Goal: Task Accomplishment & Management: Complete application form

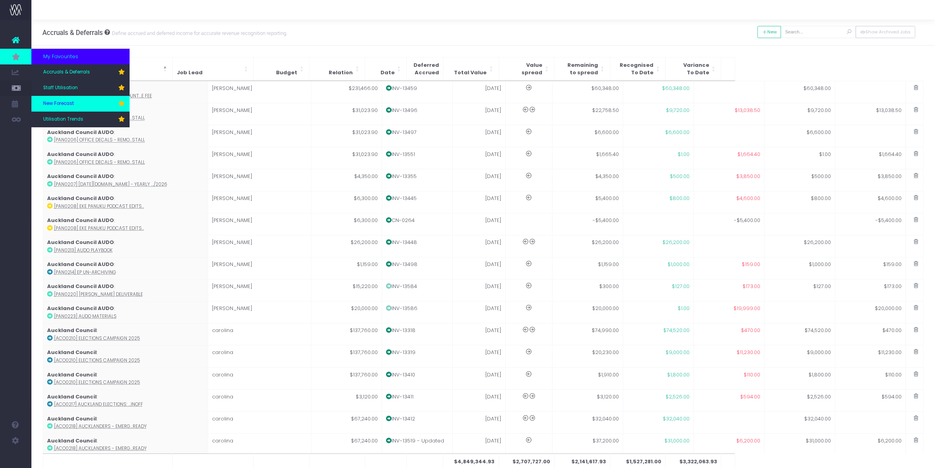
click at [62, 101] on span "New Forecast" at bounding box center [58, 103] width 31 height 7
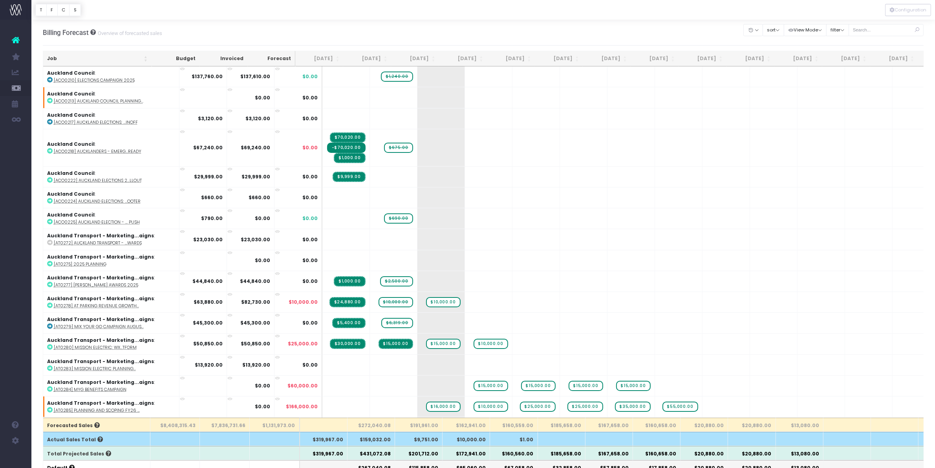
click at [373, 60] on th "Sep 25" at bounding box center [367, 58] width 48 height 15
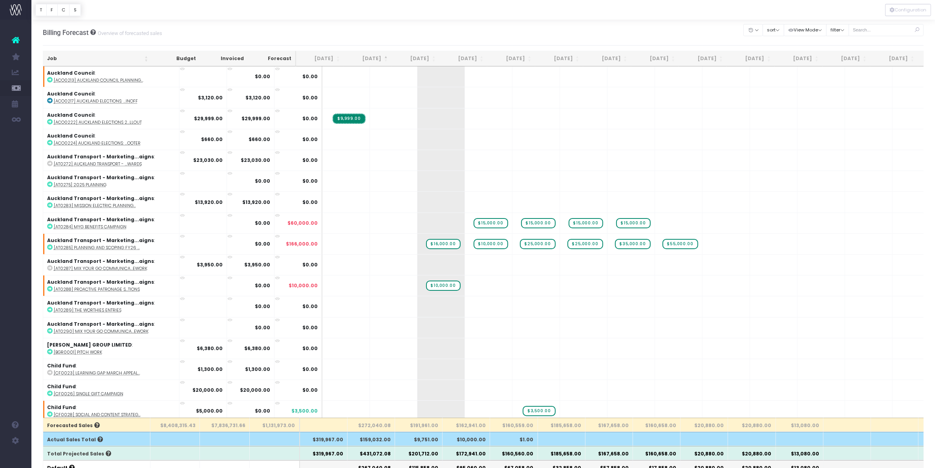
click at [373, 60] on th "[DATE]" at bounding box center [368, 58] width 48 height 15
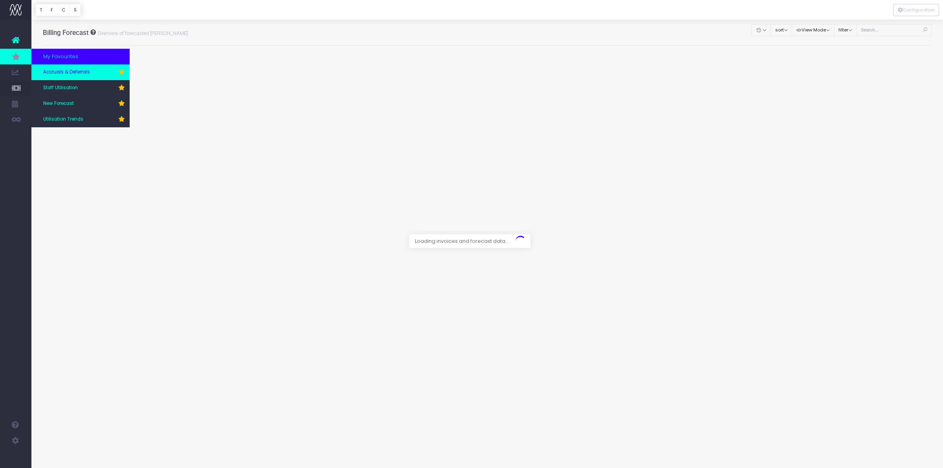
click at [66, 67] on link "Accruals & Deferrals" at bounding box center [80, 72] width 98 height 16
click at [59, 86] on span "Staff Utilisation" at bounding box center [60, 87] width 35 height 7
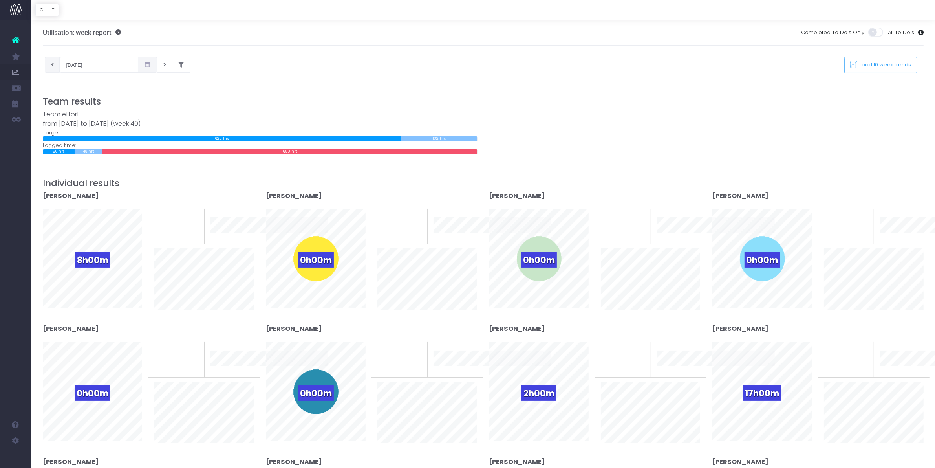
click at [53, 65] on icon at bounding box center [52, 65] width 3 height 0
type input "23-09-2025"
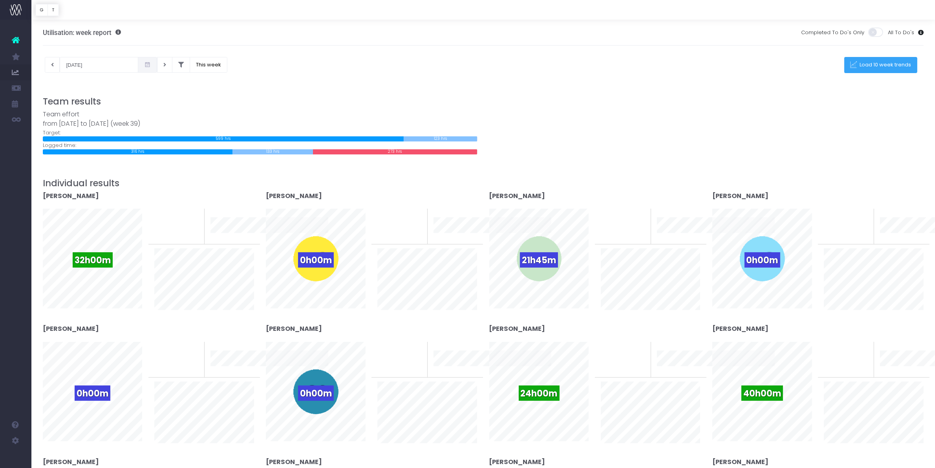
click at [867, 66] on span "Load 10 week trends" at bounding box center [885, 65] width 54 height 7
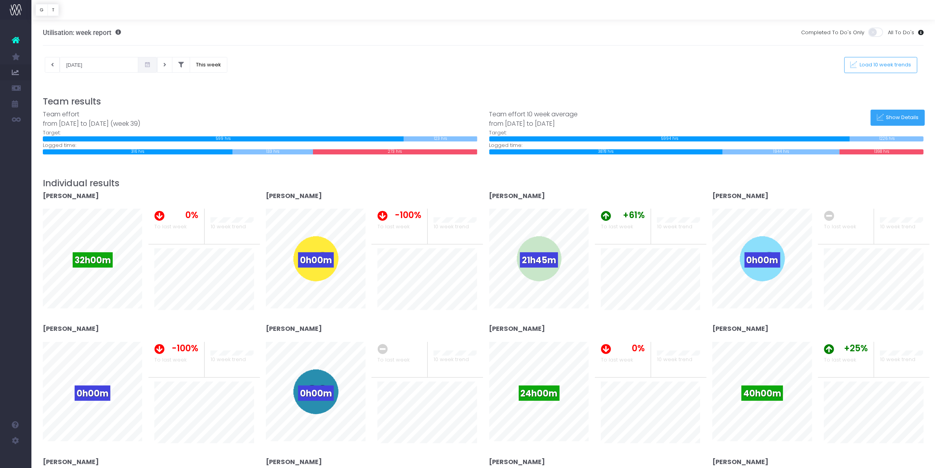
click at [906, 113] on button "Show Details" at bounding box center [898, 118] width 54 height 16
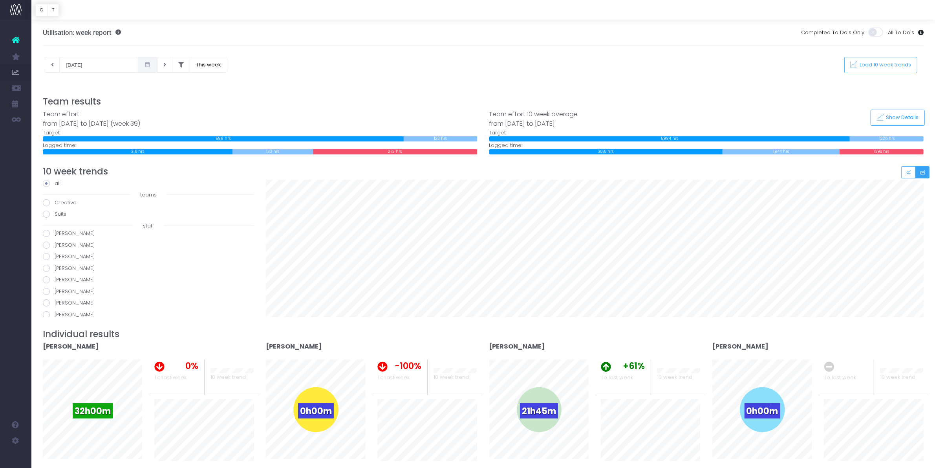
click at [48, 234] on span at bounding box center [46, 233] width 7 height 7
click at [55, 234] on input "Amy Hardy" at bounding box center [57, 231] width 5 height 5
radio input "true"
click at [43, 247] on label "Bernie Siolo" at bounding box center [148, 245] width 211 height 8
click at [55, 246] on input "Bernie Siolo" at bounding box center [57, 243] width 5 height 5
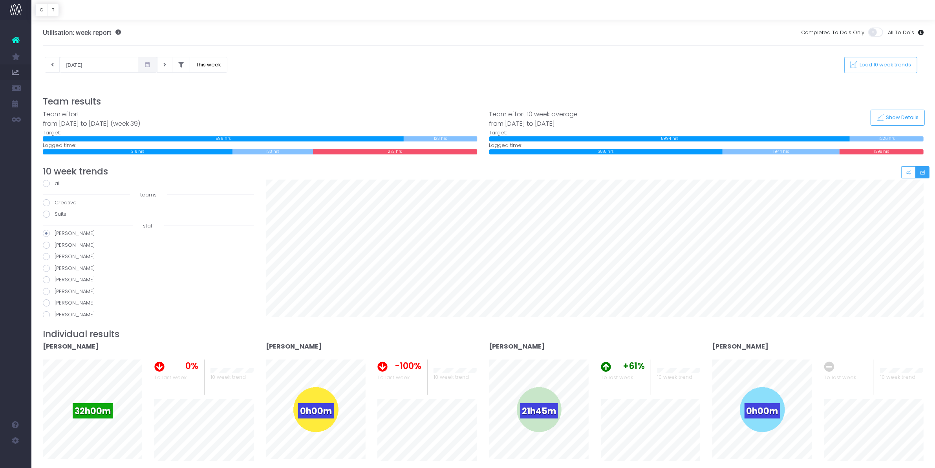
radio input "true"
drag, startPoint x: 772, startPoint y: 82, endPoint x: 924, endPoint y: 110, distance: 153.9
click at [772, 82] on div at bounding box center [484, 79] width 882 height 12
click at [44, 257] on span at bounding box center [46, 256] width 7 height 7
click at [55, 257] on input "Bobbie McKay" at bounding box center [57, 255] width 5 height 5
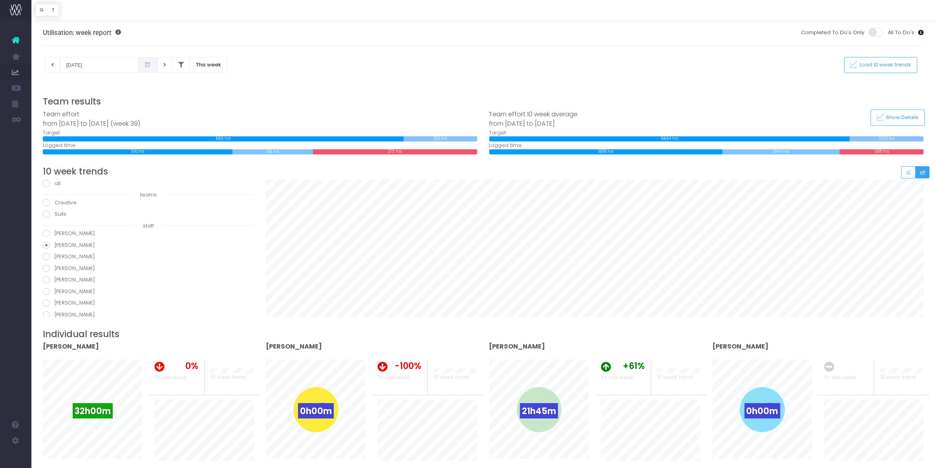
radio input "true"
drag, startPoint x: 807, startPoint y: 76, endPoint x: 810, endPoint y: 123, distance: 47.3
click at [807, 76] on div at bounding box center [484, 79] width 882 height 12
click at [46, 266] on span at bounding box center [46, 268] width 7 height 7
click at [55, 266] on input "Brad Collett" at bounding box center [57, 266] width 5 height 5
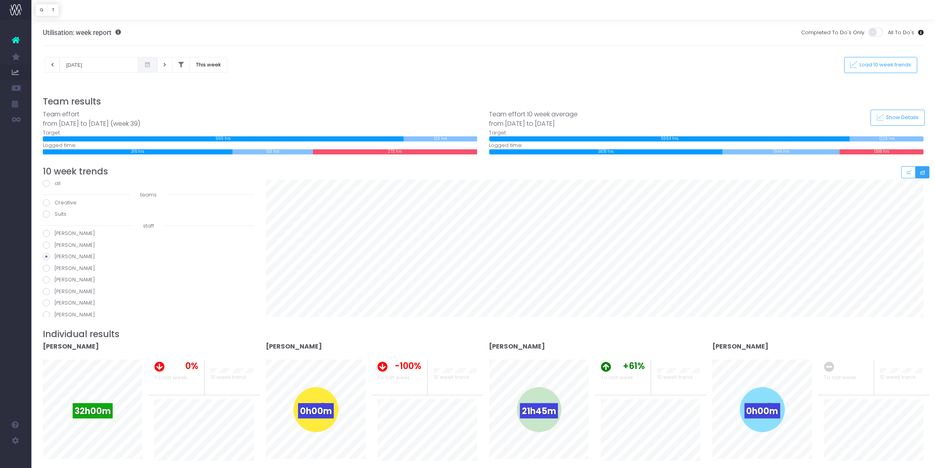
radio input "true"
click at [43, 278] on span at bounding box center [46, 279] width 7 height 7
click at [55, 278] on input "Callum Hayes" at bounding box center [57, 278] width 5 height 5
radio input "true"
click at [49, 291] on span at bounding box center [46, 291] width 7 height 7
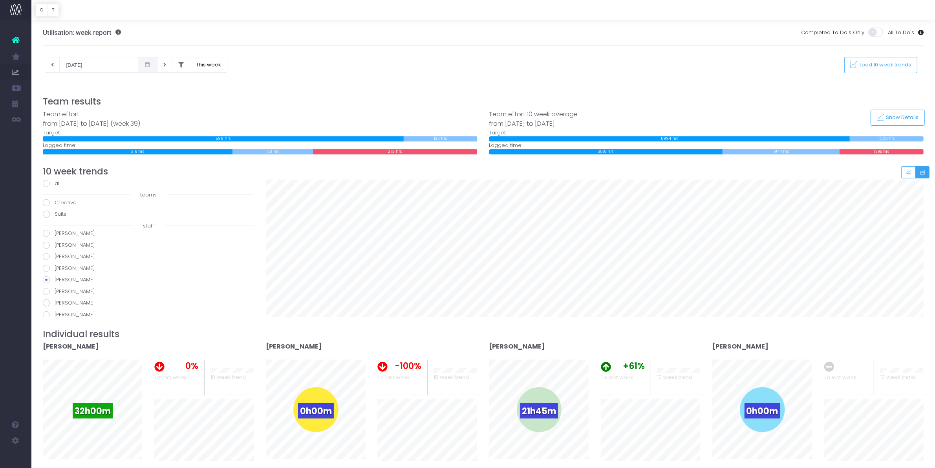
click at [55, 291] on input "Carolina Schwager" at bounding box center [57, 290] width 5 height 5
radio input "true"
click at [44, 301] on span at bounding box center [46, 302] width 7 height 7
click at [55, 301] on input "Dan Bye" at bounding box center [57, 301] width 5 height 5
radio input "true"
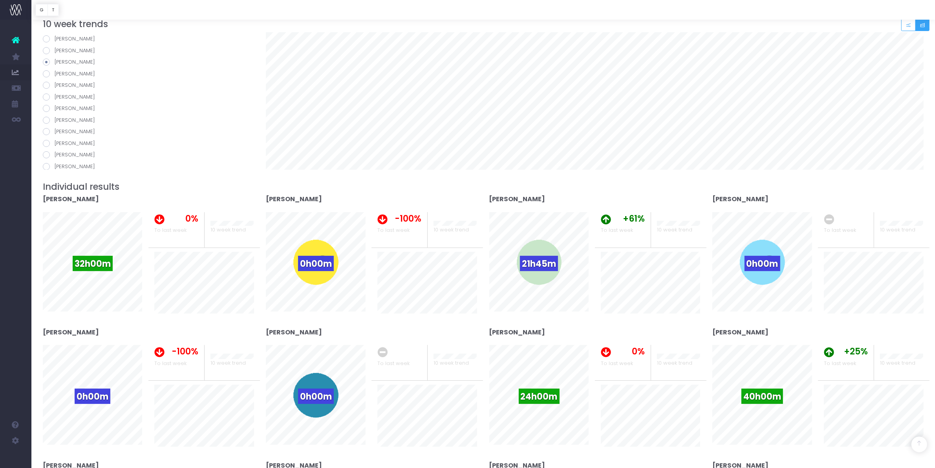
scroll to position [98, 0]
click at [48, 71] on span at bounding box center [46, 69] width 7 height 7
click at [55, 70] on input "Emily Boswell" at bounding box center [57, 67] width 5 height 5
radio input "true"
click at [46, 79] on span at bounding box center [46, 80] width 7 height 7
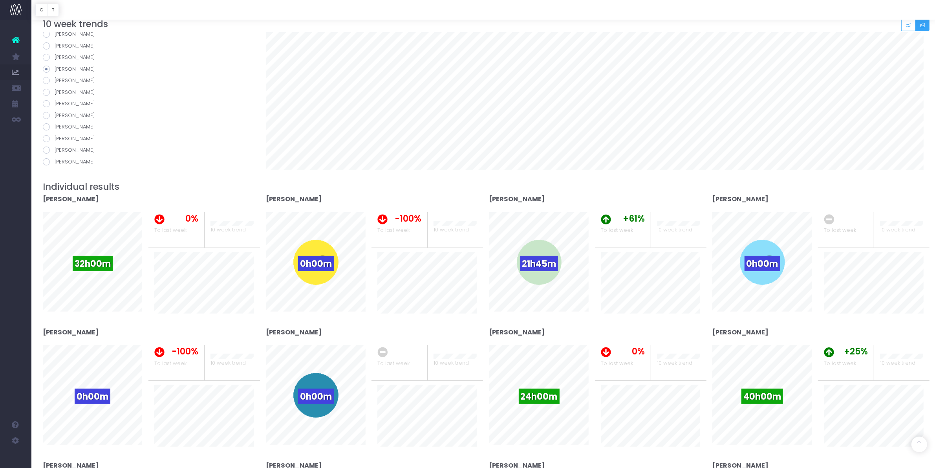
click at [55, 79] on input "Gal Stern" at bounding box center [57, 79] width 5 height 5
radio input "true"
click at [46, 91] on span at bounding box center [46, 92] width 7 height 7
click at [55, 91] on input "Gene Wheaton" at bounding box center [57, 90] width 5 height 5
radio input "true"
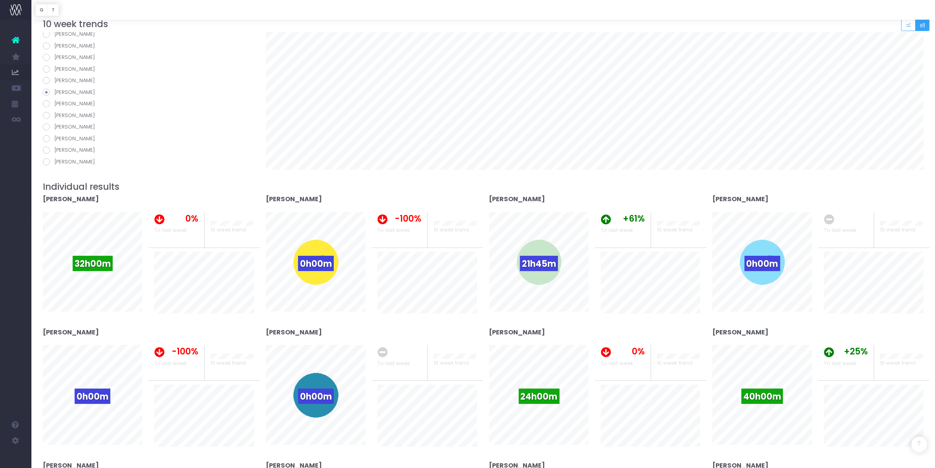
click at [49, 101] on label "Jeremy Clark" at bounding box center [148, 104] width 211 height 8
click at [55, 101] on input "Jeremy Clark" at bounding box center [57, 102] width 5 height 5
radio input "true"
click at [44, 115] on span at bounding box center [46, 115] width 7 height 7
click at [55, 115] on input "Jono Fellet" at bounding box center [57, 114] width 5 height 5
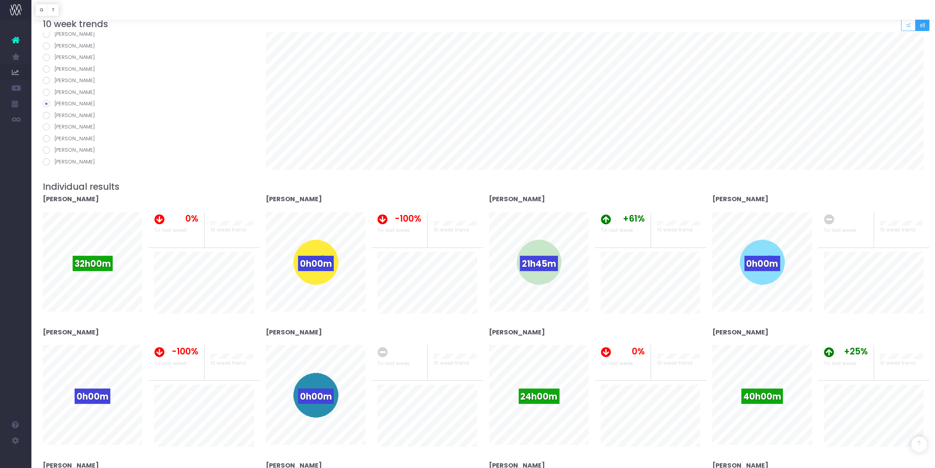
radio input "true"
click at [46, 128] on span at bounding box center [46, 126] width 7 height 7
click at [55, 128] on input "Josie Randall" at bounding box center [57, 125] width 5 height 5
radio input "true"
click at [44, 141] on span at bounding box center [46, 138] width 7 height 7
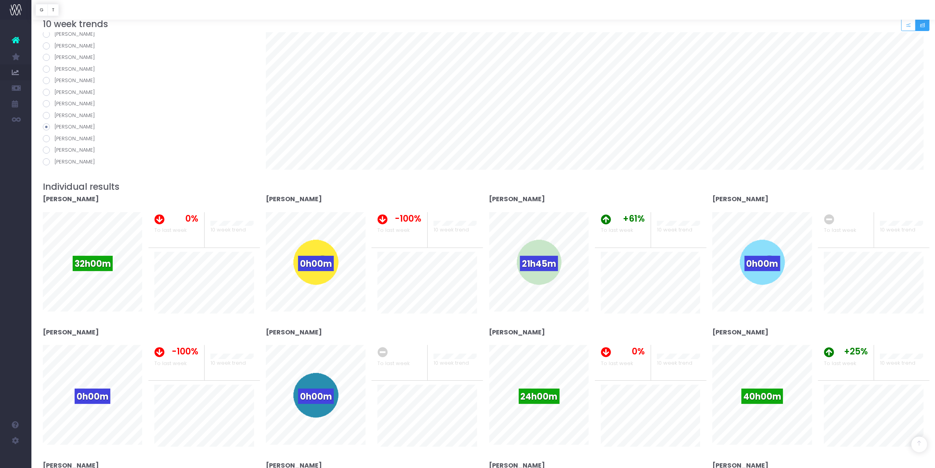
click at [55, 140] on input "Kate Horsnell" at bounding box center [57, 137] width 5 height 5
radio input "true"
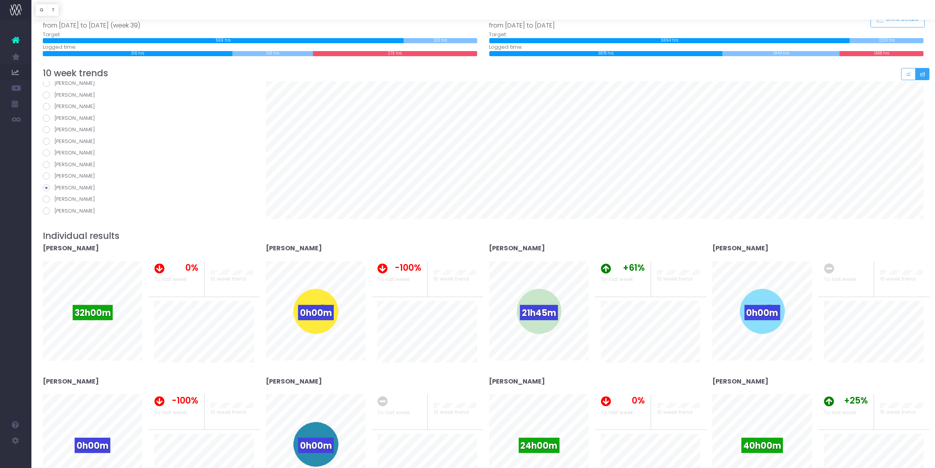
click at [45, 200] on span at bounding box center [46, 199] width 7 height 7
click at [55, 200] on input "Liz Adams" at bounding box center [57, 197] width 5 height 5
radio input "true"
click at [46, 167] on span at bounding box center [46, 166] width 7 height 7
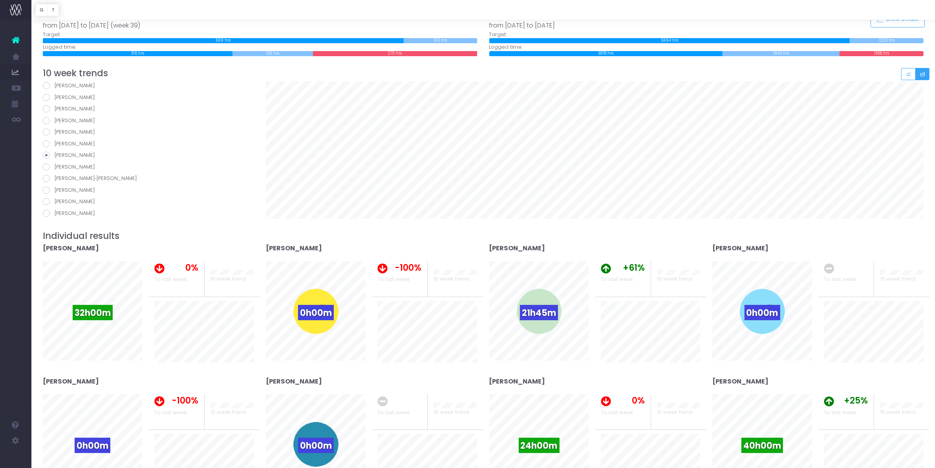
click at [55, 167] on input "Miranda Kennedy" at bounding box center [57, 165] width 5 height 5
radio input "true"
click at [47, 179] on span at bounding box center [46, 178] width 7 height 7
click at [55, 179] on input "Olly Walker‑Boden" at bounding box center [57, 176] width 5 height 5
radio input "true"
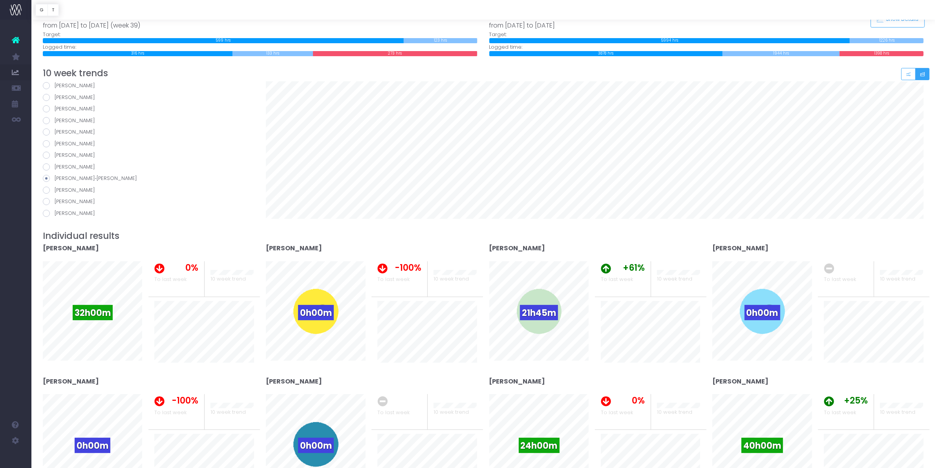
click at [48, 193] on label "Opeta Elika" at bounding box center [148, 190] width 211 height 8
click at [55, 191] on input "Opeta Elika" at bounding box center [57, 188] width 5 height 5
radio input "true"
click at [48, 202] on span at bounding box center [46, 201] width 7 height 7
click at [55, 202] on input "Paul Buckton" at bounding box center [57, 200] width 5 height 5
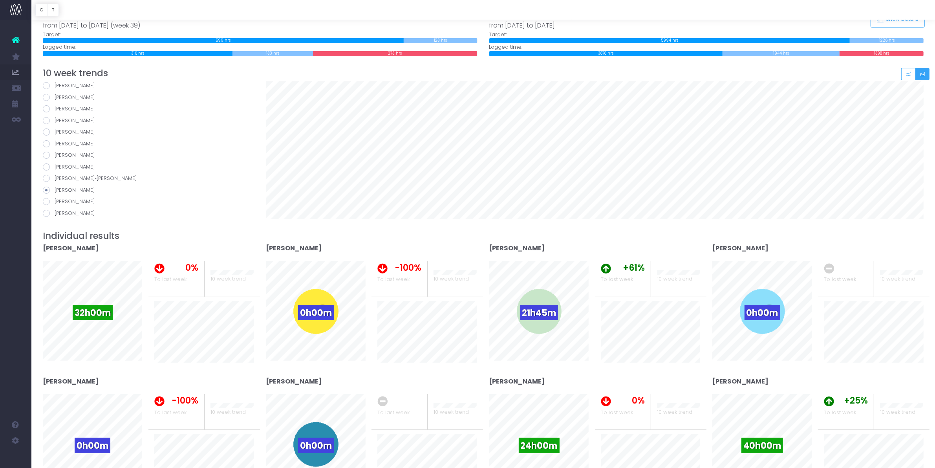
radio input "true"
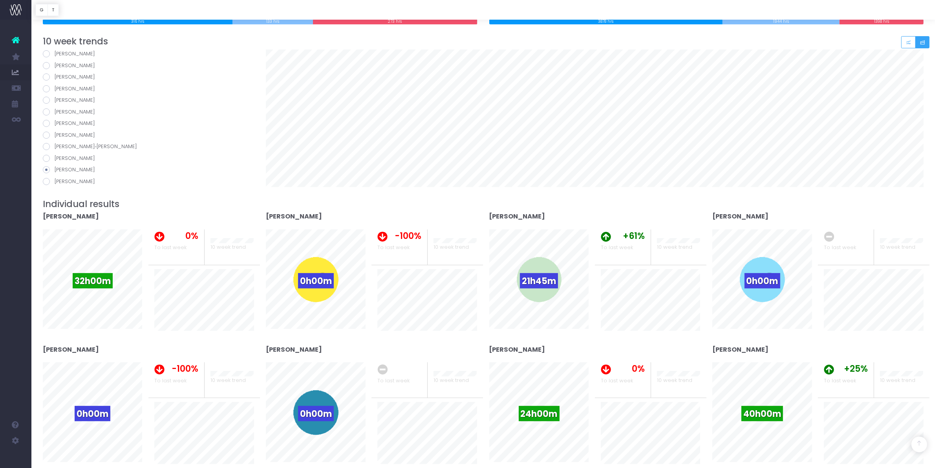
scroll to position [147, 0]
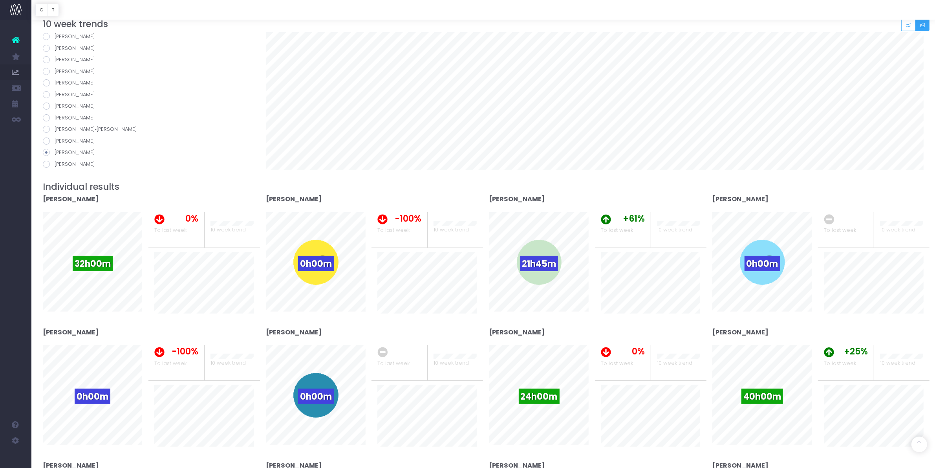
click at [44, 166] on span at bounding box center [46, 164] width 7 height 7
click at [55, 165] on input "Romy Lane" at bounding box center [57, 162] width 5 height 5
radio input "true"
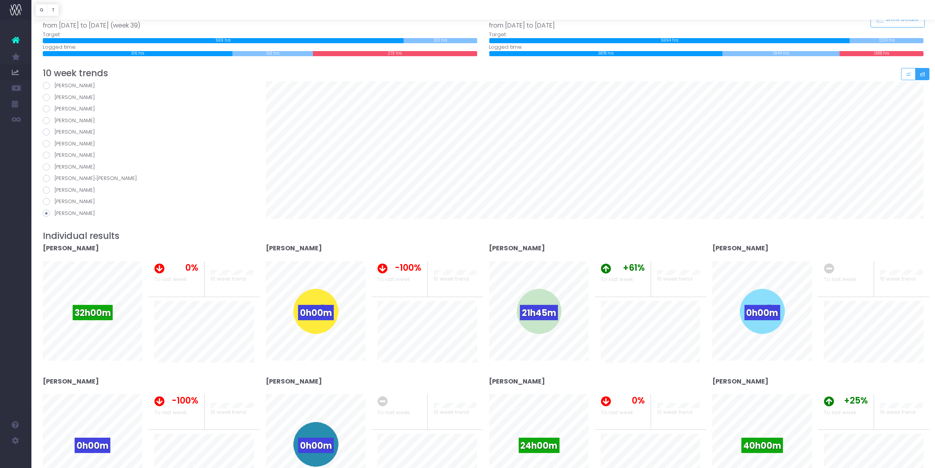
scroll to position [0, 0]
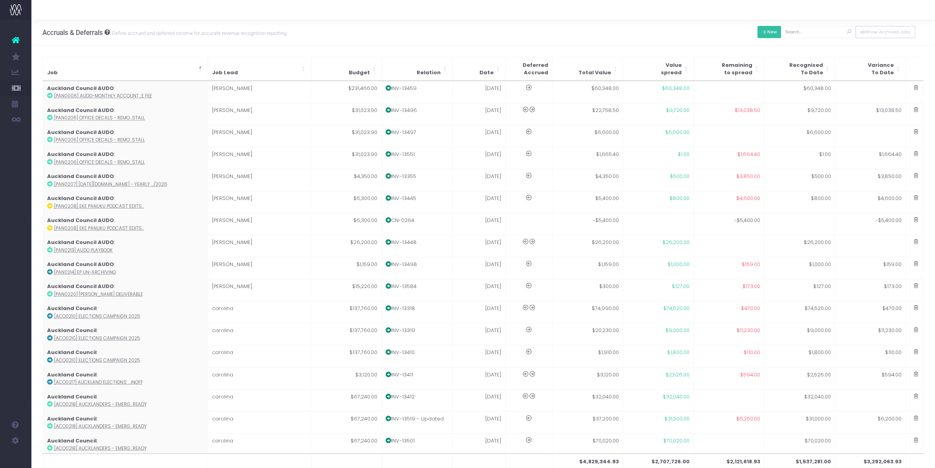
click at [762, 32] on icon at bounding box center [764, 32] width 5 height 0
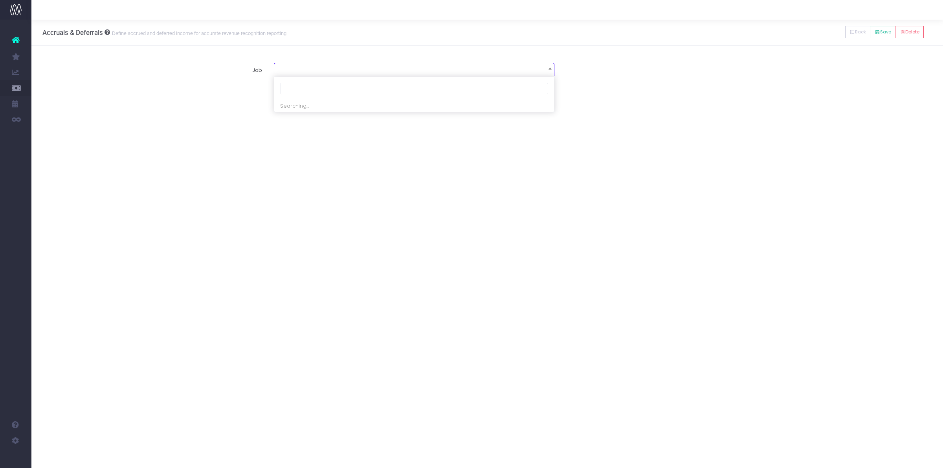
click at [361, 71] on span at bounding box center [414, 68] width 280 height 11
type input "COB0046"
select select "1937540"
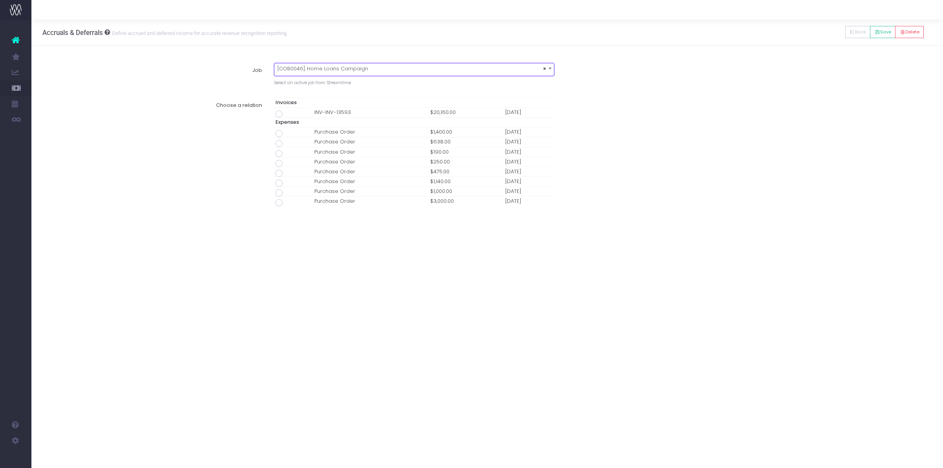
click at [280, 112] on span at bounding box center [278, 113] width 7 height 7
click at [287, 112] on input "radio" at bounding box center [289, 112] width 5 height 5
type input "Invoice INV-INV-13593 / 30 Sep 25 / $20,160.00"
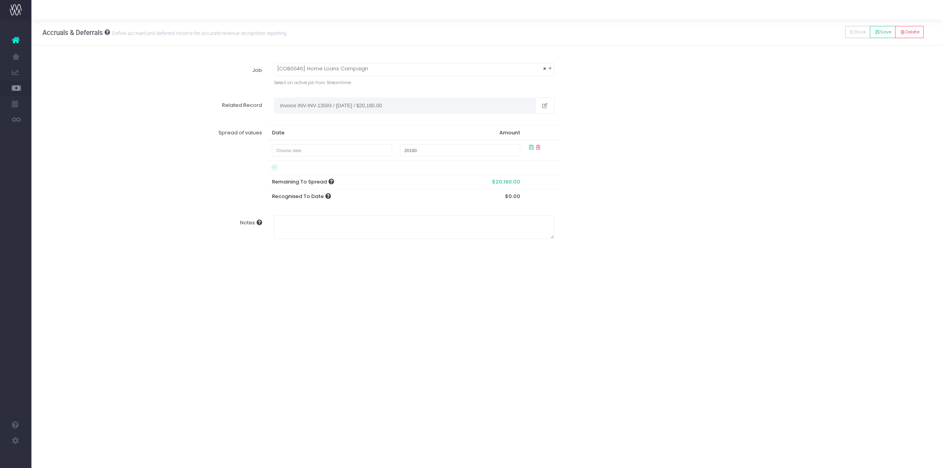
click at [305, 159] on td at bounding box center [332, 150] width 128 height 20
click at [305, 152] on input "text" at bounding box center [332, 150] width 121 height 12
click at [307, 187] on td "30" at bounding box center [310, 190] width 14 height 12
type input "September 30, 2025"
type input "12067"
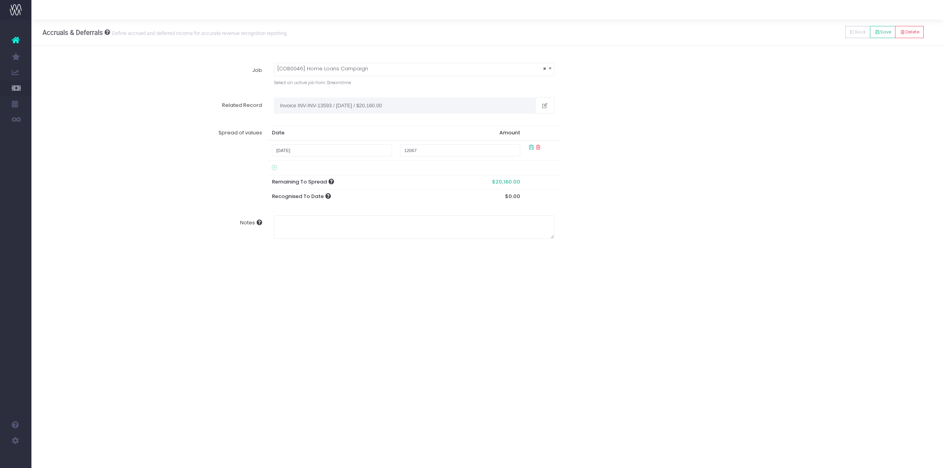
click at [613, 200] on div "Spread of values Date Amount September 30, 2025 12067 Remaining To Spread $20,1…" at bounding box center [487, 164] width 901 height 90
click at [885, 27] on button "Save" at bounding box center [883, 32] width 26 height 12
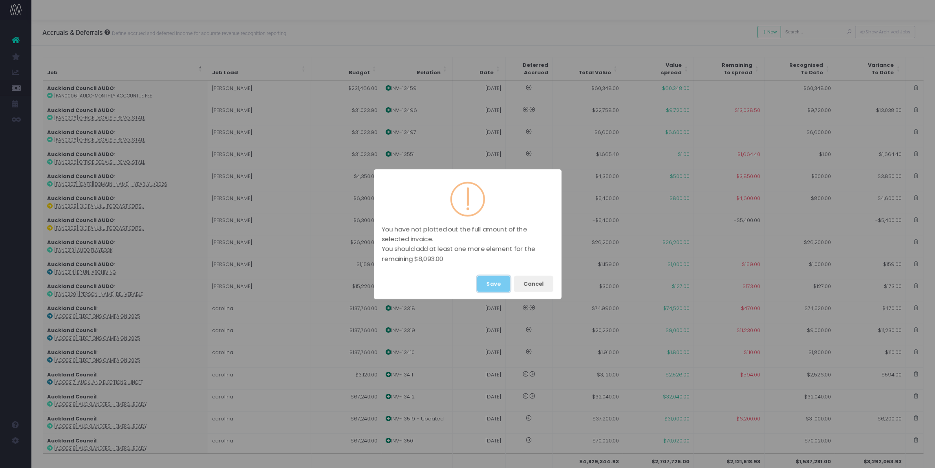
click at [497, 281] on button "Save" at bounding box center [493, 284] width 33 height 16
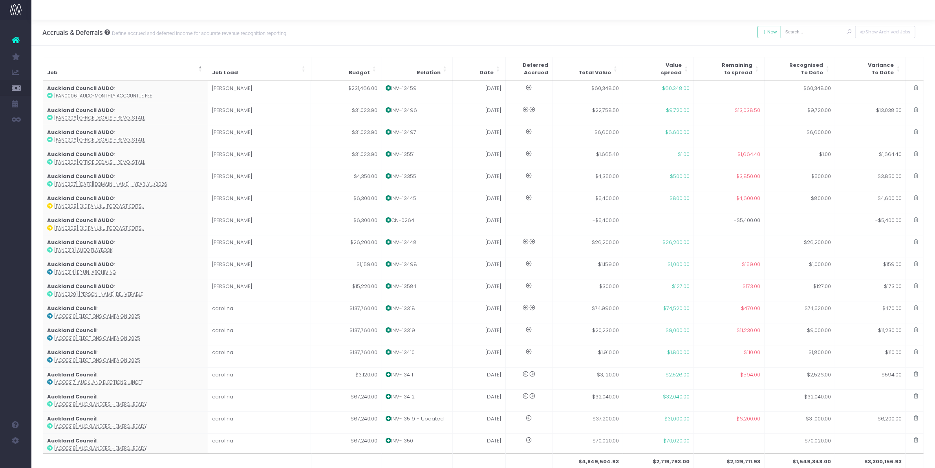
click at [158, 10] on div at bounding box center [483, 10] width 904 height 20
click at [798, 31] on input "text" at bounding box center [818, 32] width 75 height 12
click at [799, 30] on input "text" at bounding box center [818, 32] width 75 height 12
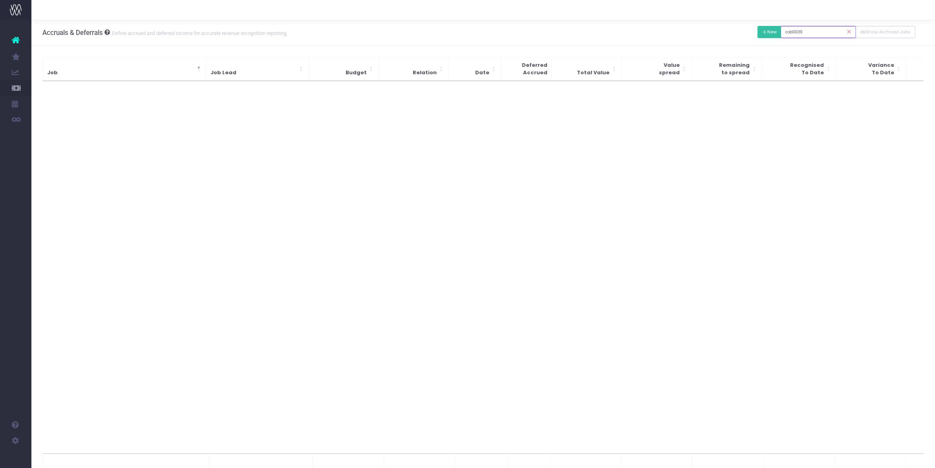
type input "cob0039"
click at [768, 33] on button "New" at bounding box center [770, 32] width 24 height 12
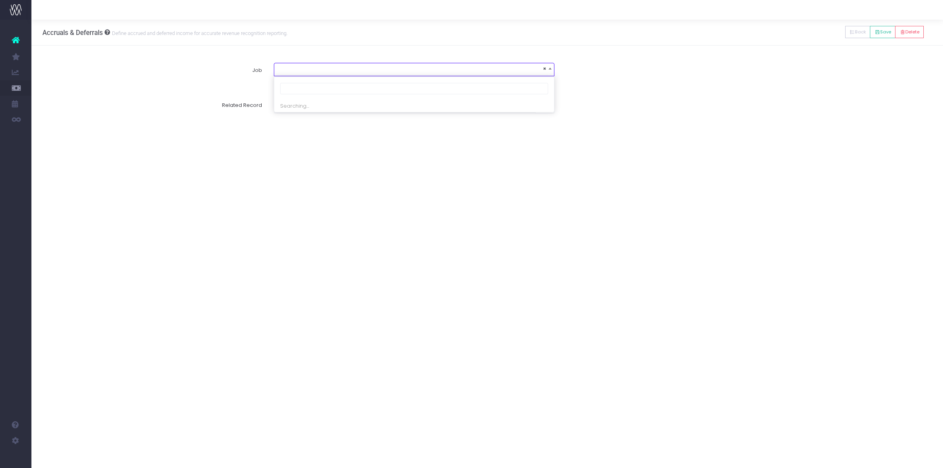
click at [370, 67] on span "×" at bounding box center [414, 68] width 280 height 11
type input "cob0039"
select select "1809126"
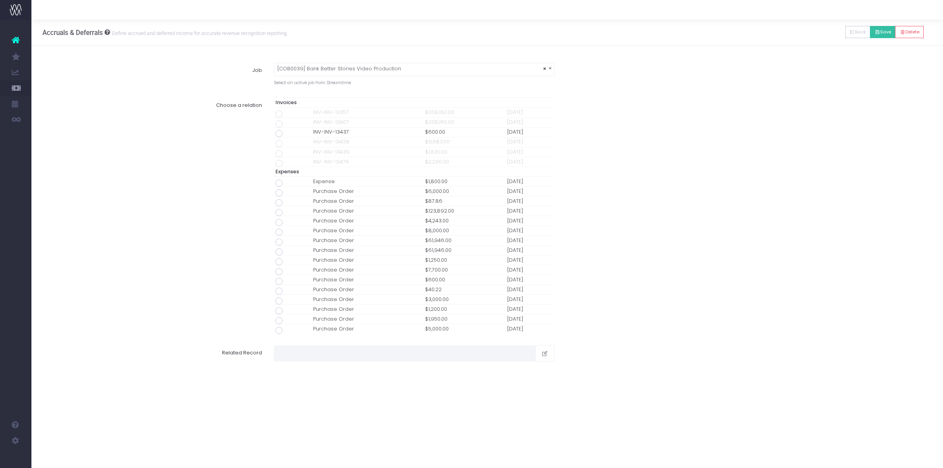
click at [870, 33] on button "Save" at bounding box center [883, 32] width 26 height 12
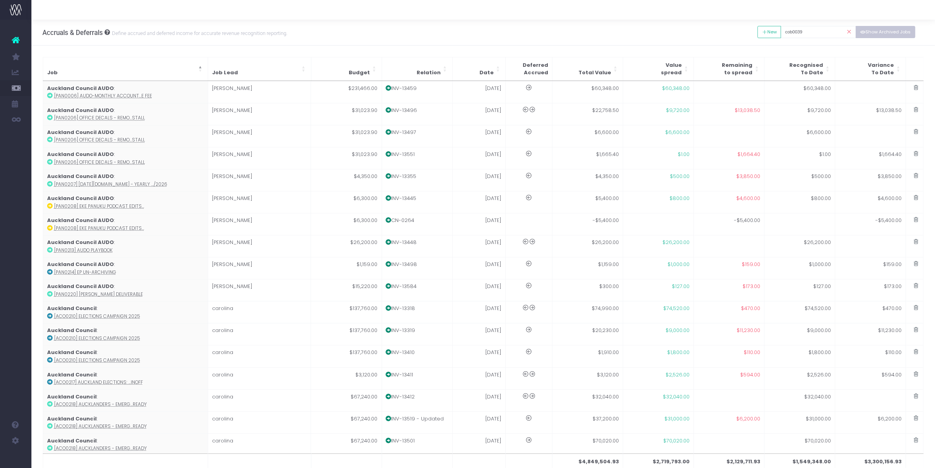
drag, startPoint x: 869, startPoint y: 33, endPoint x: 830, endPoint y: 38, distance: 38.8
click at [841, 33] on div "New Back Save Delete cob0039 Show Archived Jobs" at bounding box center [837, 32] width 158 height 16
click at [816, 31] on input "cob0039" at bounding box center [818, 32] width 75 height 12
click at [894, 31] on button "Show Archived Jobs" at bounding box center [886, 32] width 60 height 12
click at [811, 30] on input "cob0039" at bounding box center [818, 32] width 75 height 12
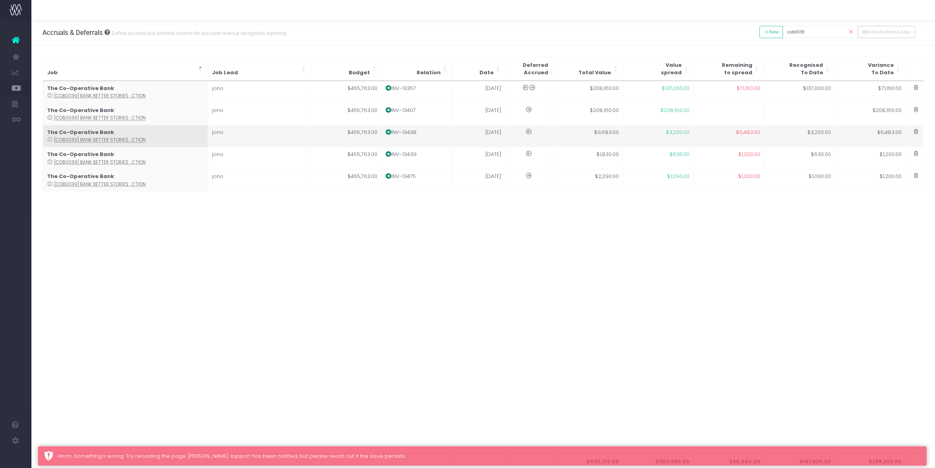
click at [161, 136] on td "The Co-Operative Bank : [COB0039] Bank Better Stories ...ction" at bounding box center [125, 136] width 165 height 22
type input "[COB0039] Bank Better Stories Video Production"
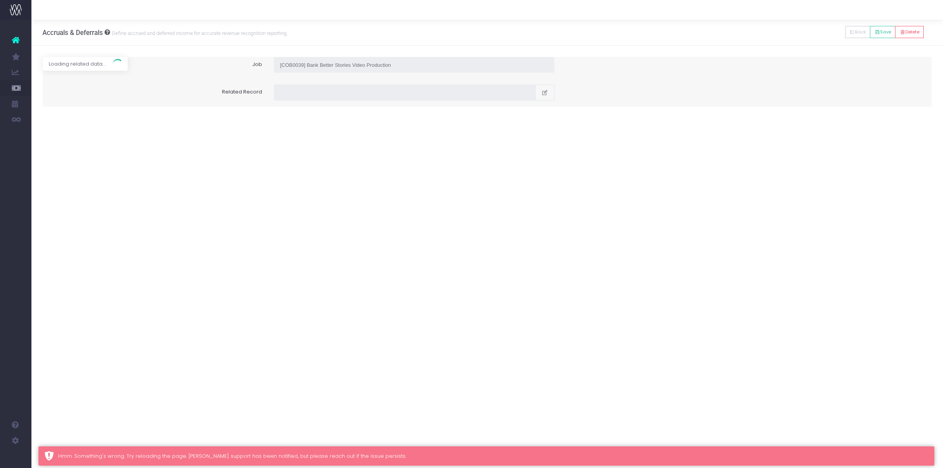
type input "Invoice INV-13438 / 12 Jun 25 / $9,683.00"
click at [274, 150] on icon at bounding box center [274, 150] width 5 height 6
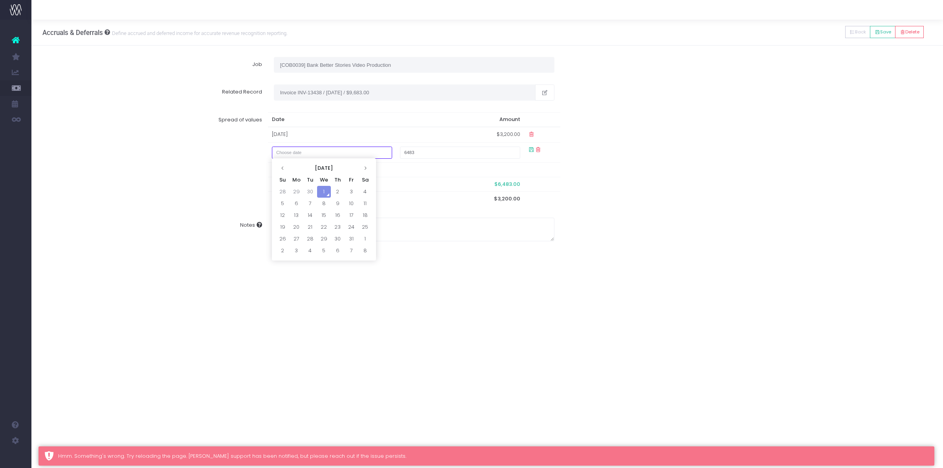
click at [291, 151] on input "text" at bounding box center [332, 153] width 121 height 12
click at [304, 192] on td "30" at bounding box center [310, 192] width 14 height 12
type input "September 30, 2025"
type input "4050"
click at [643, 183] on div "Spread of values Date Amount 01 Jun 2025 $3,200.00 September 30, 2025 4050 Rema…" at bounding box center [487, 158] width 901 height 105
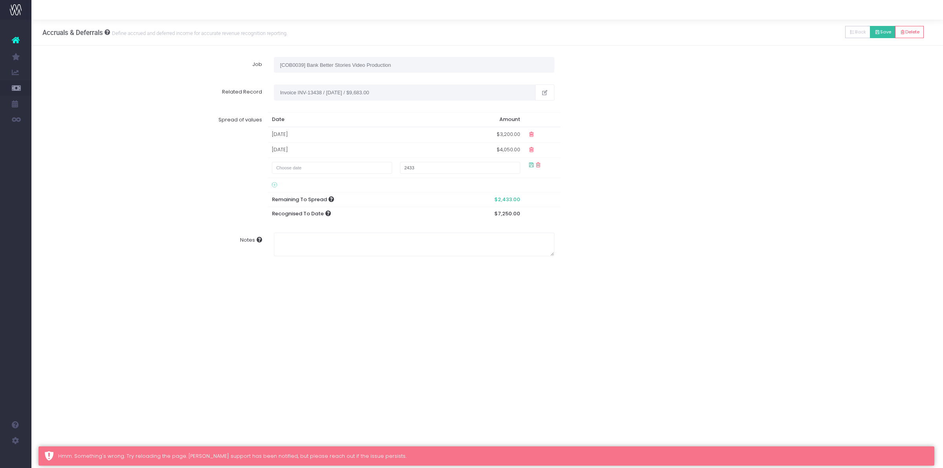
click at [874, 32] on icon at bounding box center [876, 32] width 5 height 0
click at [883, 30] on button "Save" at bounding box center [883, 32] width 26 height 12
click at [816, 191] on div "Spread of values Date Amount 01 Jun 2025 $3,200.00 30 Sep 2025 $4,050.00 2433 R…" at bounding box center [487, 166] width 901 height 121
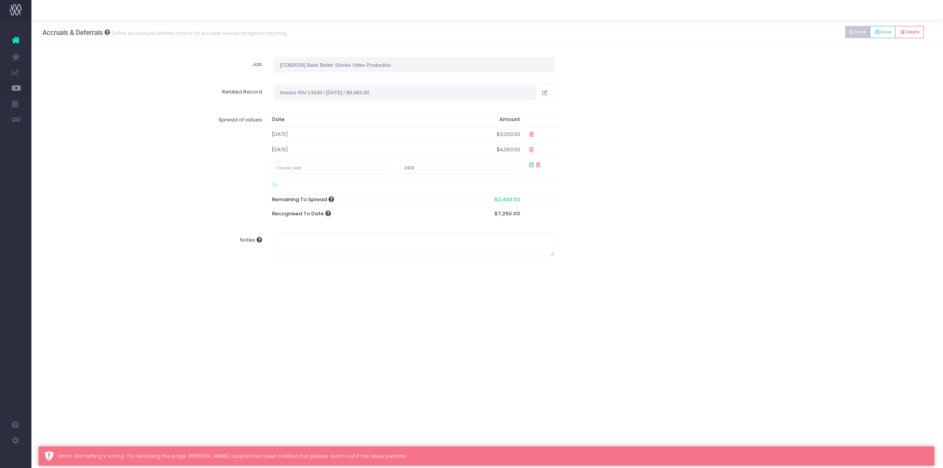
click at [851, 33] on button "Back" at bounding box center [858, 32] width 26 height 12
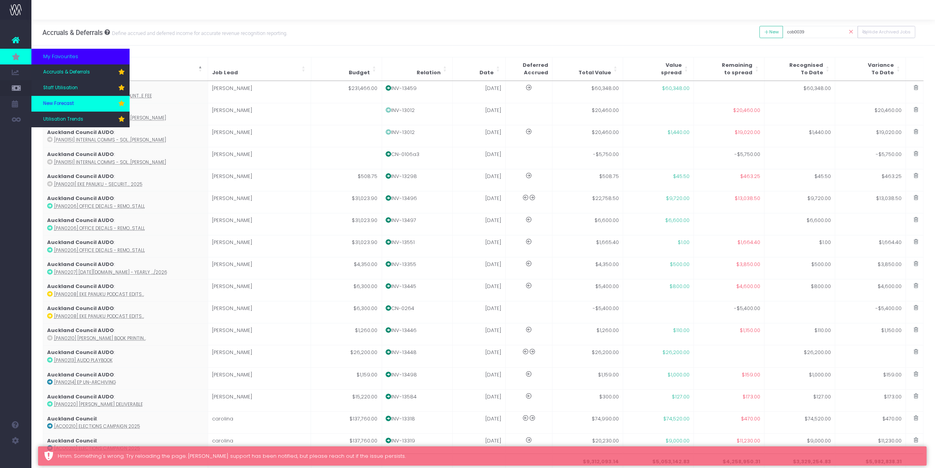
click at [60, 99] on link "New Forecast" at bounding box center [80, 104] width 98 height 16
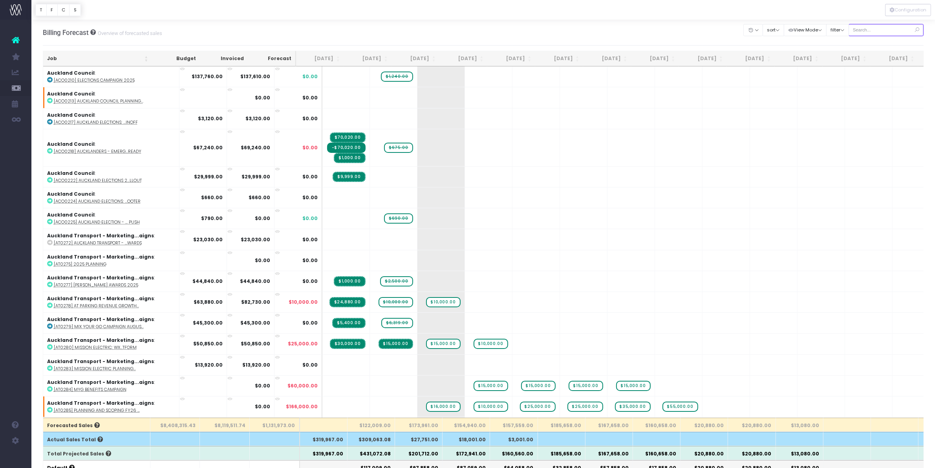
click at [877, 32] on input "text" at bounding box center [886, 30] width 75 height 12
paste input "COB0046"
type input "COB0046"
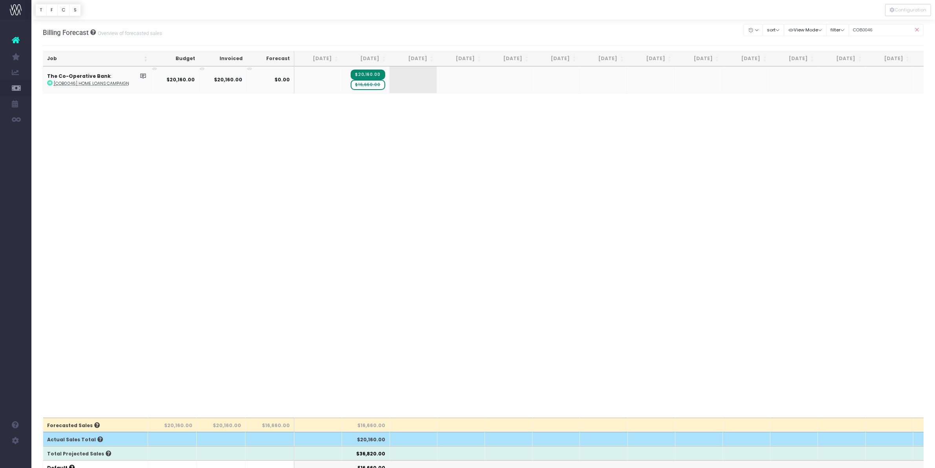
click at [367, 87] on span "$16,660.00" at bounding box center [368, 85] width 35 height 10
type input "0"
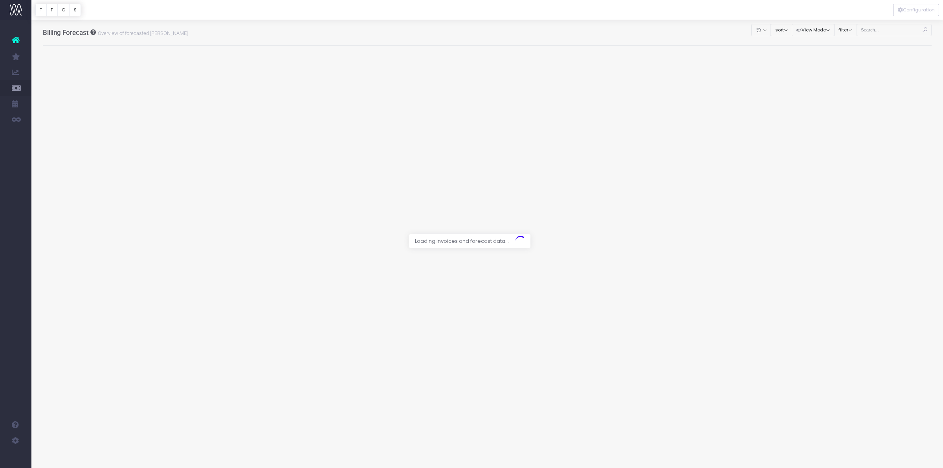
click at [874, 30] on div at bounding box center [471, 234] width 943 height 468
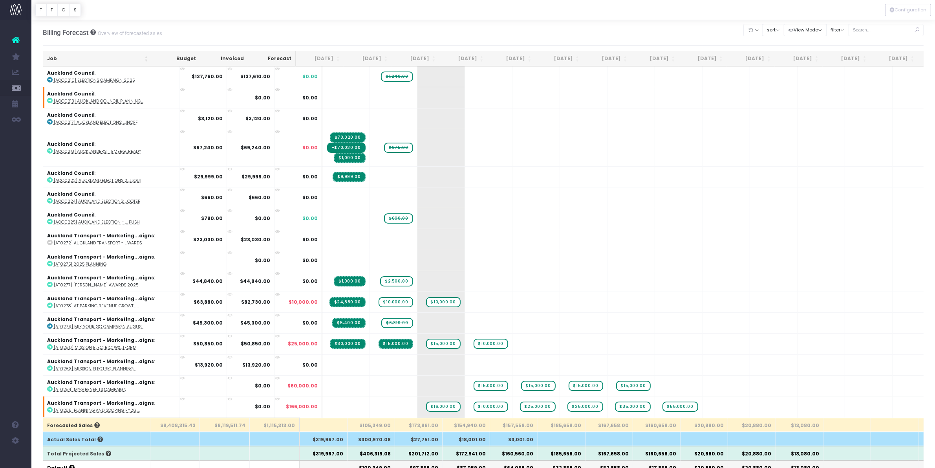
click at [4, 209] on div "Account Warning You are on a paid plan. My Favourites Accruals & Deferrals Staf…" at bounding box center [15, 244] width 31 height 448
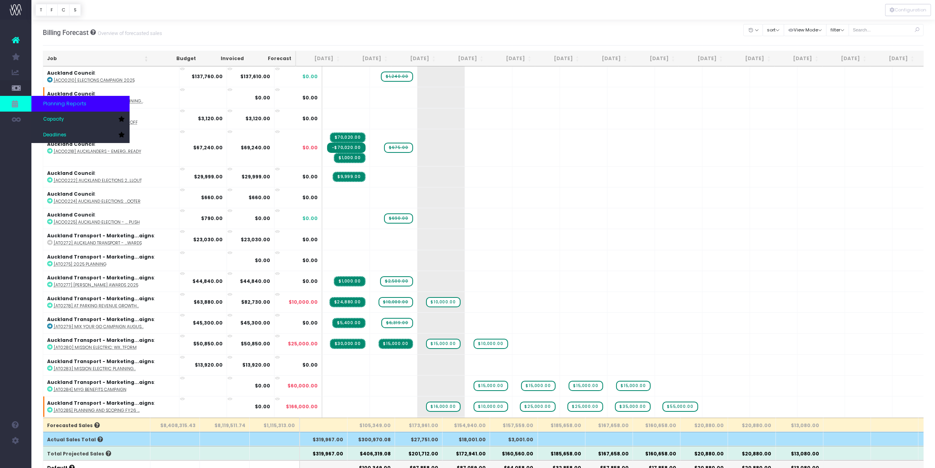
drag, startPoint x: 368, startPoint y: 59, endPoint x: 3, endPoint y: 101, distance: 367.3
click at [368, 59] on th "[DATE]" at bounding box center [368, 58] width 48 height 15
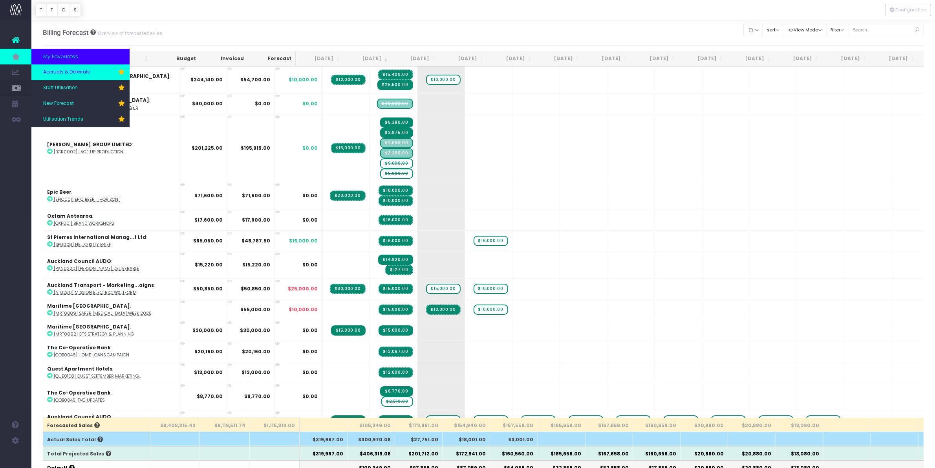
click at [56, 71] on span "Accruals & Deferrals" at bounding box center [66, 72] width 47 height 7
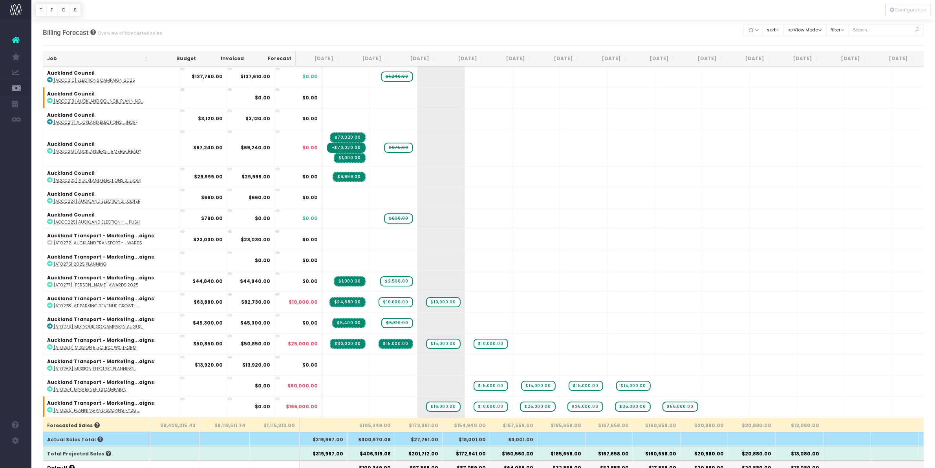
drag, startPoint x: 367, startPoint y: 60, endPoint x: 684, endPoint y: 124, distance: 323.7
click at [367, 60] on th "[DATE]" at bounding box center [368, 58] width 48 height 15
click at [386, 30] on div "Billing Forecast Overview of forecasted sales Clear Filters Hide Aug 2025 Sep 2…" at bounding box center [484, 33] width 882 height 26
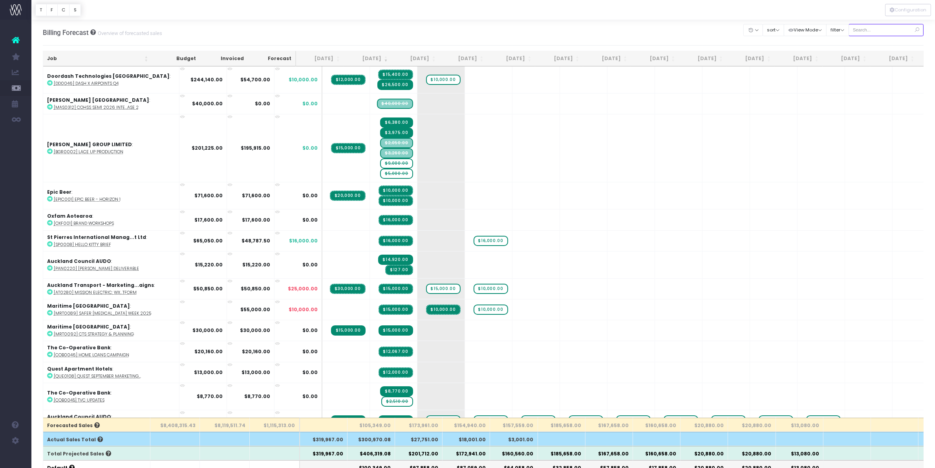
click at [882, 30] on input "text" at bounding box center [886, 30] width 75 height 12
type input "brisc"
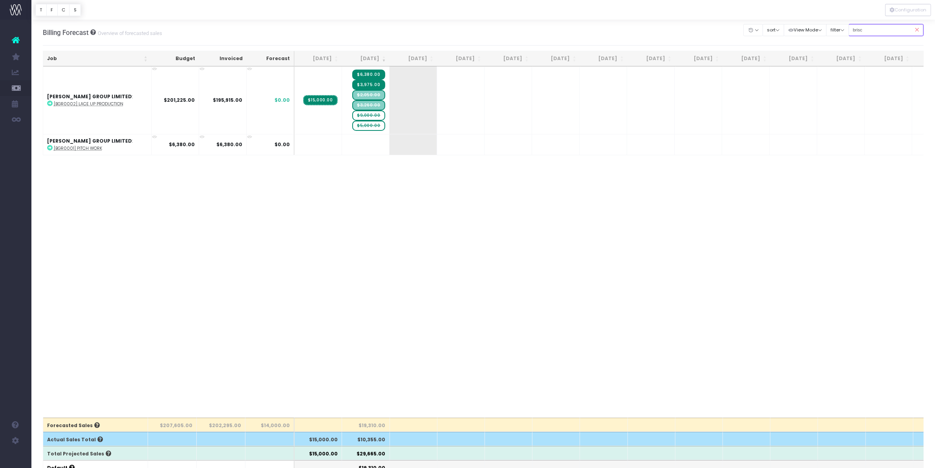
scroll to position [49, 0]
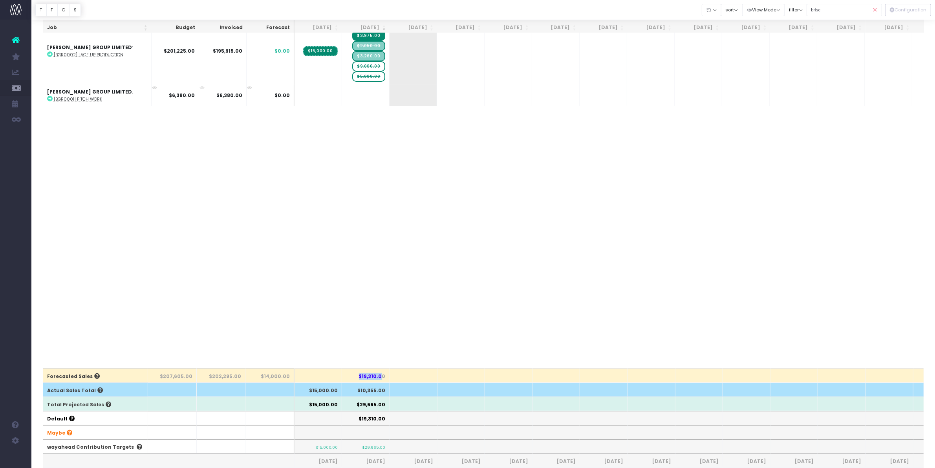
drag, startPoint x: 355, startPoint y: 377, endPoint x: 381, endPoint y: 376, distance: 26.3
click at [381, 376] on th "$19,310.00" at bounding box center [366, 375] width 48 height 14
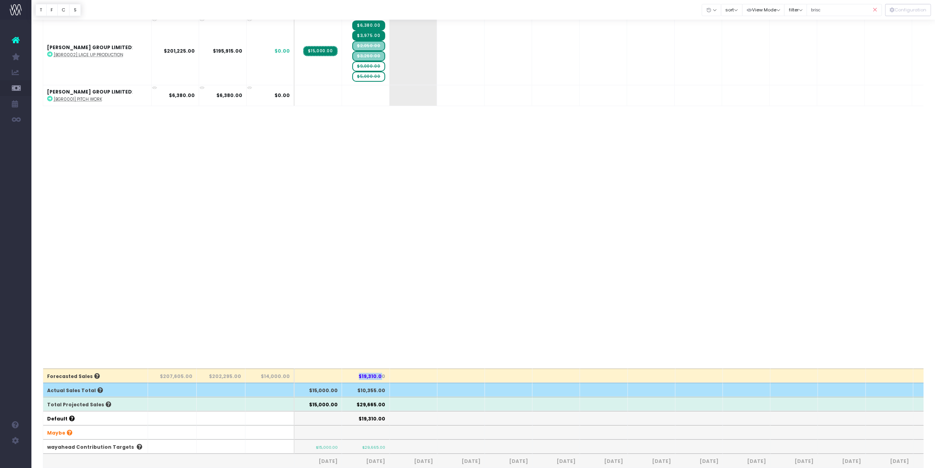
scroll to position [0, 0]
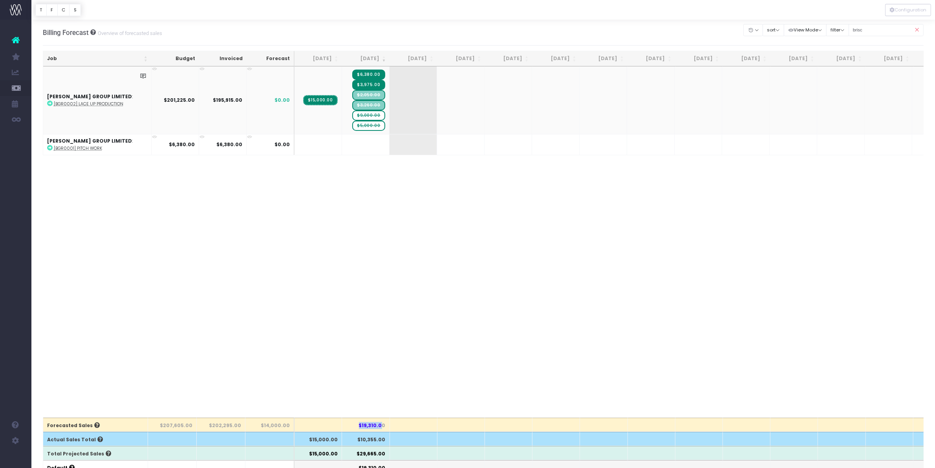
click at [368, 114] on span "$9,000.00" at bounding box center [368, 115] width 33 height 10
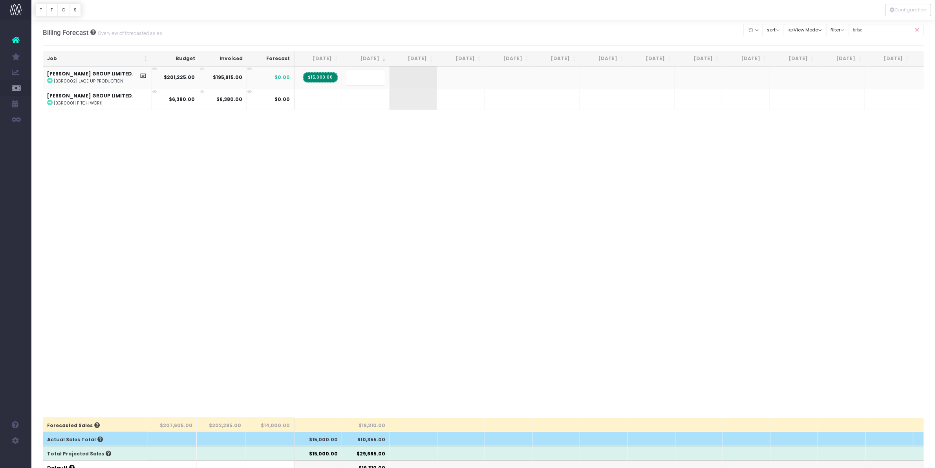
click at [398, 174] on body "Oh my... this is bad. wayahead wasn't able to load this page. Please contact su…" at bounding box center [467, 234] width 935 height 468
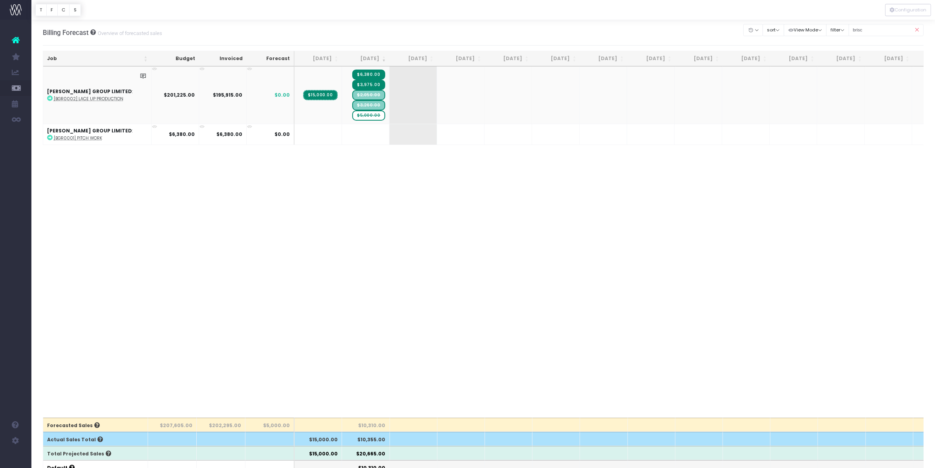
click at [370, 115] on span "$5,000.00" at bounding box center [368, 115] width 33 height 10
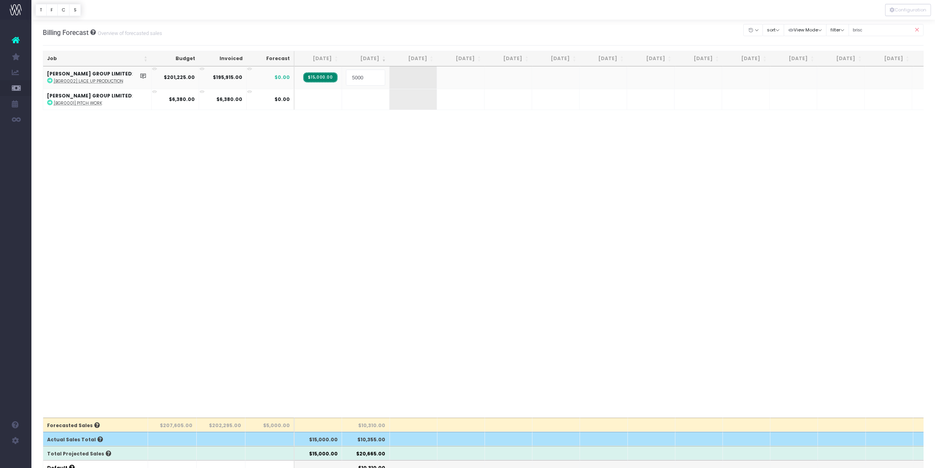
type input "0"
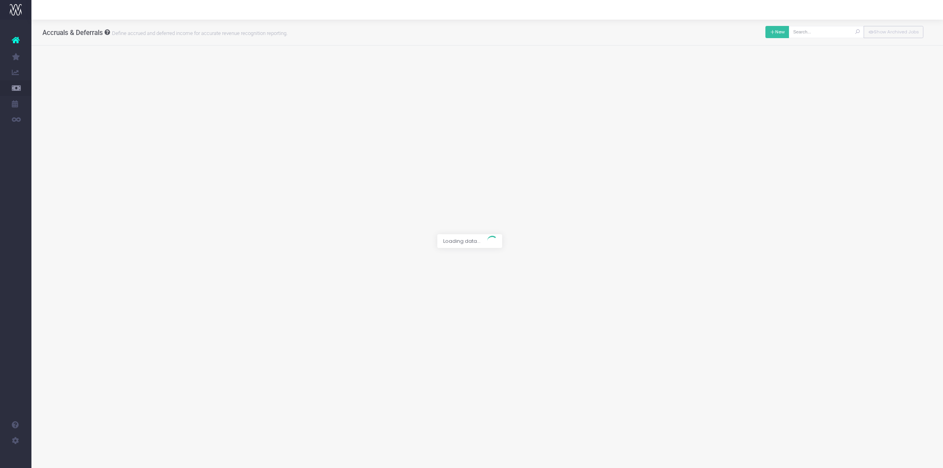
click at [777, 30] on button "New" at bounding box center [777, 32] width 24 height 12
click at [380, 69] on div at bounding box center [471, 234] width 943 height 468
click at [555, 67] on div "Select an active job from Streamtime" at bounding box center [414, 74] width 292 height 23
click at [530, 69] on span at bounding box center [414, 68] width 280 height 11
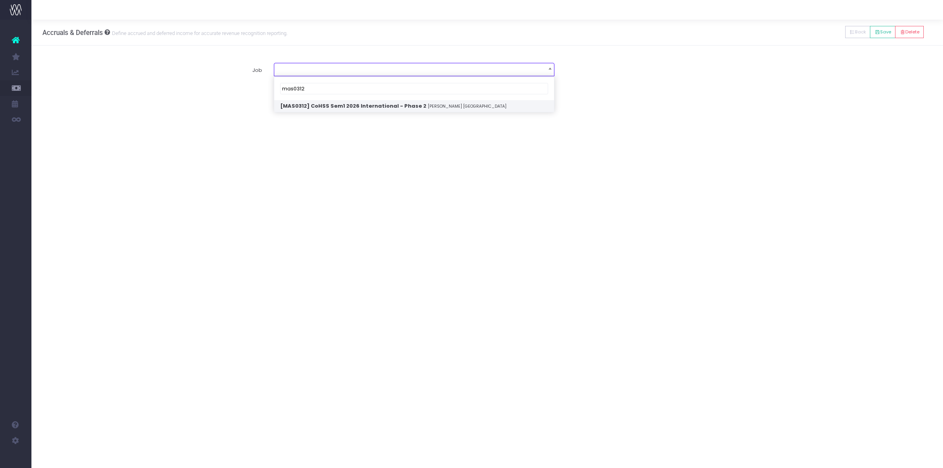
type input "mas0312"
select select "1957242"
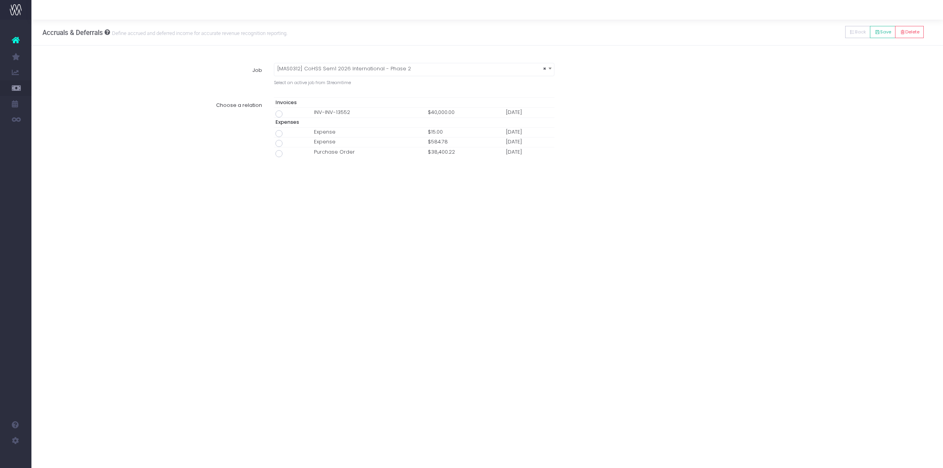
click at [277, 115] on span at bounding box center [278, 113] width 7 height 7
click at [287, 115] on input "radio" at bounding box center [289, 112] width 5 height 5
type input "Invoice INV-INV-13552 / 01 Sep 25 / $40,000.00"
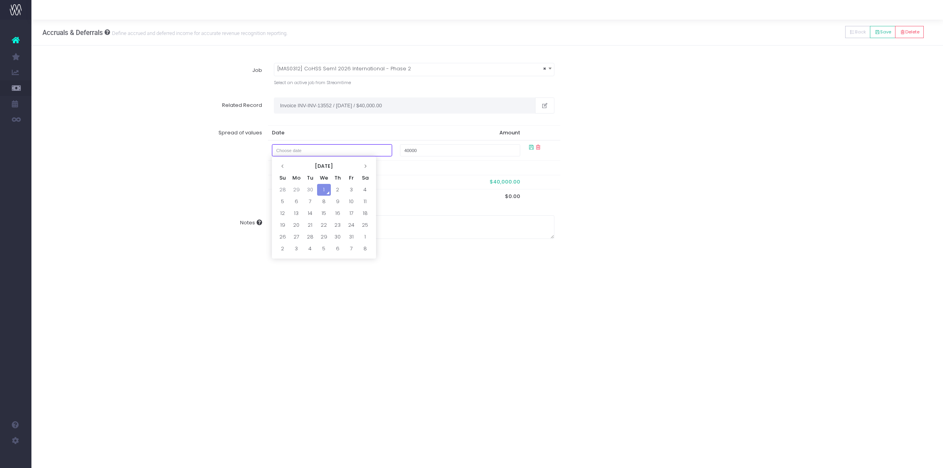
click at [332, 148] on input "text" at bounding box center [332, 150] width 121 height 12
click at [364, 164] on icon at bounding box center [365, 166] width 4 height 4
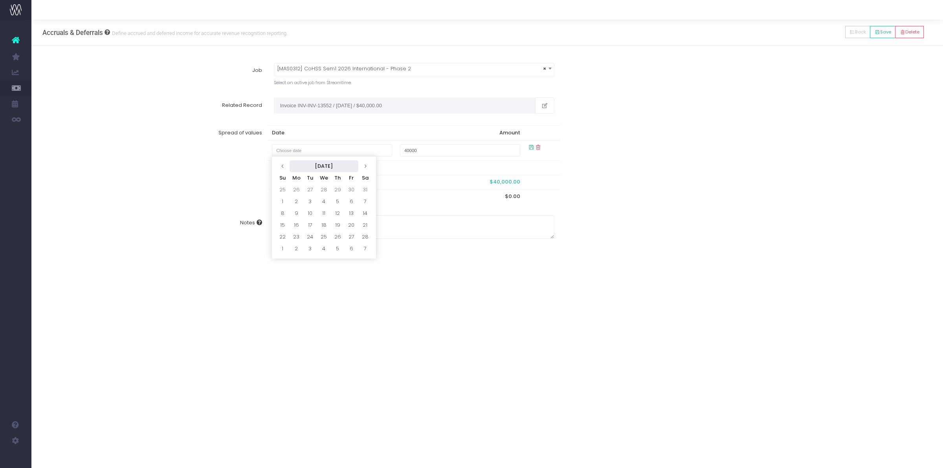
click at [343, 164] on th "February 2026" at bounding box center [324, 166] width 69 height 12
click at [364, 164] on icon at bounding box center [366, 166] width 4 height 4
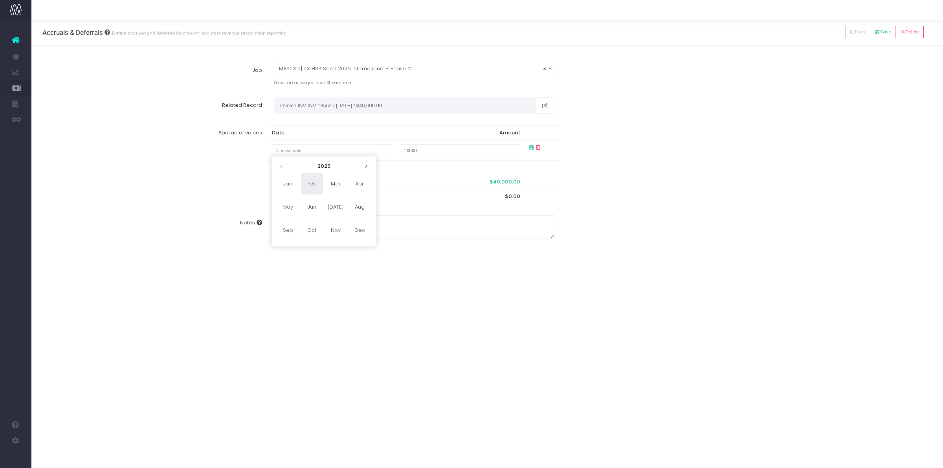
click at [364, 164] on icon at bounding box center [366, 166] width 4 height 4
click at [370, 229] on span "Dec" at bounding box center [359, 230] width 22 height 21
click at [340, 190] on td "4" at bounding box center [338, 190] width 14 height 12
type input "December 4, 2031"
click at [685, 181] on div "Spread of values Date Amount 04 Dec 2031 $40,000.00 Remaining To Spread $0.00 R…" at bounding box center [487, 161] width 901 height 85
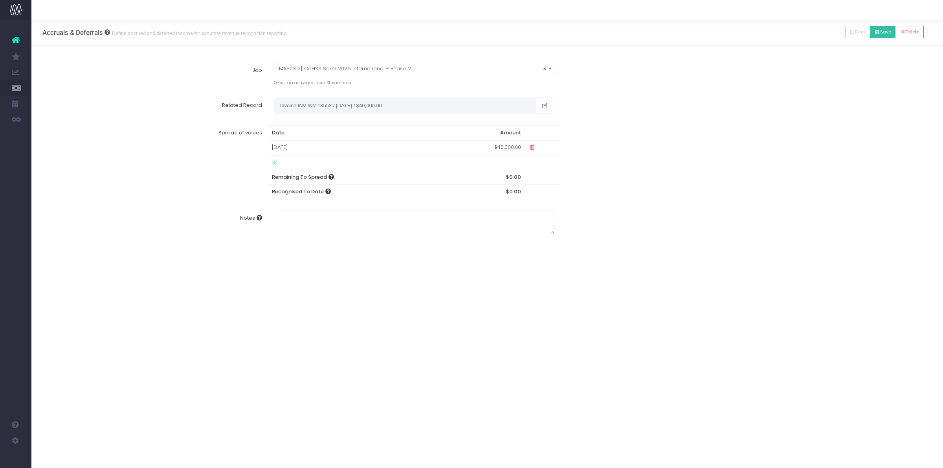
click at [875, 32] on icon at bounding box center [876, 32] width 5 height 0
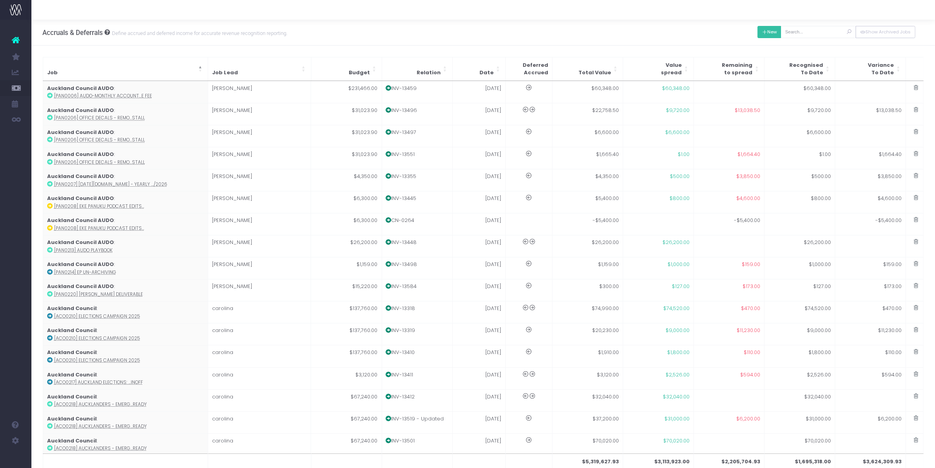
drag, startPoint x: 773, startPoint y: 32, endPoint x: 765, endPoint y: 33, distance: 8.0
click at [773, 32] on button "New" at bounding box center [770, 32] width 24 height 12
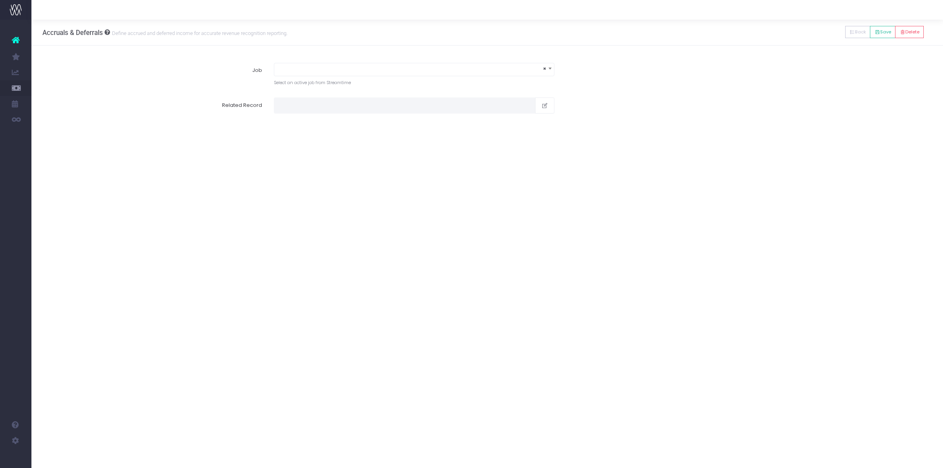
click at [356, 64] on span "×" at bounding box center [414, 68] width 280 height 11
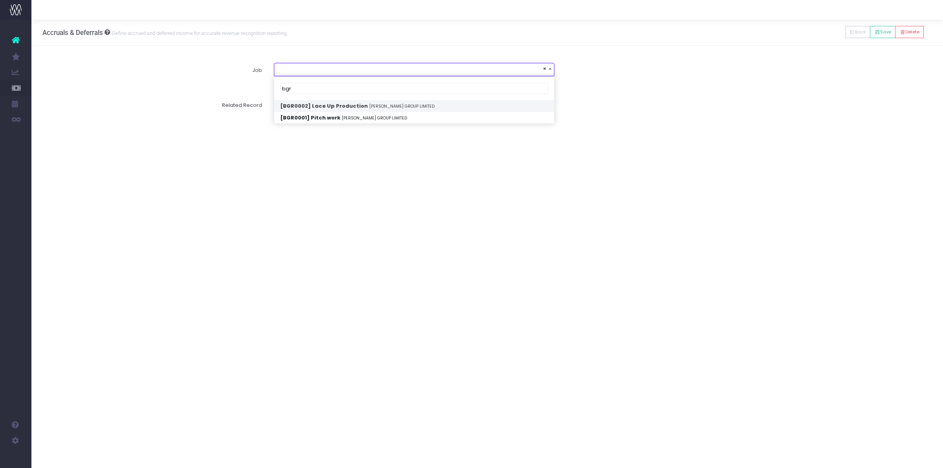
type input "bgr"
select select "1842730"
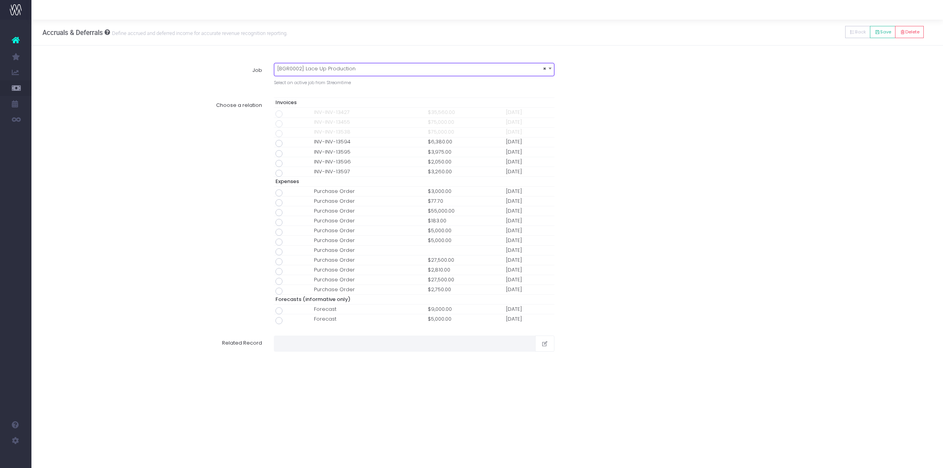
click at [280, 161] on span at bounding box center [278, 163] width 7 height 7
click at [287, 161] on input "radio" at bounding box center [289, 161] width 5 height 5
type input "Invoice INV-INV-13596 / 30 Sep 25 / $2,050.00"
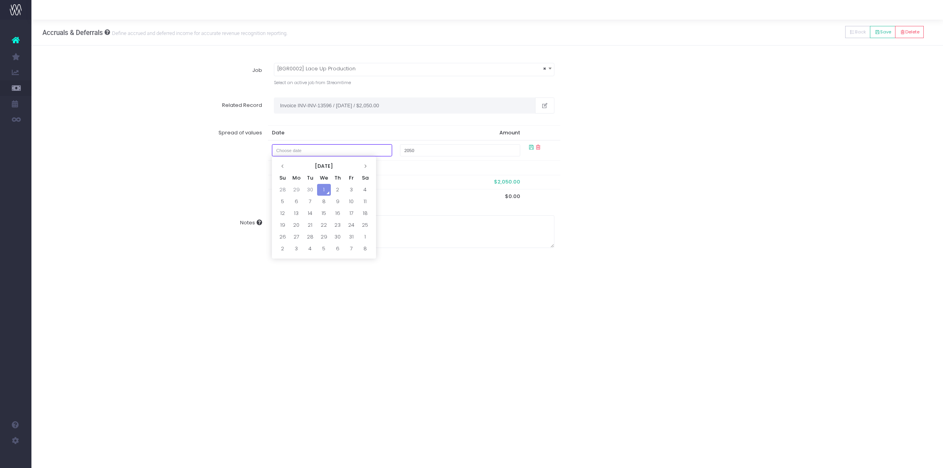
click at [319, 154] on input "text" at bounding box center [332, 150] width 121 height 12
click at [308, 189] on td "30" at bounding box center [310, 190] width 14 height 12
type input "September 30, 2025"
type input "395"
click at [686, 377] on div "Accruals & Deferrals Define accrued and deferred income for accurate revenue re…" at bounding box center [486, 244] width 911 height 448
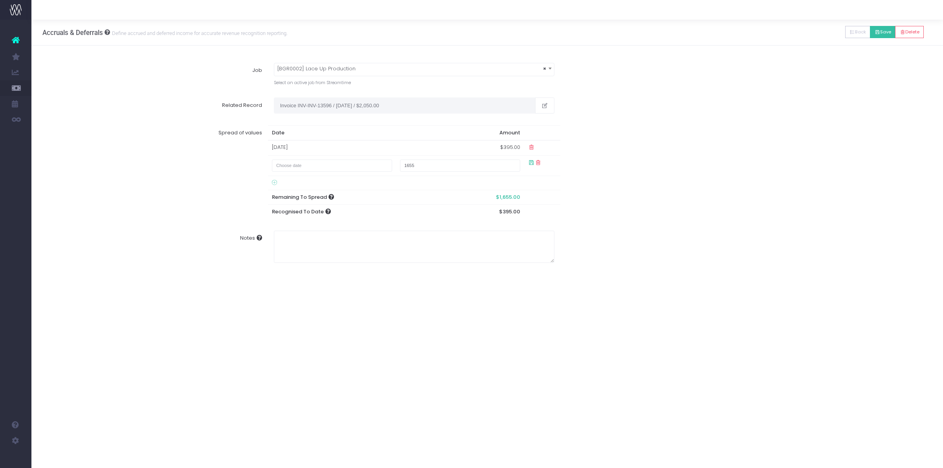
click at [883, 33] on button "Save" at bounding box center [883, 32] width 26 height 12
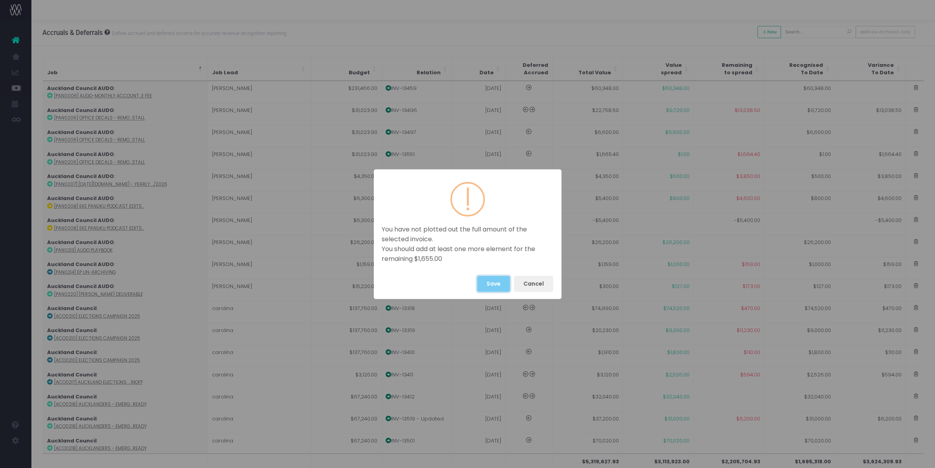
click at [480, 276] on button "Save" at bounding box center [493, 284] width 33 height 16
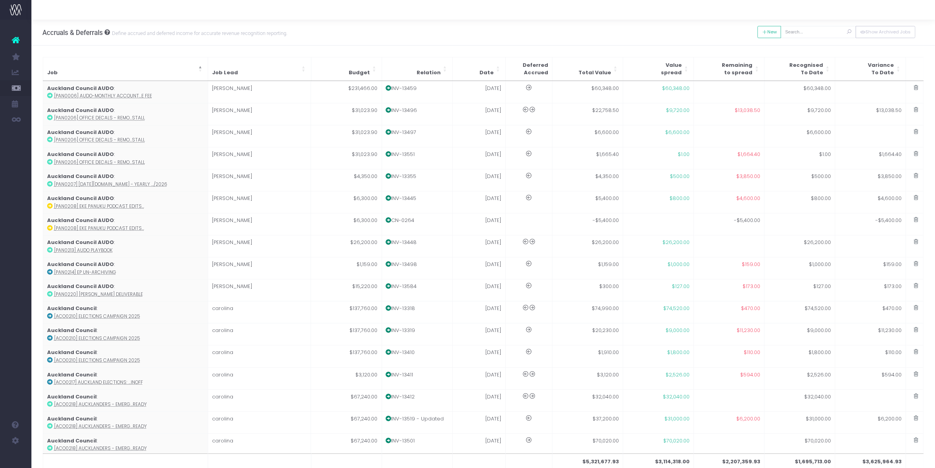
drag, startPoint x: 76, startPoint y: 14, endPoint x: 46, endPoint y: 23, distance: 31.1
click at [76, 14] on div at bounding box center [483, 10] width 904 height 20
click at [47, 44] on div "Accruals & Deferrals Define accrued and deferred income for accurate revenue re…" at bounding box center [164, 33] width 245 height 26
click at [762, 27] on button "New" at bounding box center [770, 32] width 24 height 12
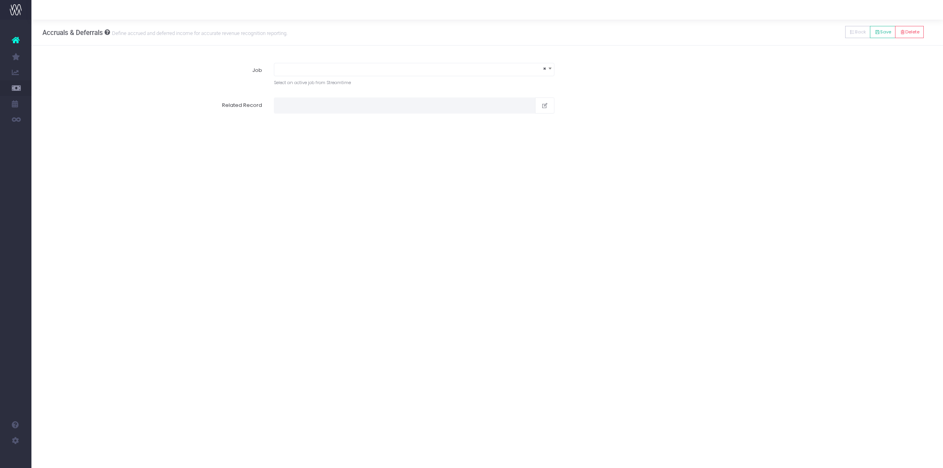
click at [312, 75] on span "×" at bounding box center [414, 69] width 280 height 13
type input "cob0045"
select select "1931788"
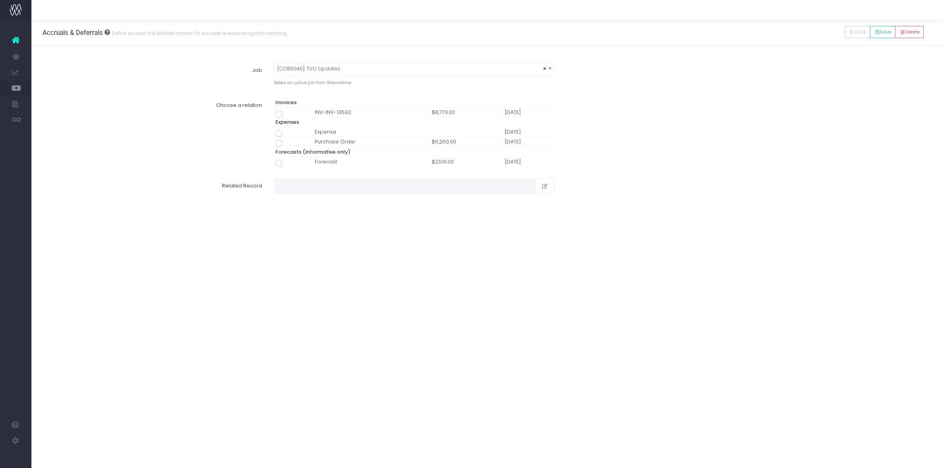
click at [278, 114] on span at bounding box center [278, 113] width 7 height 7
click at [287, 114] on input "radio" at bounding box center [289, 112] width 5 height 5
type input "Invoice INV-INV-13592 / 30 Sep 25 / $8,770.00"
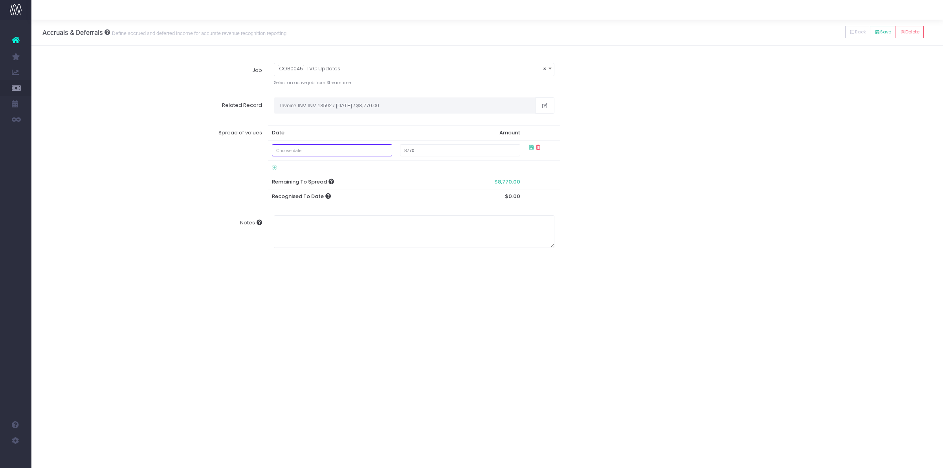
click at [308, 145] on input "text" at bounding box center [332, 150] width 121 height 12
click at [280, 191] on td "28" at bounding box center [283, 190] width 14 height 12
type input "September 28, 2025"
type input "2510"
click at [713, 205] on div "Spread of values Date Amount 28 Sep 2025 $2,510.00 6260 Remaining To Spread $6,…" at bounding box center [487, 171] width 901 height 105
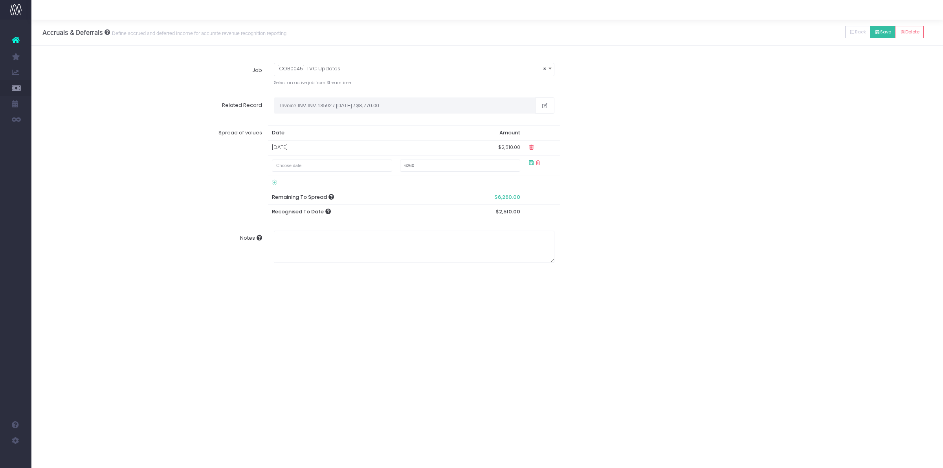
click at [876, 32] on icon at bounding box center [876, 32] width 5 height 0
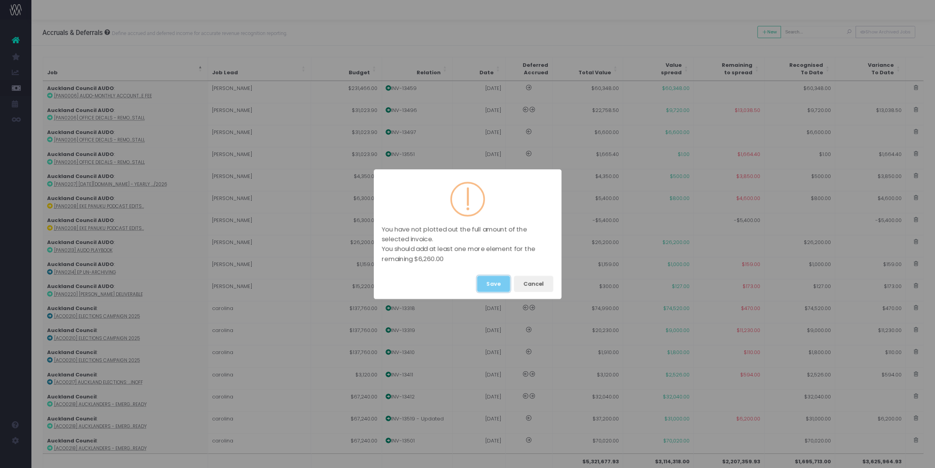
click at [500, 281] on button "Save" at bounding box center [493, 284] width 33 height 16
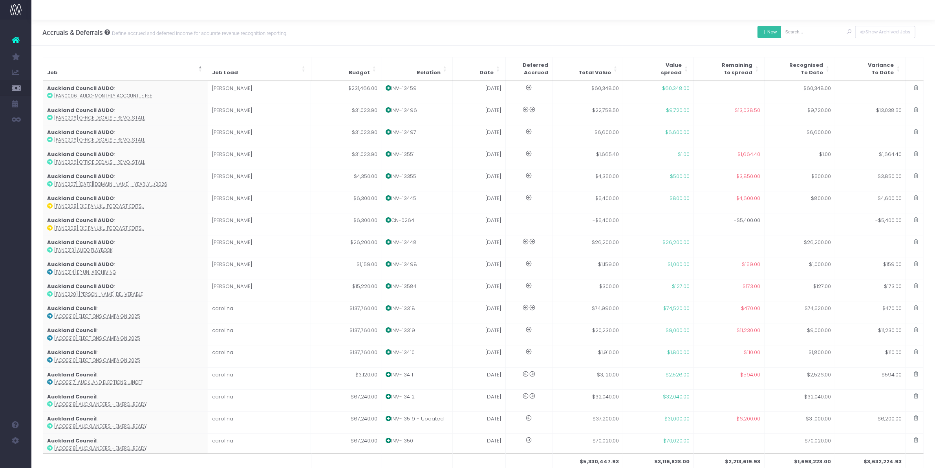
drag, startPoint x: 761, startPoint y: 29, endPoint x: 730, endPoint y: 44, distance: 34.6
click at [762, 32] on icon at bounding box center [764, 32] width 5 height 0
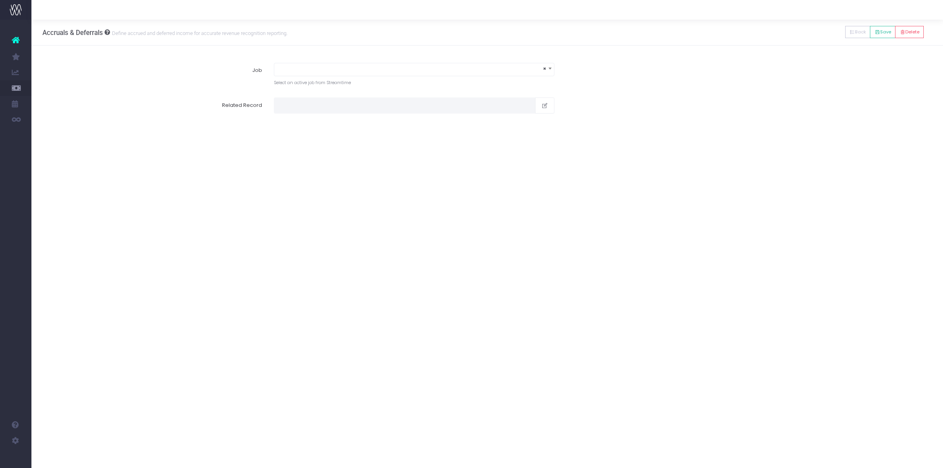
click at [350, 65] on span "×" at bounding box center [414, 68] width 280 height 11
type input "cob0047"
select select "1943404"
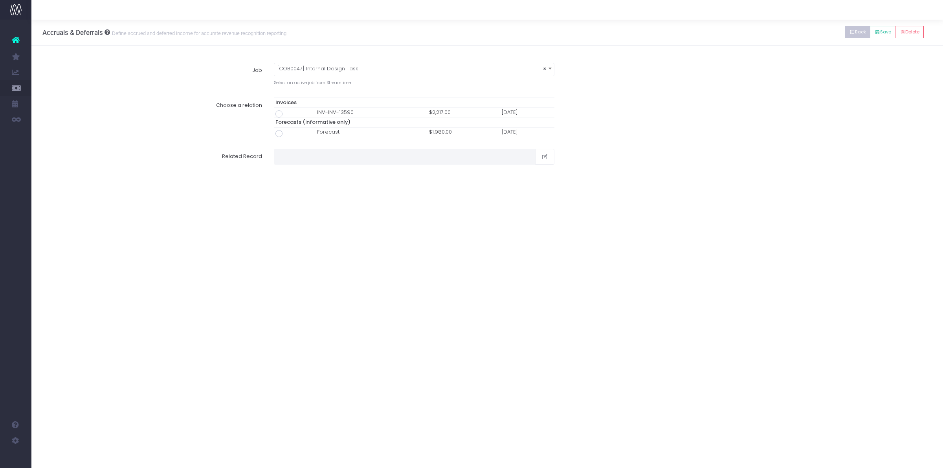
click at [854, 31] on button "Back" at bounding box center [858, 32] width 26 height 12
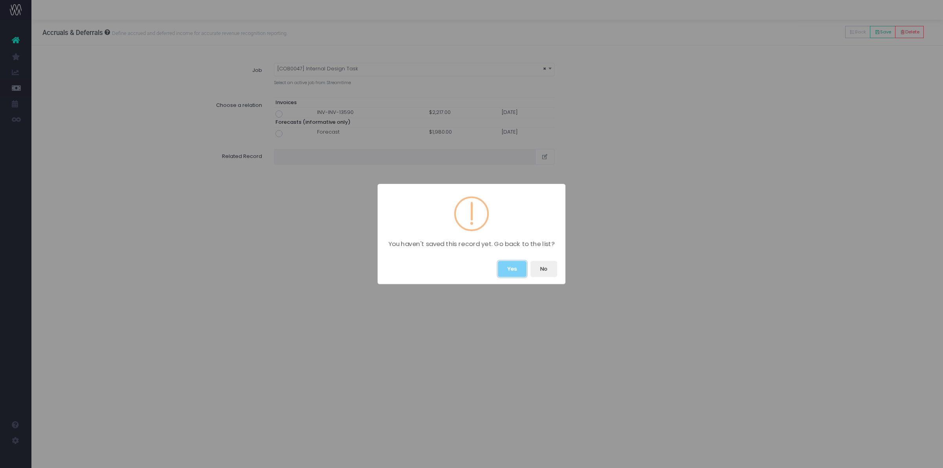
click at [520, 268] on button "Yes" at bounding box center [512, 269] width 29 height 16
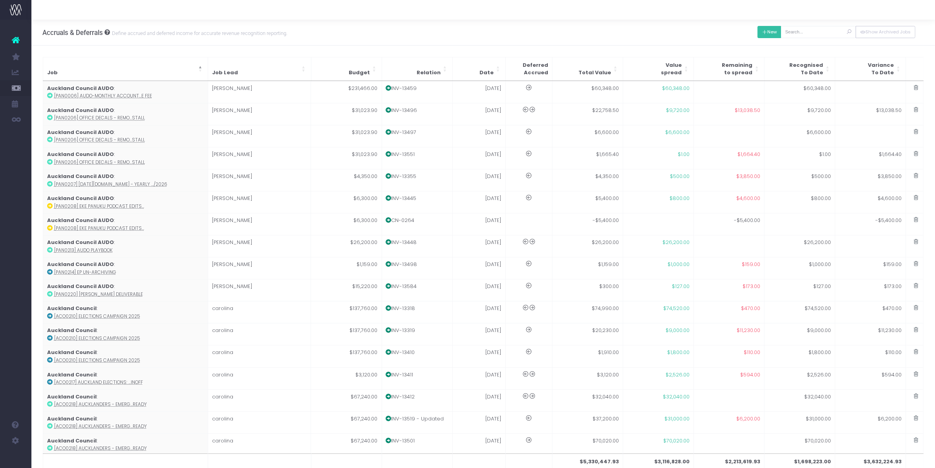
click at [762, 32] on icon at bounding box center [764, 32] width 5 height 0
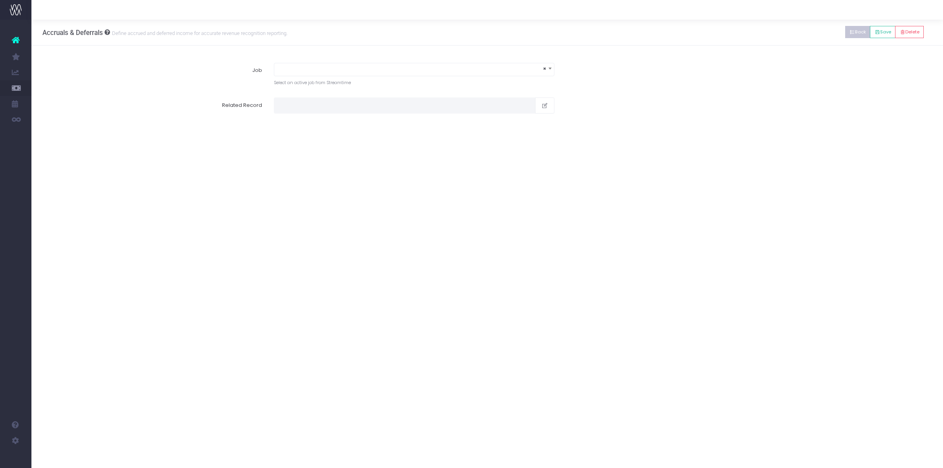
click at [852, 34] on button "Back" at bounding box center [858, 32] width 26 height 12
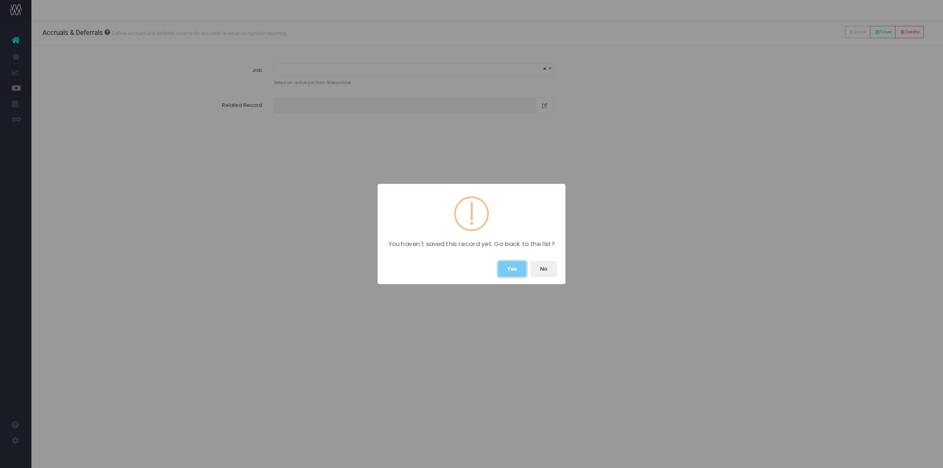
click at [512, 266] on button "Yes" at bounding box center [512, 269] width 29 height 16
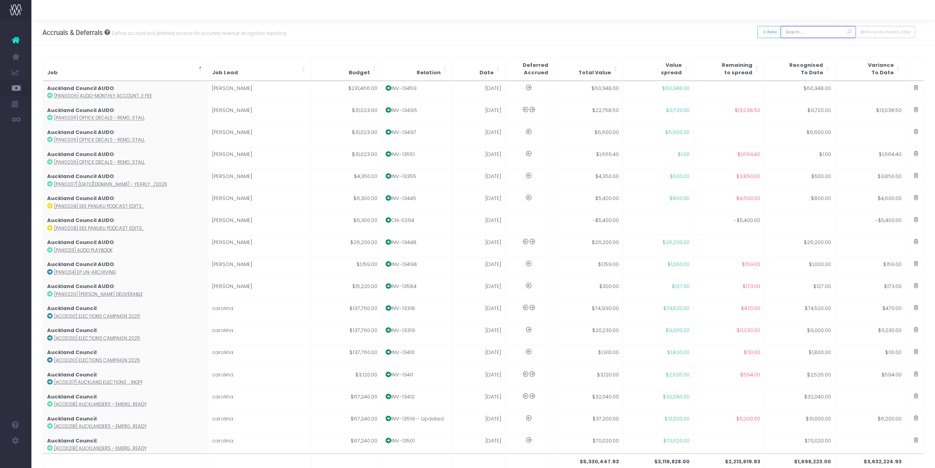
click at [832, 27] on input "text" at bounding box center [818, 32] width 75 height 12
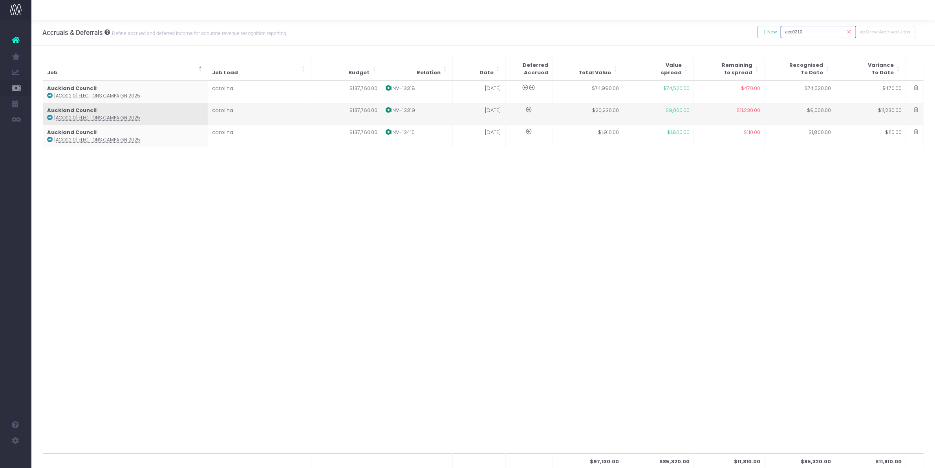
type input "aco0210"
click at [291, 113] on td "carolina" at bounding box center [259, 114] width 103 height 22
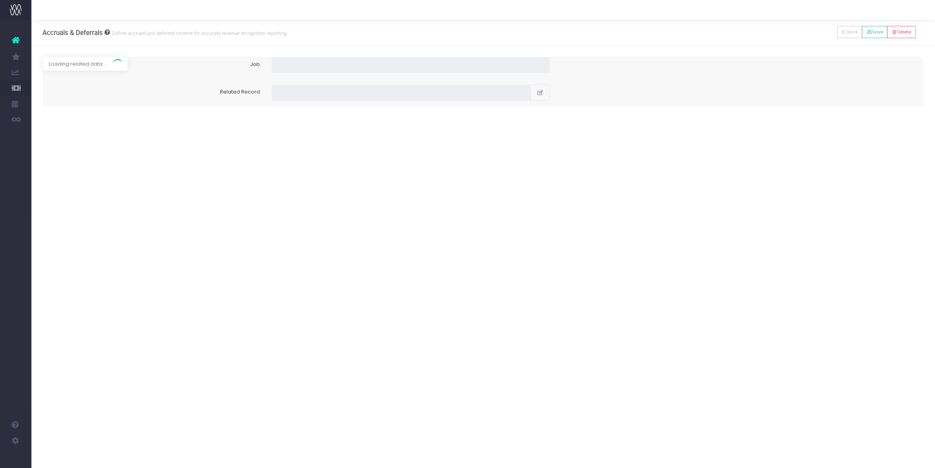
type input "[ACO0210] Elections Campaign 2025"
type input "Invoice INV-13319 / 31 Mar 25 / $20,230.00"
click at [274, 162] on icon at bounding box center [274, 165] width 5 height 6
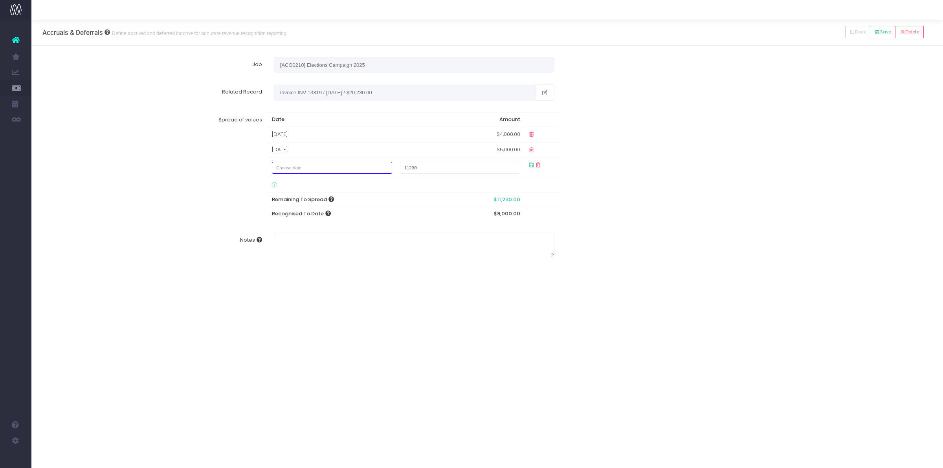
click at [316, 166] on input "text" at bounding box center [332, 168] width 121 height 12
click at [309, 207] on td "30" at bounding box center [310, 207] width 14 height 12
type input "September 30, 2025"
type input "124"
click at [712, 247] on div "Notes" at bounding box center [487, 259] width 901 height 35
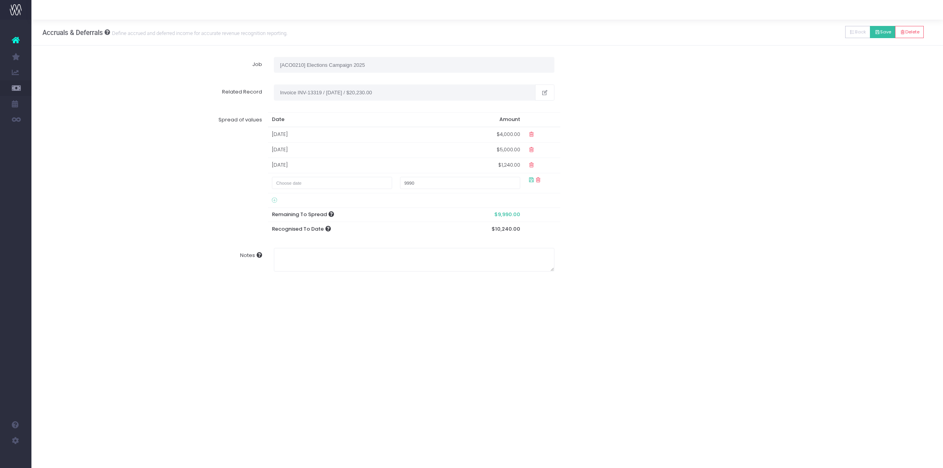
click at [884, 30] on button "Save" at bounding box center [883, 32] width 26 height 12
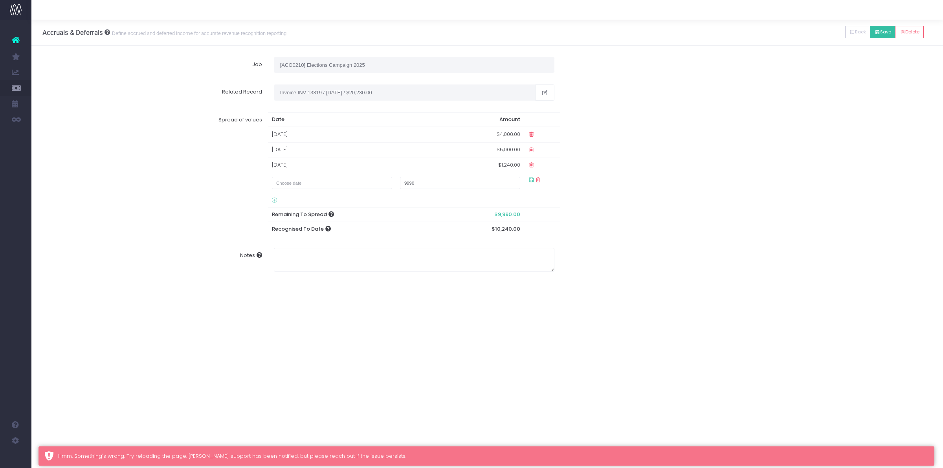
click at [884, 33] on button "Save" at bounding box center [883, 32] width 26 height 12
click at [850, 32] on icon at bounding box center [851, 32] width 5 height 0
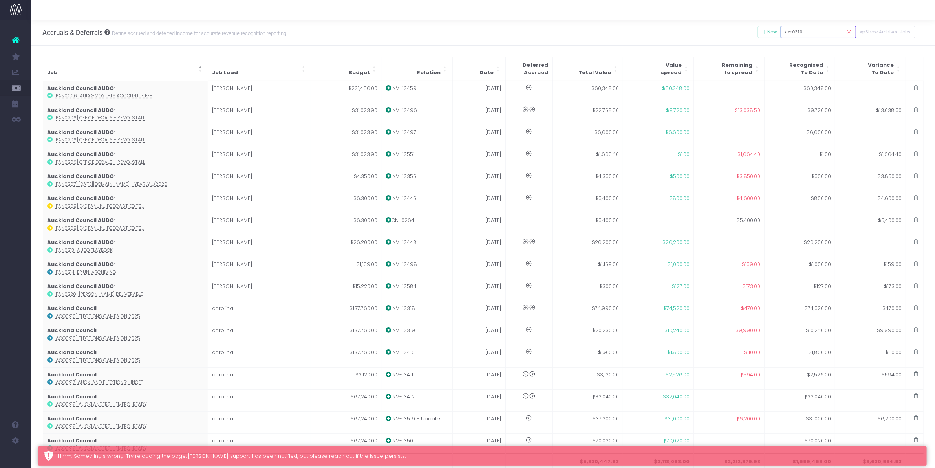
click at [814, 32] on input "aco0210" at bounding box center [818, 32] width 75 height 12
drag, startPoint x: 814, startPoint y: 33, endPoint x: 769, endPoint y: 29, distance: 44.9
click at [769, 29] on div "New Back Save Delete aco0210 Show Archived Jobs" at bounding box center [837, 32] width 158 height 16
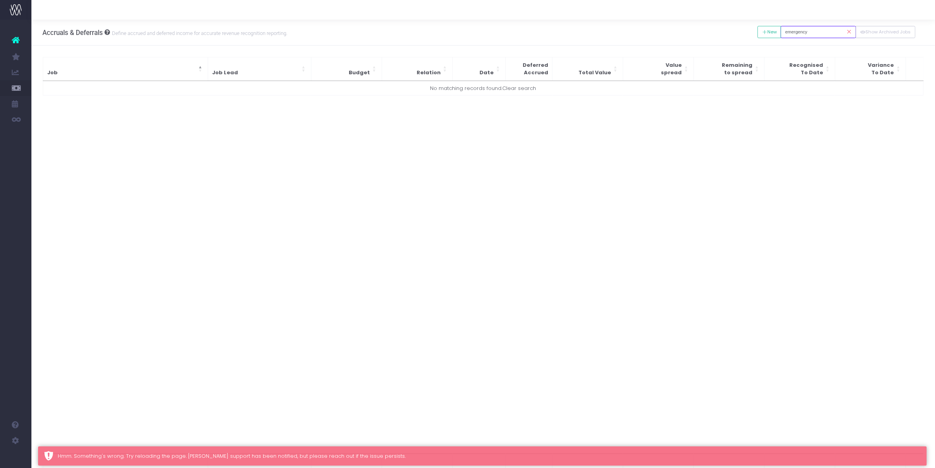
drag, startPoint x: 773, startPoint y: 26, endPoint x: 690, endPoint y: 287, distance: 273.3
click at [725, 26] on div "Accruals & Deferrals Define accrued and deferred income for accurate revenue re…" at bounding box center [483, 33] width 904 height 26
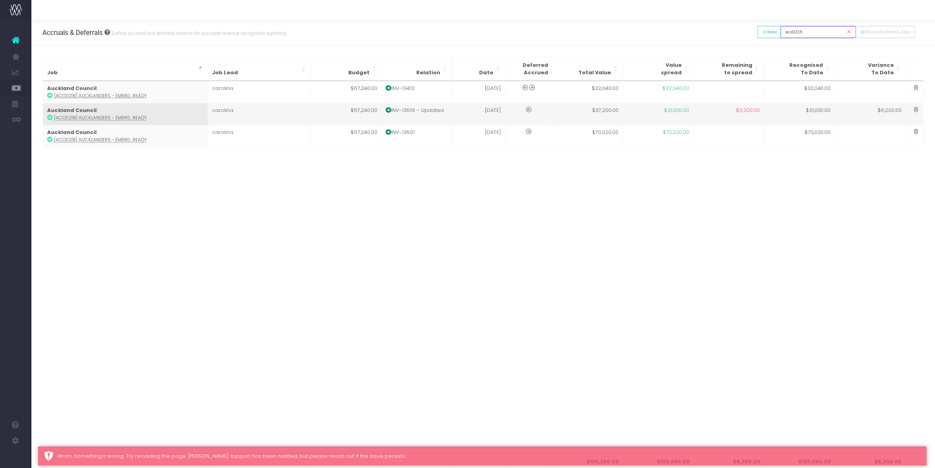
type input "aco0218"
click at [280, 118] on td "carolina" at bounding box center [259, 114] width 103 height 22
type input "[ACO0218] Aucklanders - Emergency ready"
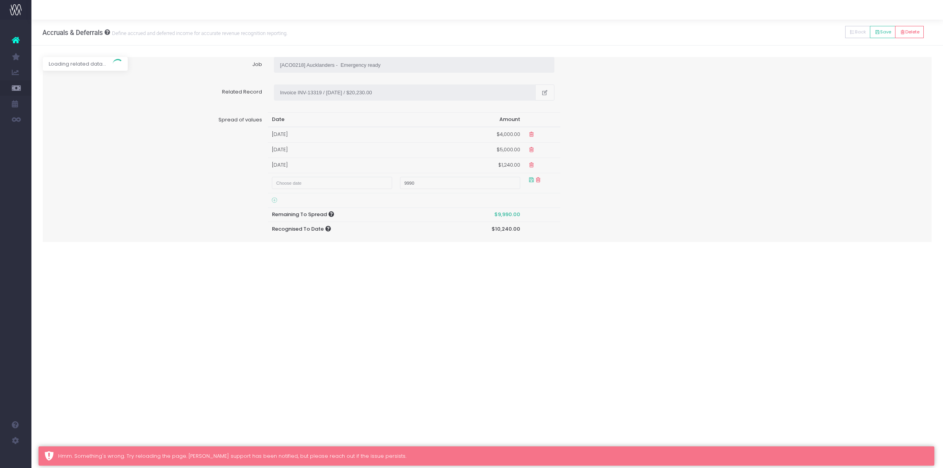
type input "Invoice INV-13519 - Updated / 31 Aug 25 / $37,200.00"
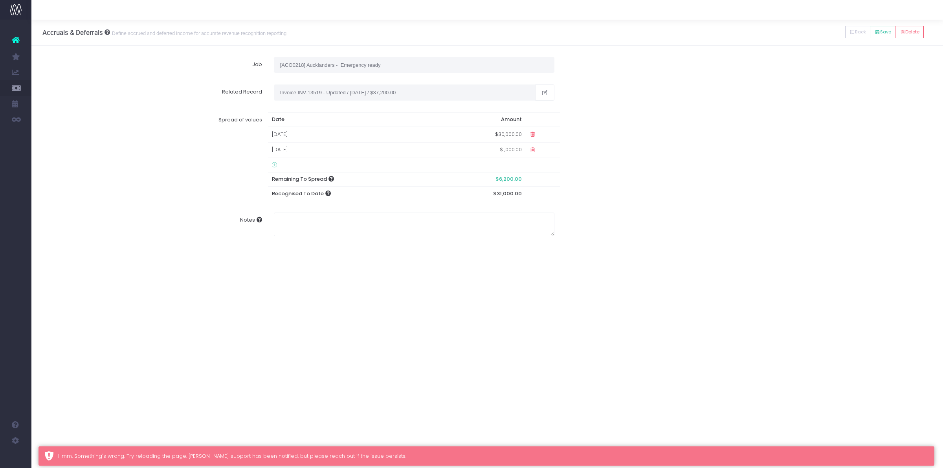
click at [276, 160] on td at bounding box center [352, 165] width 169 height 15
click at [275, 163] on icon at bounding box center [274, 165] width 5 height 6
click at [309, 169] on input "text" at bounding box center [332, 168] width 121 height 12
click at [310, 205] on td "30" at bounding box center [310, 207] width 14 height 12
type input "September 30, 2025"
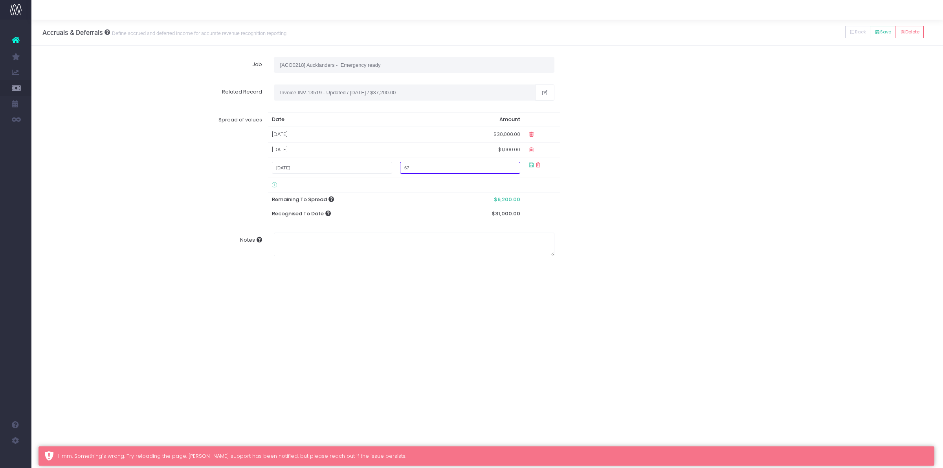
type input "675"
click at [548, 346] on div "Accruals & Deferrals Define accrued and deferred income for accurate revenue re…" at bounding box center [486, 244] width 911 height 448
click at [882, 30] on button "Save" at bounding box center [883, 32] width 26 height 12
click at [879, 30] on button "Save" at bounding box center [883, 32] width 26 height 12
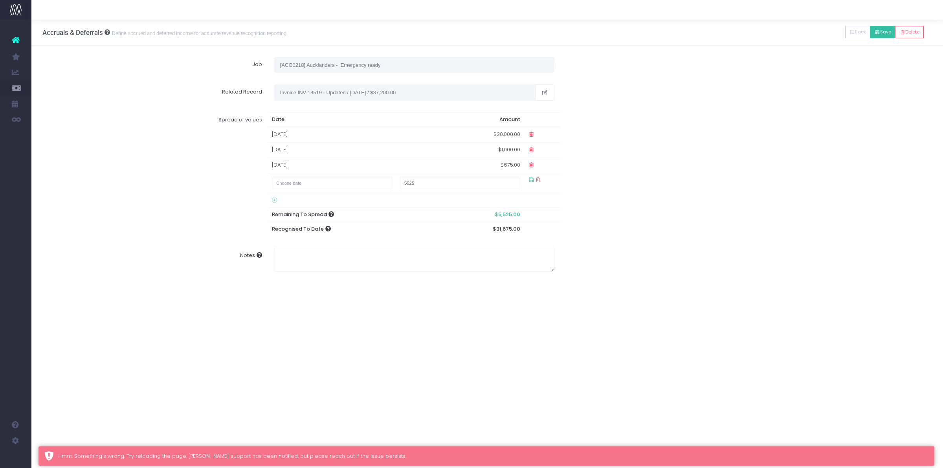
click at [879, 30] on button "Save" at bounding box center [883, 32] width 26 height 12
click at [809, 199] on div "Spread of values Date Amount 31 Jul 2025 $30,000.00 01 Aug 2025 $1,000.00 30 Se…" at bounding box center [487, 174] width 901 height 136
click at [881, 33] on button "Save" at bounding box center [883, 32] width 26 height 12
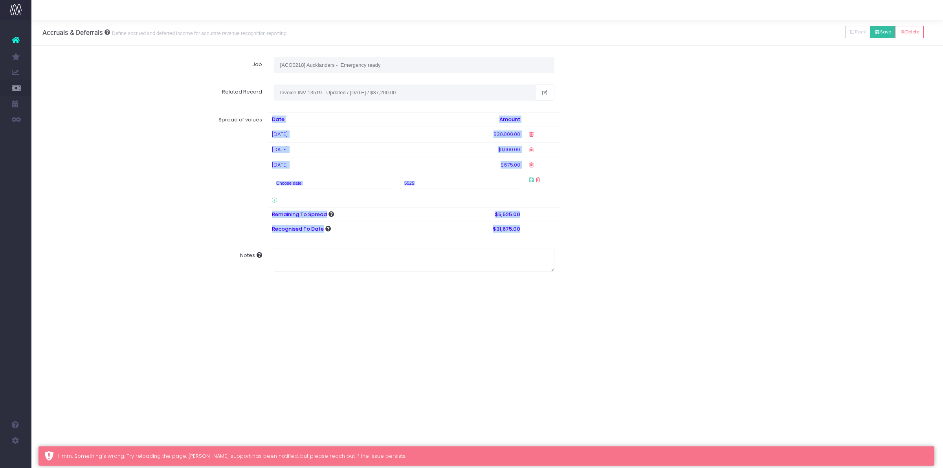
click at [881, 33] on button "Save" at bounding box center [883, 32] width 26 height 12
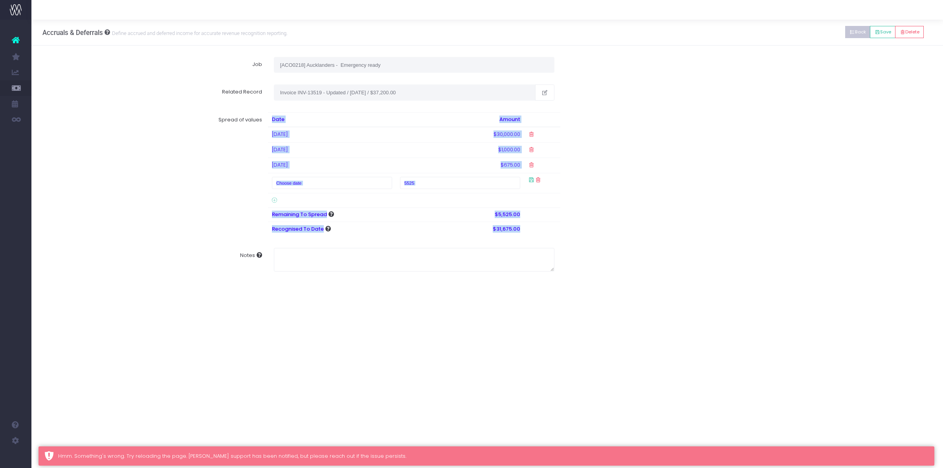
click at [855, 35] on button "Back" at bounding box center [858, 32] width 26 height 12
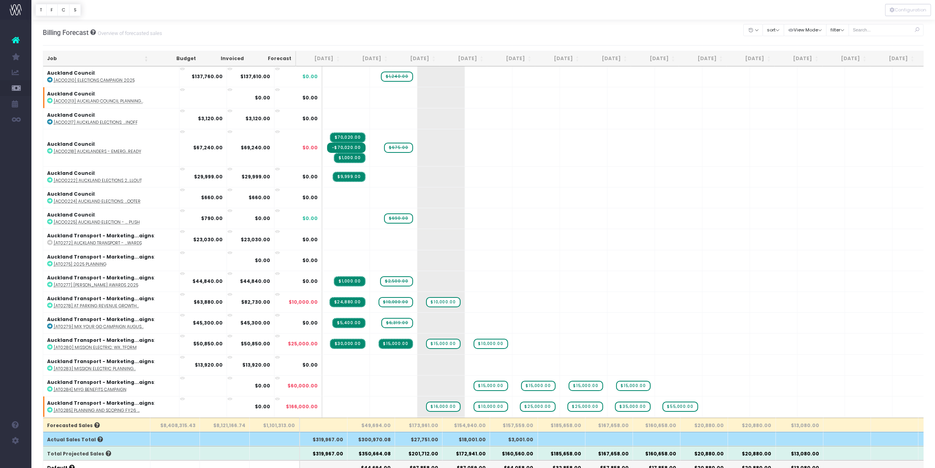
drag, startPoint x: 367, startPoint y: 56, endPoint x: 396, endPoint y: 268, distance: 214.5
click at [367, 56] on th "[DATE]" at bounding box center [368, 58] width 48 height 15
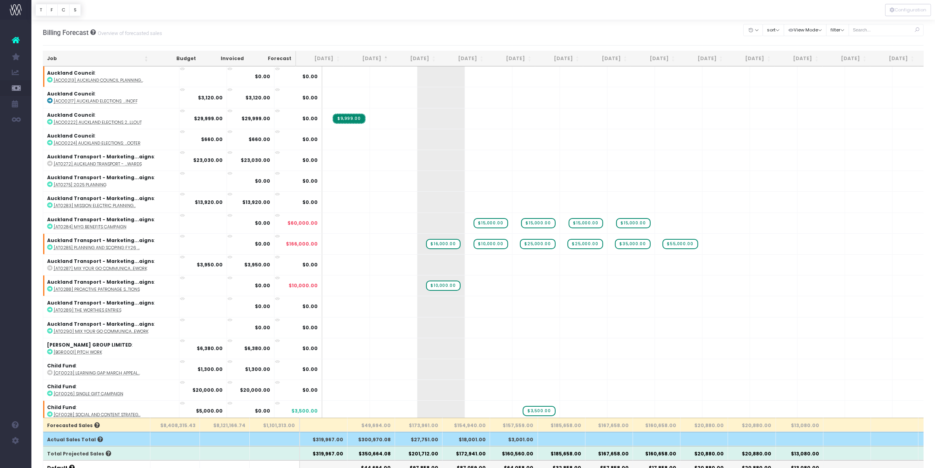
click at [380, 53] on th "[DATE]" at bounding box center [368, 58] width 48 height 15
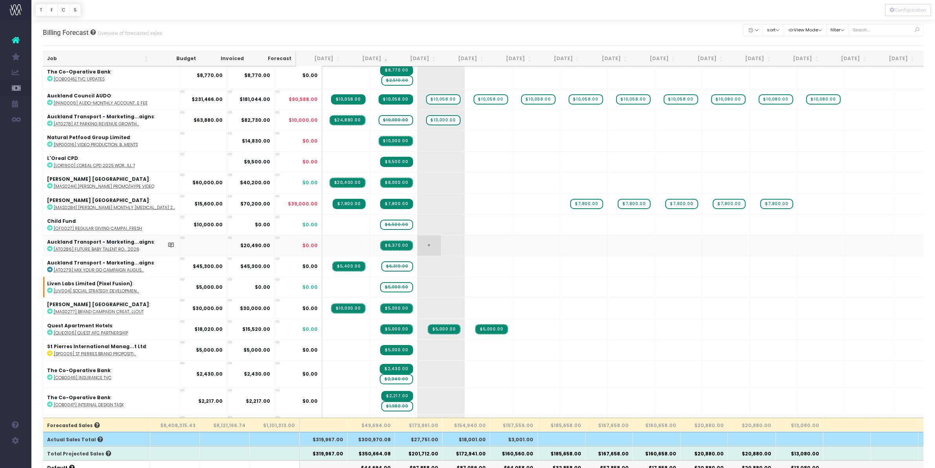
scroll to position [295, 0]
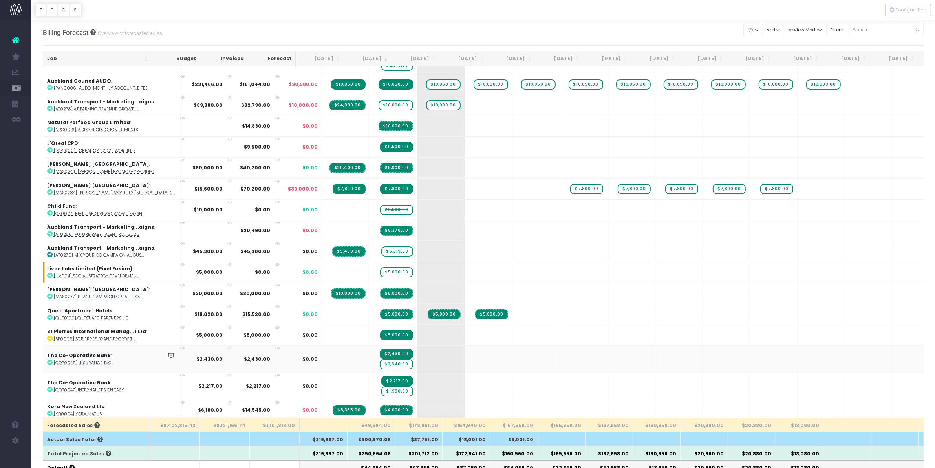
click at [383, 359] on span "$2,340.00" at bounding box center [396, 364] width 33 height 10
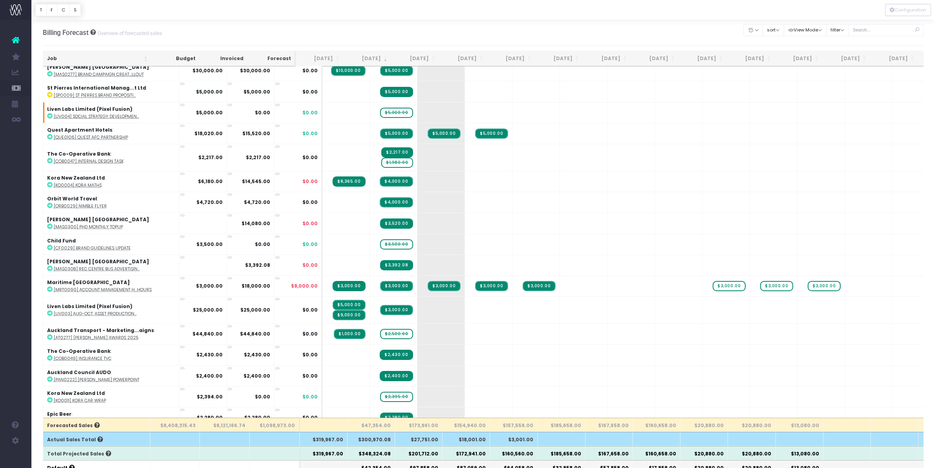
scroll to position [491, 0]
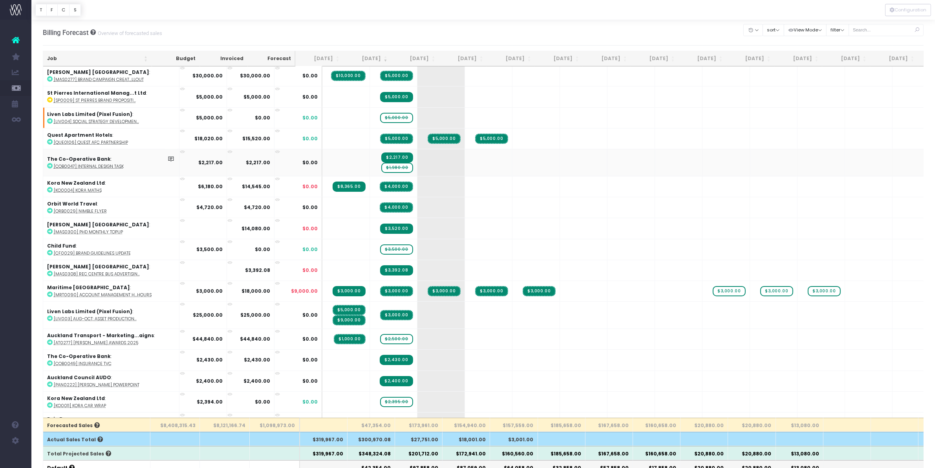
click at [73, 163] on abbr "[COB0047] Internal Design Task" at bounding box center [89, 166] width 70 height 6
click at [381, 163] on span "$1,980.00" at bounding box center [396, 168] width 31 height 10
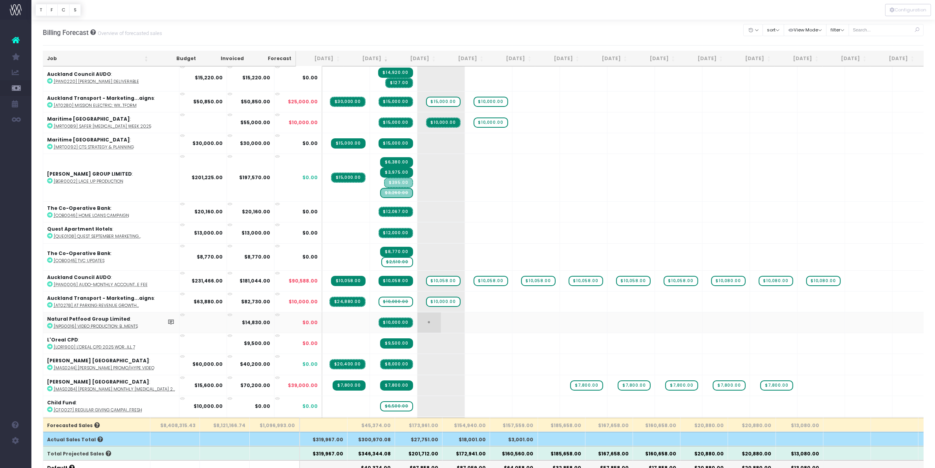
scroll to position [0, 0]
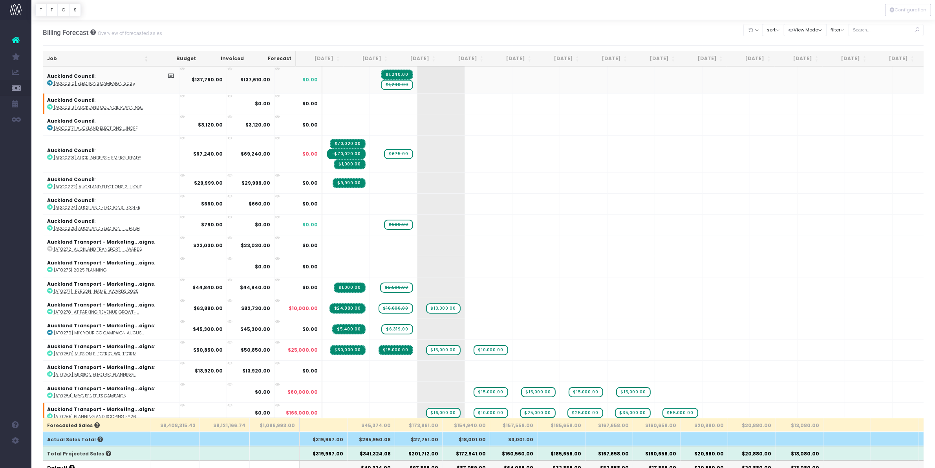
click at [383, 86] on span "$1,240.00" at bounding box center [397, 85] width 32 height 10
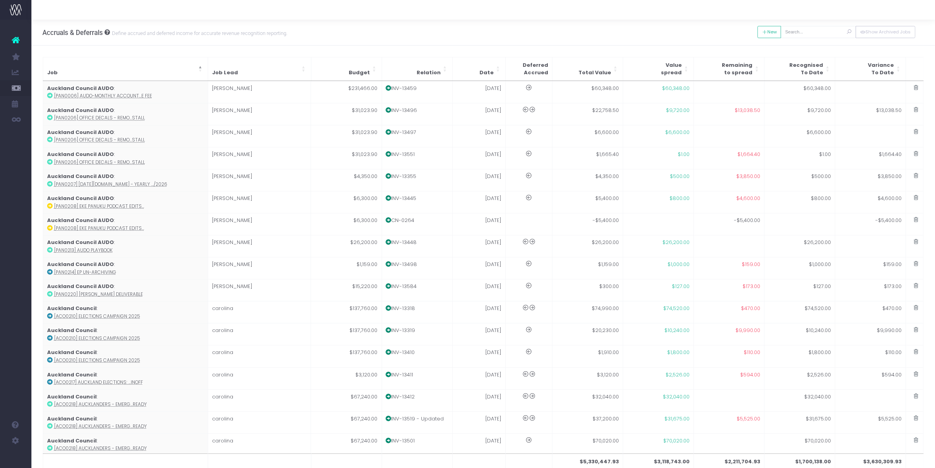
click at [62, 48] on div "Job Job Lead Budget Relation Date Deferred Accrued Total Value Value spread Rem…" at bounding box center [483, 270] width 904 height 448
click at [773, 36] on button "New" at bounding box center [770, 32] width 24 height 12
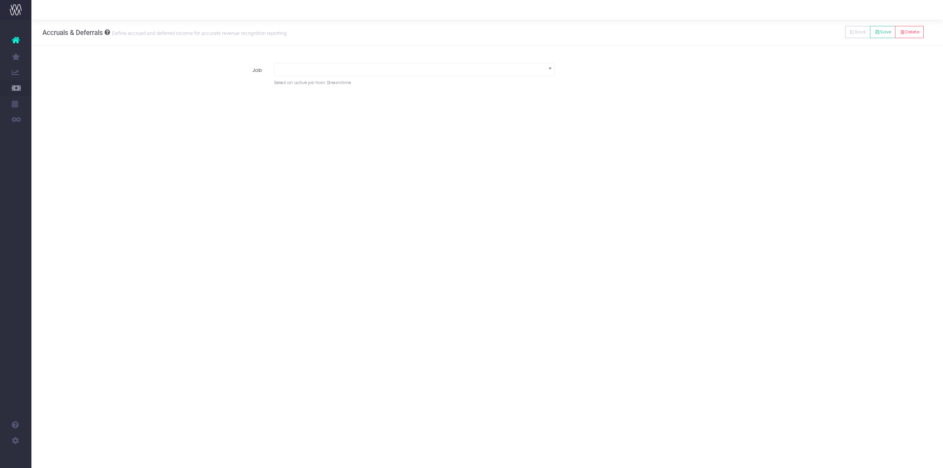
click at [315, 70] on span at bounding box center [414, 68] width 280 height 11
click at [293, 87] on input "acc0225" at bounding box center [414, 89] width 268 height 12
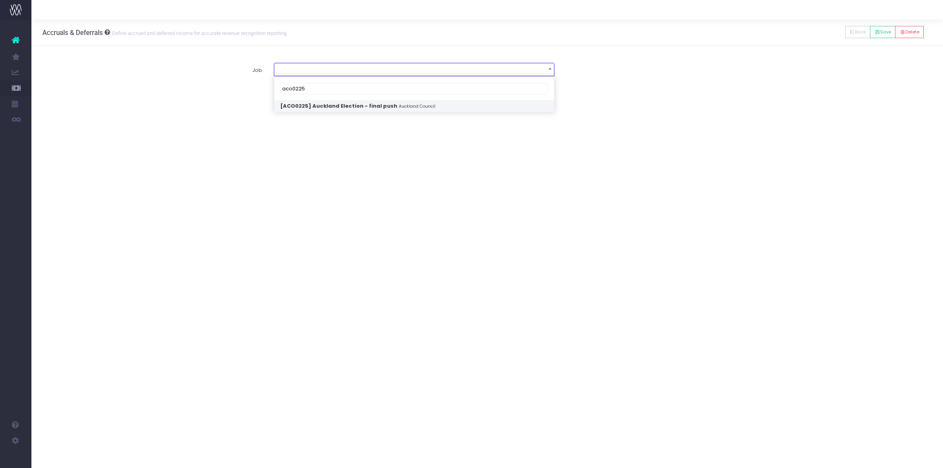
type input "aco0225"
select select "1947033"
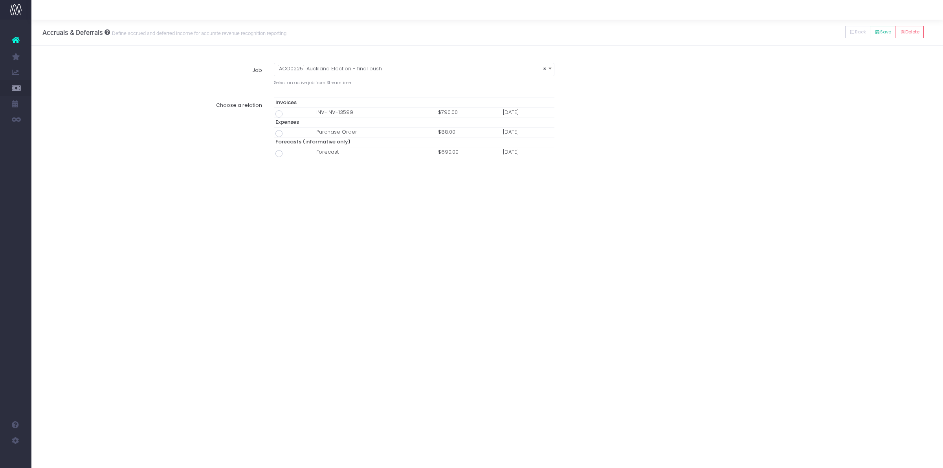
click at [278, 113] on span at bounding box center [278, 113] width 7 height 7
click at [287, 113] on input "radio" at bounding box center [289, 112] width 5 height 5
type input "Invoice INV-INV-13599 / [DATE] / $790.00"
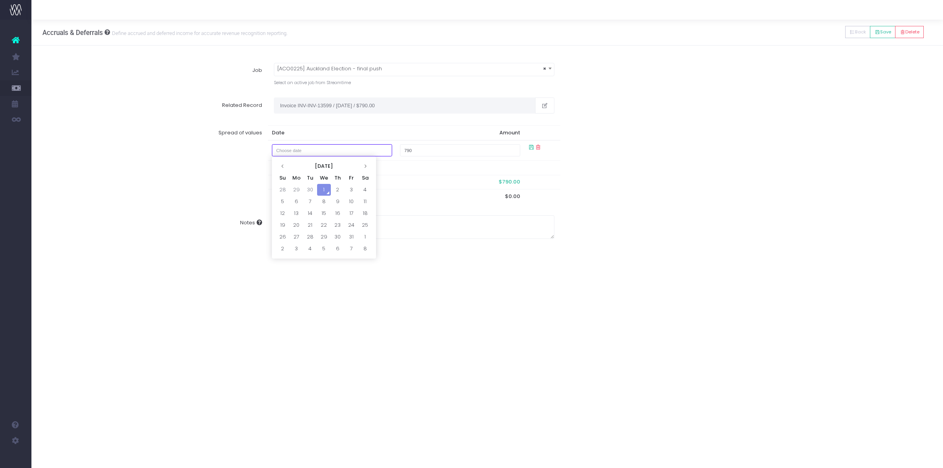
click at [323, 150] on input "text" at bounding box center [332, 150] width 121 height 12
click at [310, 187] on td "30" at bounding box center [310, 190] width 14 height 12
type input "[DATE]"
type input "702"
click at [881, 31] on button "Save" at bounding box center [883, 32] width 26 height 12
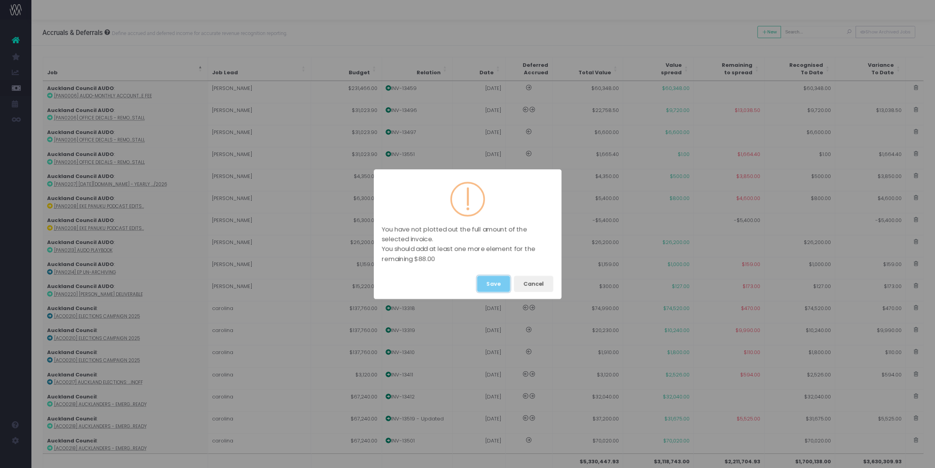
click at [491, 280] on button "Save" at bounding box center [493, 284] width 33 height 16
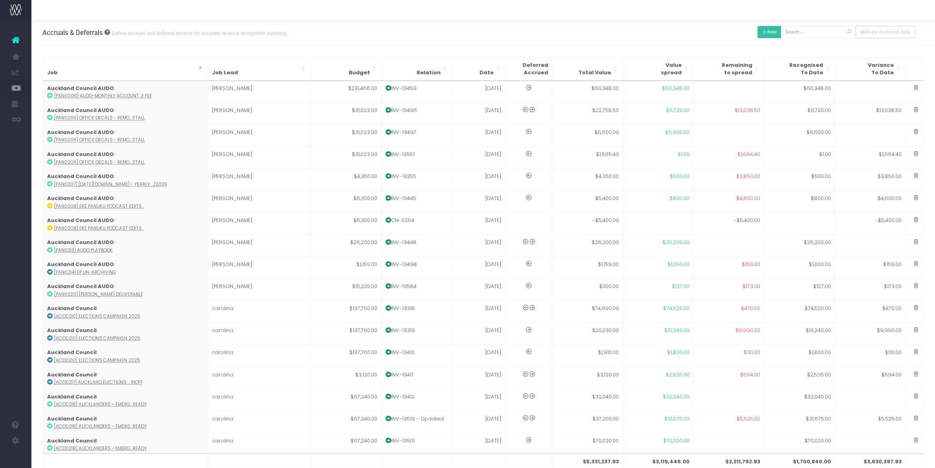
drag, startPoint x: 772, startPoint y: 29, endPoint x: 507, endPoint y: 86, distance: 270.7
click at [772, 29] on button "New" at bounding box center [770, 32] width 24 height 12
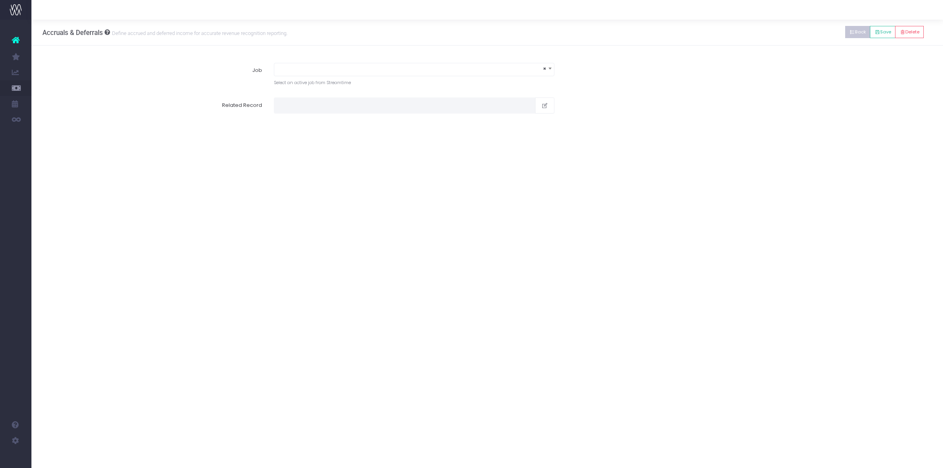
click at [854, 27] on button "Back" at bounding box center [858, 32] width 26 height 12
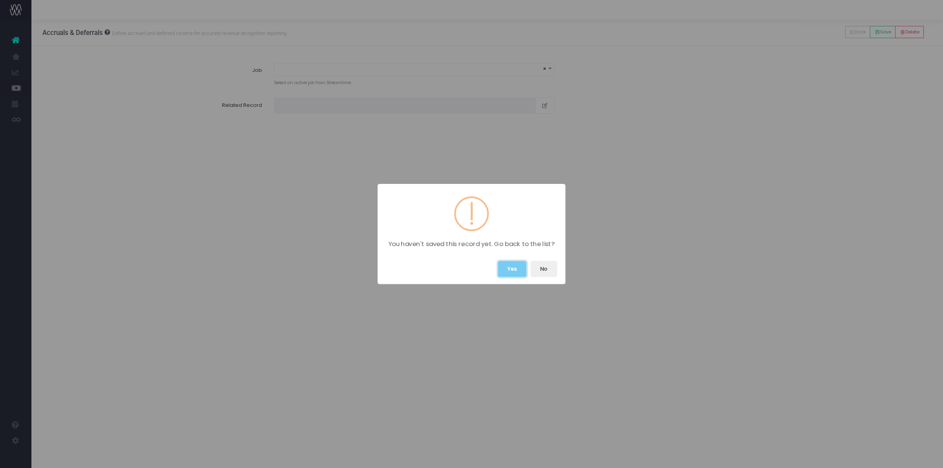
click at [503, 265] on button "Yes" at bounding box center [512, 269] width 29 height 16
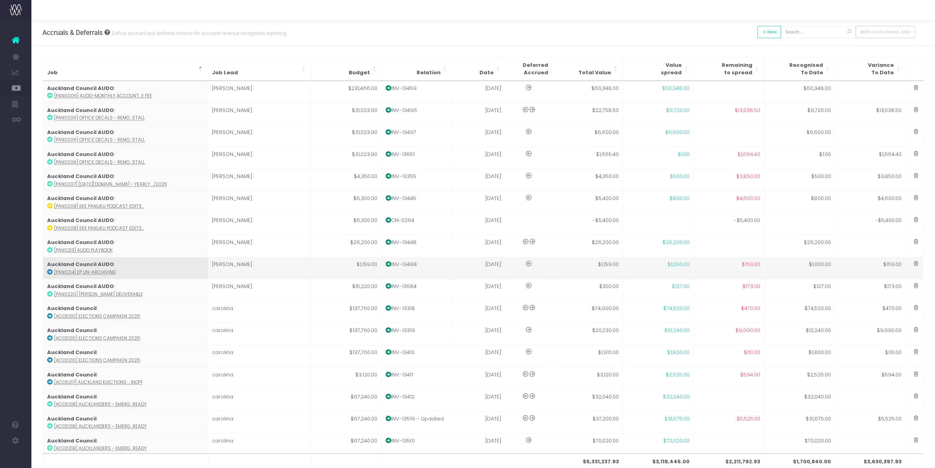
click at [508, 262] on td at bounding box center [529, 268] width 47 height 22
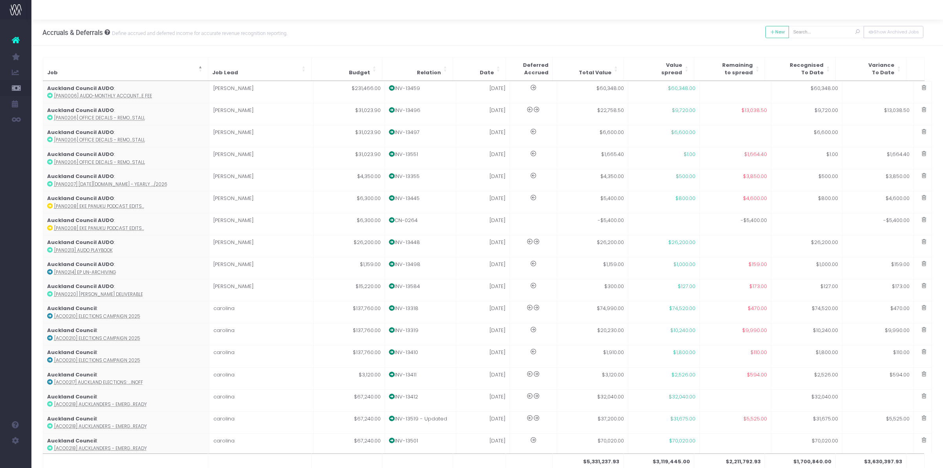
type input "[PAN0214] EP Un-Archiving"
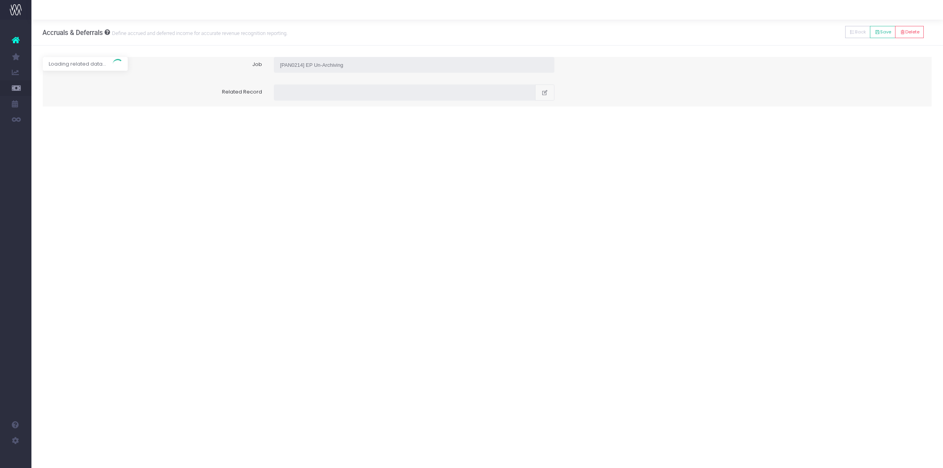
click at [799, 28] on div "Accruals & Deferrals Define accrued and deferred income for accurate revenue re…" at bounding box center [486, 33] width 911 height 26
click at [849, 35] on button "Back" at bounding box center [858, 32] width 26 height 12
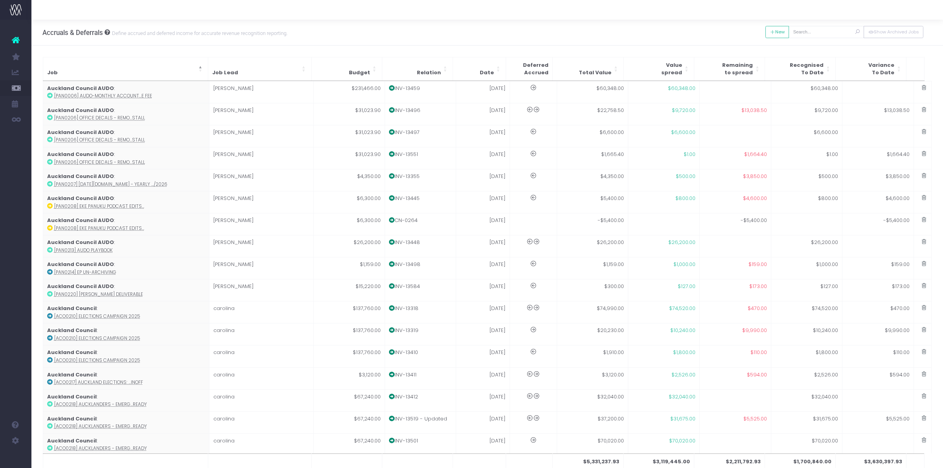
click at [850, 33] on icon at bounding box center [857, 32] width 14 height 16
click at [810, 34] on input "text" at bounding box center [818, 32] width 75 height 12
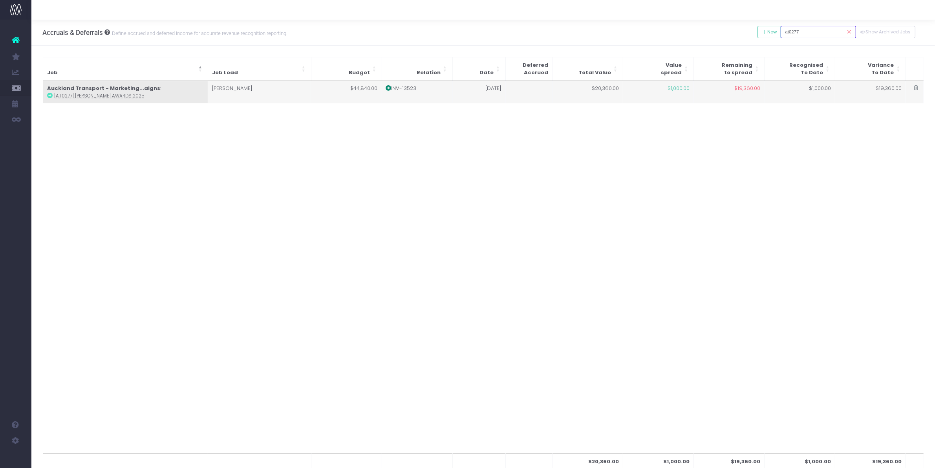
type input "at0277"
click at [257, 95] on td "[PERSON_NAME]" at bounding box center [259, 92] width 103 height 22
type input "[AT0277] [PERSON_NAME] Awards 2025"
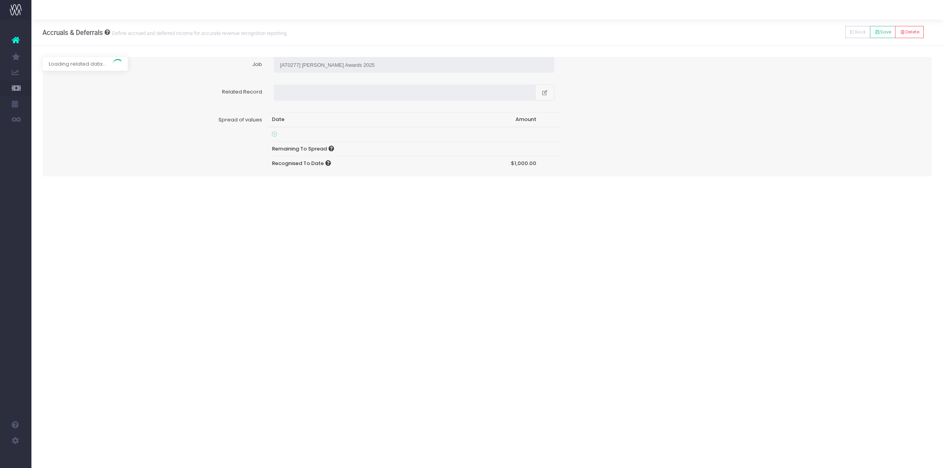
type input "Invoice INV-13523 / [DATE] / $20,360.00"
click at [275, 147] on icon at bounding box center [274, 150] width 5 height 6
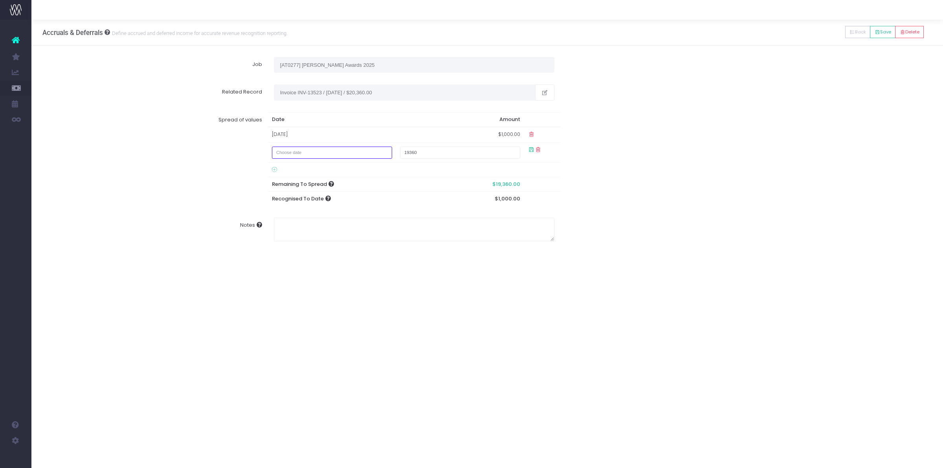
click at [288, 154] on input "text" at bounding box center [332, 153] width 121 height 12
click at [307, 190] on td "30" at bounding box center [310, 192] width 14 height 12
type input "[DATE]"
type input "2500"
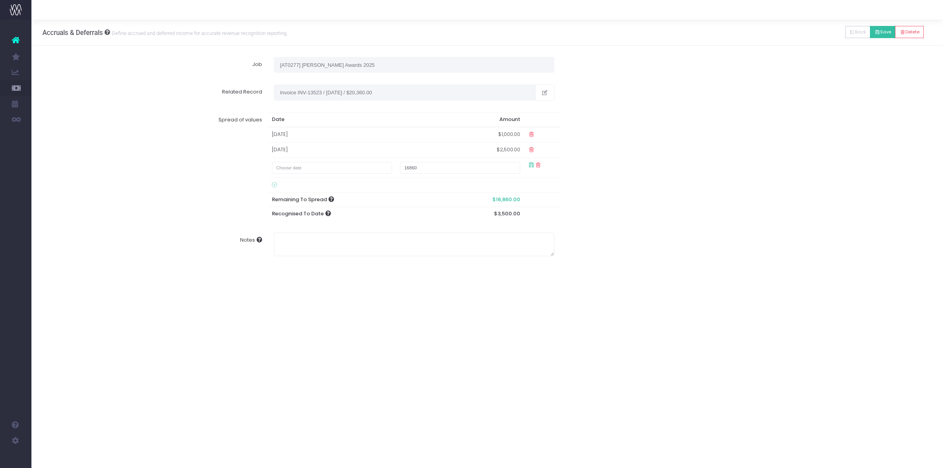
click at [686, 127] on div "Spread of values Date Amount [DATE] $1,000.00 [DATE] $2,500.00 16860 Remaining …" at bounding box center [487, 166] width 901 height 121
click at [888, 36] on button "Save" at bounding box center [883, 32] width 26 height 12
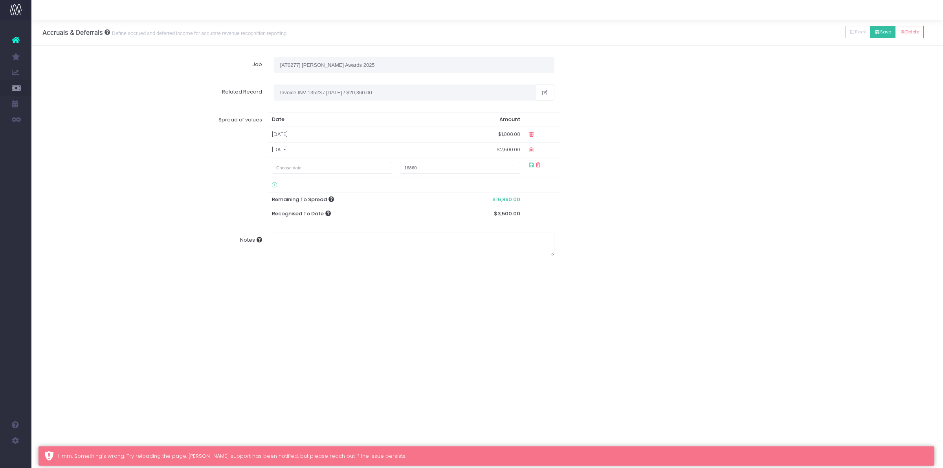
click at [876, 32] on icon at bounding box center [876, 32] width 5 height 0
click at [856, 37] on button "Back" at bounding box center [858, 32] width 26 height 12
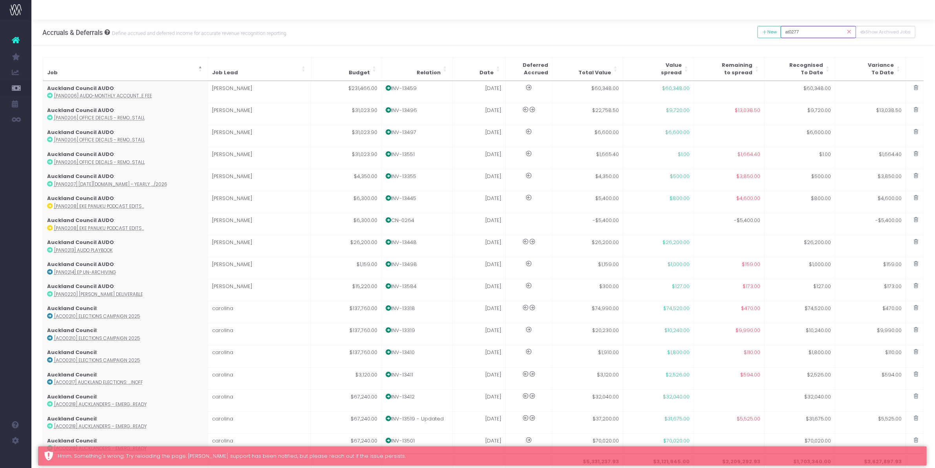
drag, startPoint x: 810, startPoint y: 31, endPoint x: 740, endPoint y: 31, distance: 70.7
click at [740, 31] on div "Accruals & Deferrals Define accrued and deferred income for accurate revenue re…" at bounding box center [483, 33] width 904 height 26
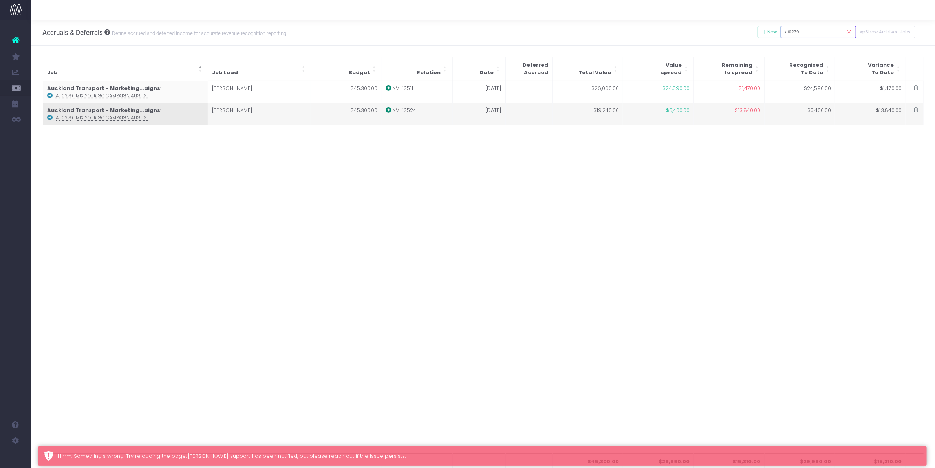
type input "at0279"
click at [244, 121] on td "[PERSON_NAME]" at bounding box center [259, 114] width 103 height 22
type input "[AT0279] Mix Your Go Campaign August"
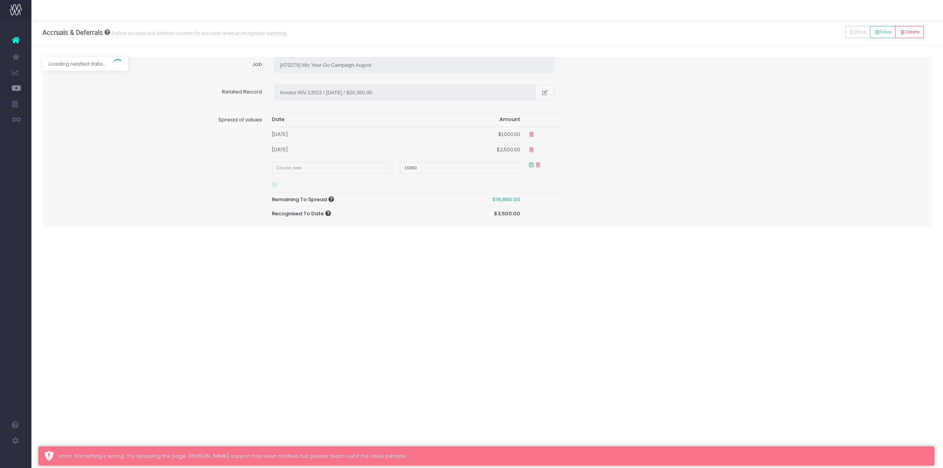
type input "Invoice INV-13524 / [DATE] / $19,240.00"
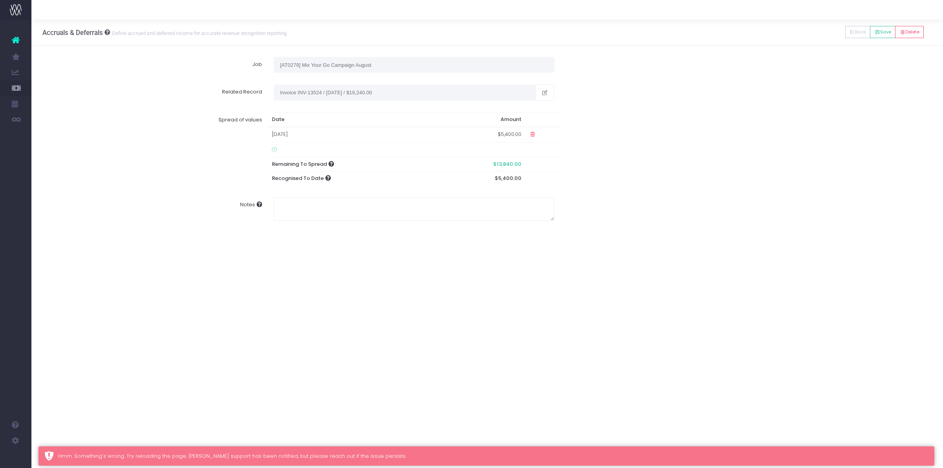
click at [273, 150] on icon at bounding box center [274, 150] width 5 height 6
click at [317, 148] on input "text" at bounding box center [332, 153] width 121 height 12
click at [305, 191] on td "30" at bounding box center [310, 192] width 14 height 12
type input "[DATE]"
type input "6310"
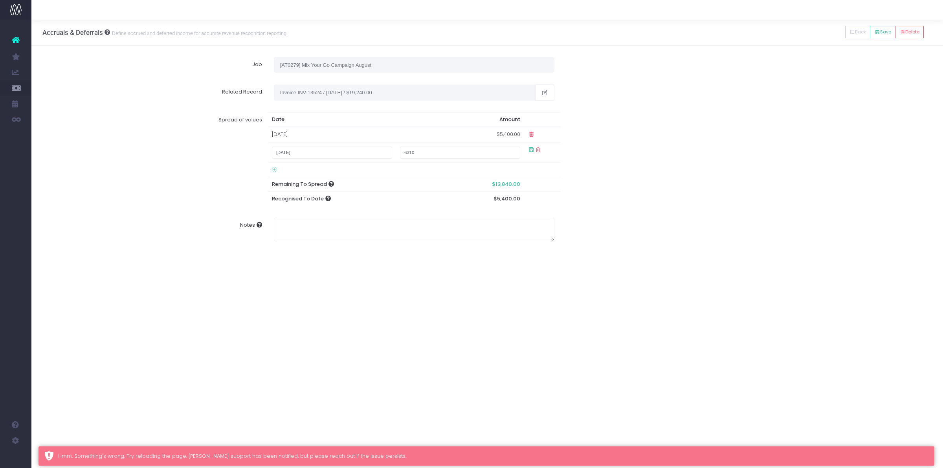
click at [809, 195] on div "Spread of values Date Amount [DATE] $5,400.00 [DATE] 6310 Remaining To Spread $…" at bounding box center [487, 158] width 901 height 105
click at [878, 29] on button "Save" at bounding box center [883, 32] width 26 height 12
click at [878, 31] on button "Save" at bounding box center [883, 32] width 26 height 12
click at [860, 34] on button "Back" at bounding box center [858, 32] width 26 height 12
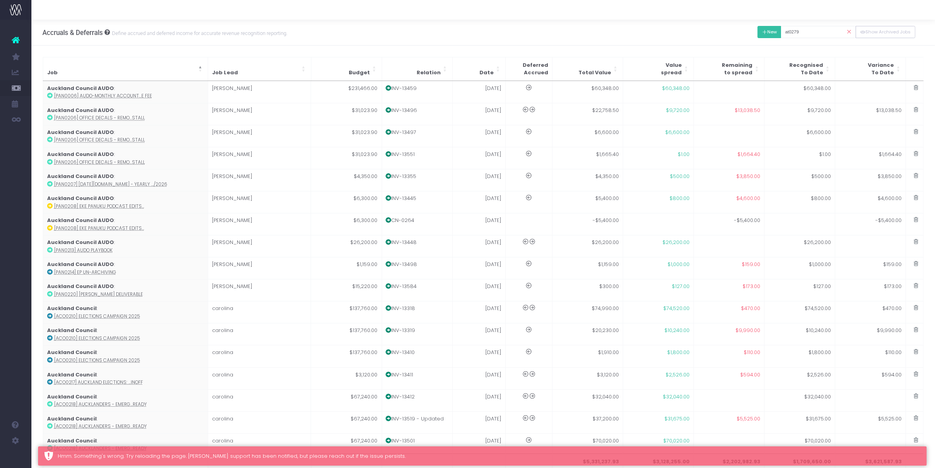
click at [769, 31] on button "New" at bounding box center [770, 32] width 24 height 12
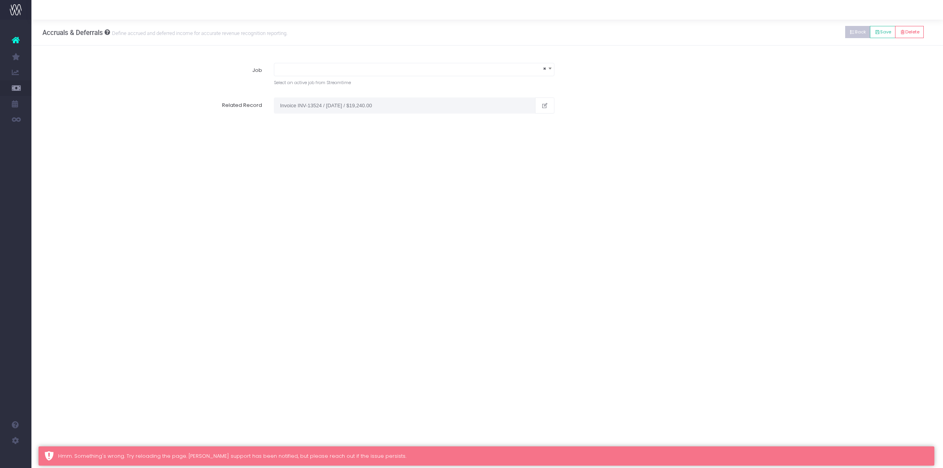
click at [851, 32] on icon at bounding box center [851, 32] width 5 height 0
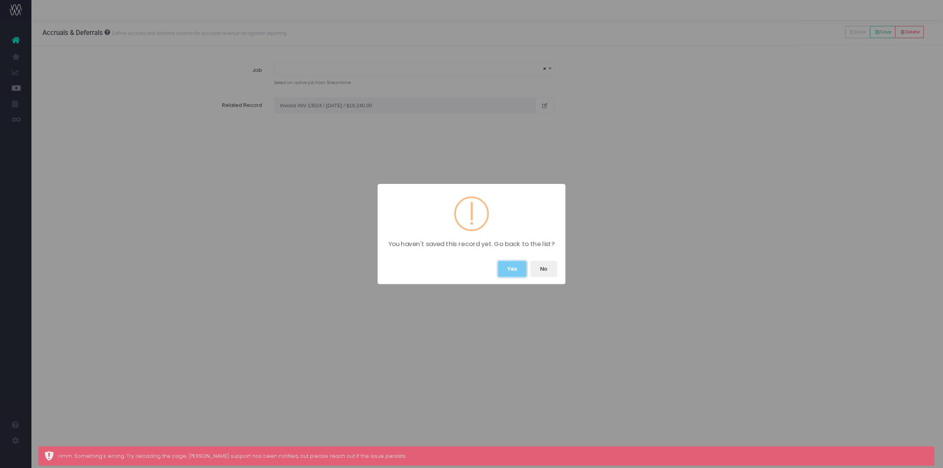
click at [506, 272] on button "Yes" at bounding box center [512, 269] width 29 height 16
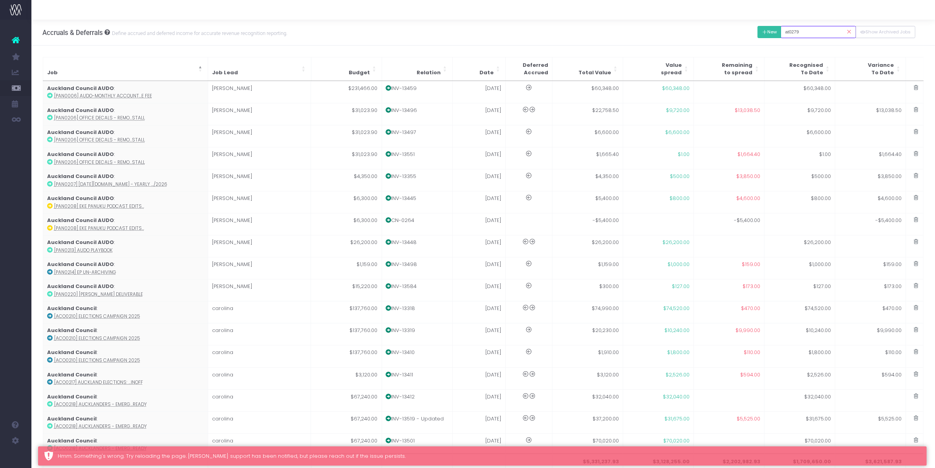
drag, startPoint x: 811, startPoint y: 32, endPoint x: 766, endPoint y: 32, distance: 44.8
click at [766, 32] on div "New Back Save [GEOGRAPHIC_DATA] at0279 Show Archived Jobs" at bounding box center [837, 32] width 158 height 16
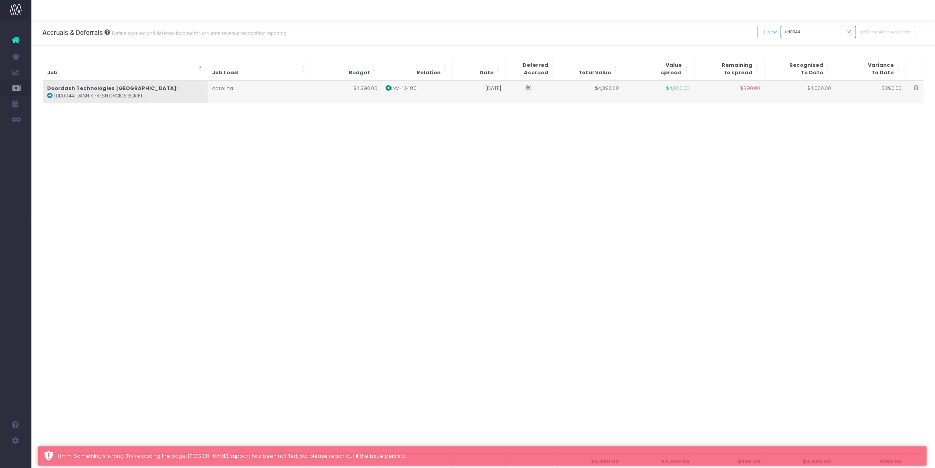
type input "dd0044"
click at [266, 91] on td "carolina" at bounding box center [259, 92] width 103 height 22
type input "[DD0044] Dash x Fresh Choice script"
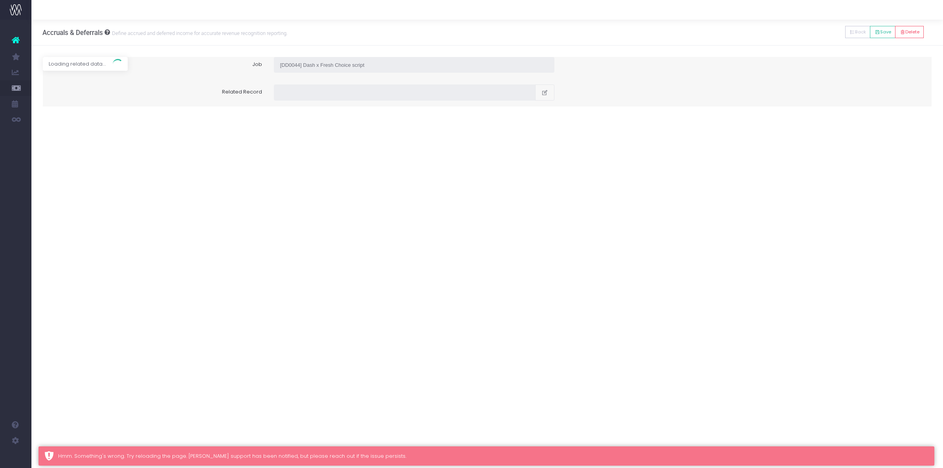
type input "Invoice INV-13480 / [DATE] / $4,390.00"
click at [274, 149] on icon at bounding box center [274, 150] width 5 height 6
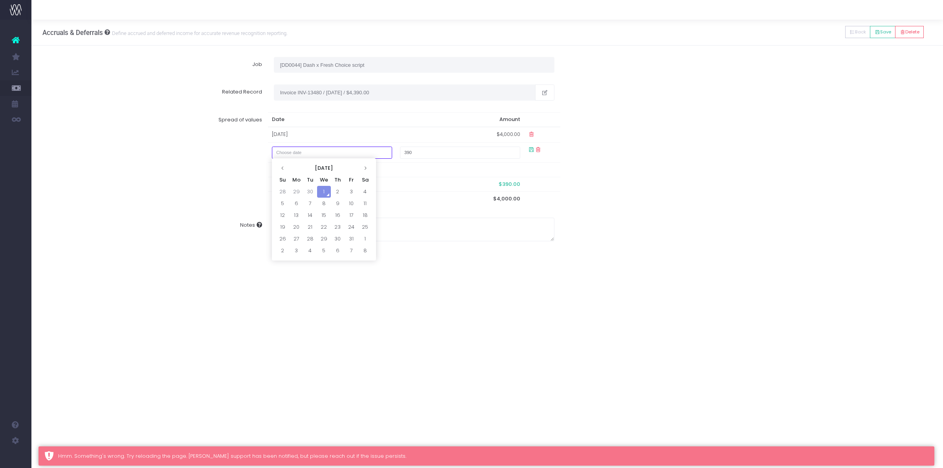
click at [301, 149] on input "text" at bounding box center [332, 153] width 121 height 12
click at [308, 193] on td "30" at bounding box center [310, 192] width 14 height 12
type input "[DATE]"
click at [886, 32] on button "Save" at bounding box center [883, 32] width 26 height 12
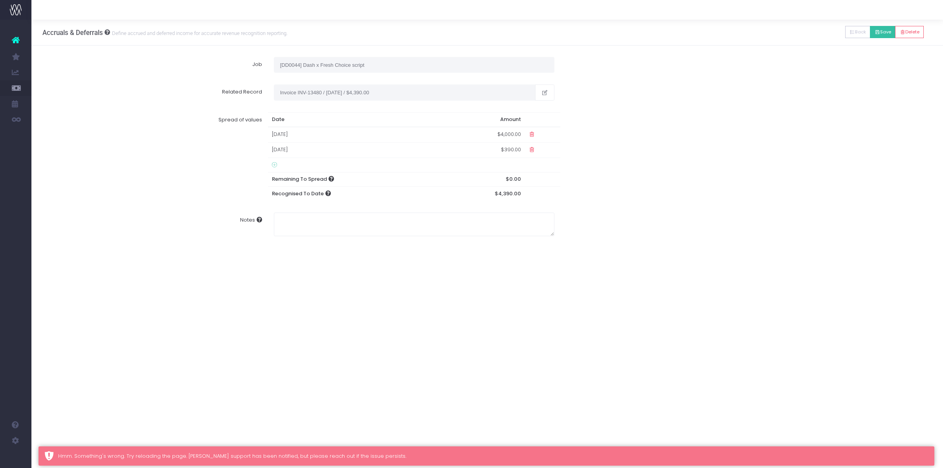
click at [886, 32] on button "Save" at bounding box center [883, 32] width 26 height 12
click at [0, 0] on button "Show Archived Jobs" at bounding box center [0, 0] width 0 height 0
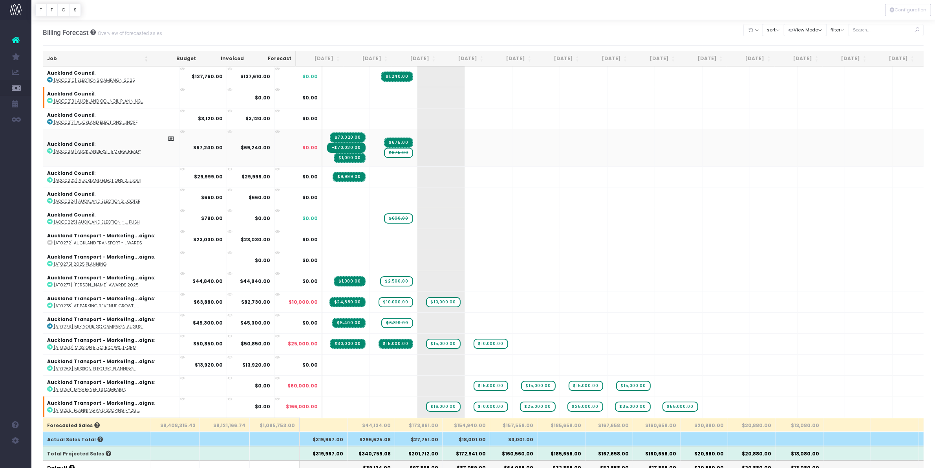
click at [384, 148] on span "$675.00" at bounding box center [398, 153] width 29 height 10
type input "0"
click at [96, 221] on abbr "[ACO0225] Auckland Election - ... push" at bounding box center [97, 222] width 86 height 6
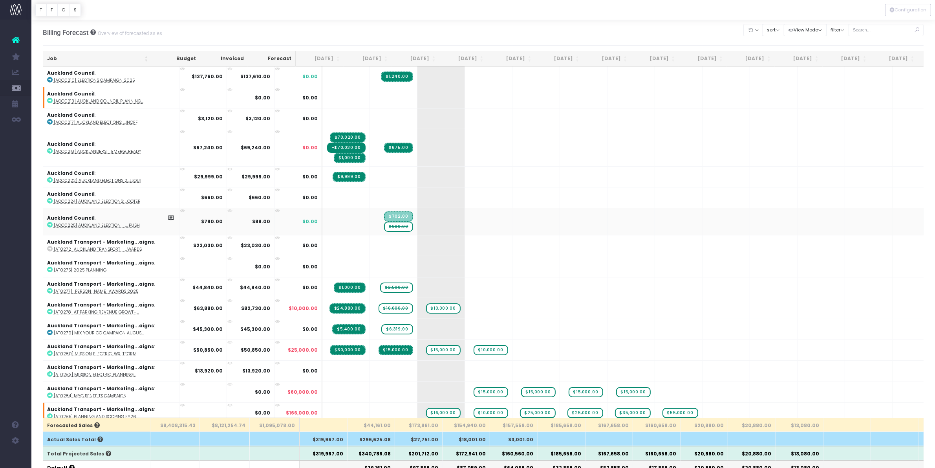
click at [384, 224] on span "$690.00" at bounding box center [398, 227] width 29 height 10
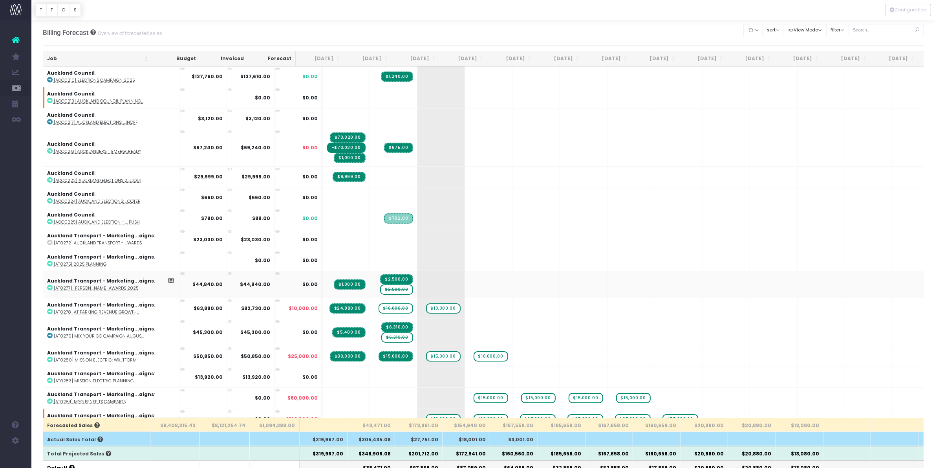
click at [380, 286] on span "$2,500.00" at bounding box center [396, 289] width 33 height 10
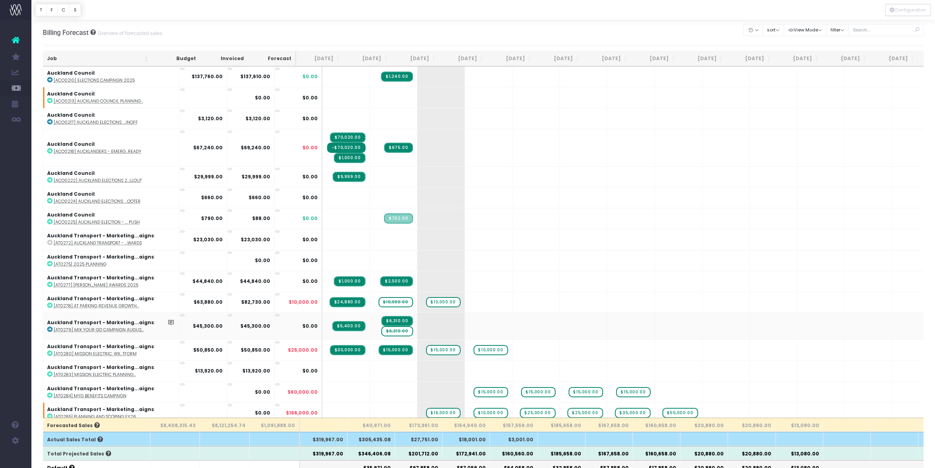
click at [383, 329] on span "$6,319.00" at bounding box center [396, 331] width 31 height 10
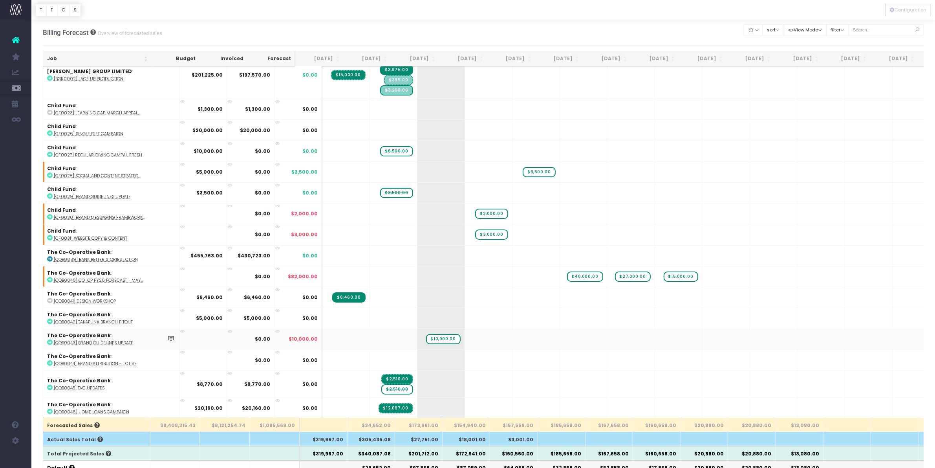
scroll to position [687, 0]
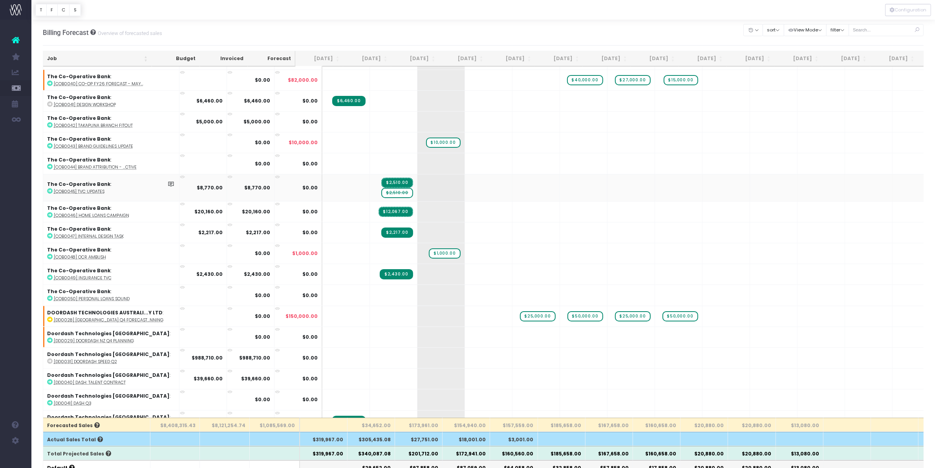
click at [381, 188] on span "$2,510.00" at bounding box center [396, 193] width 31 height 10
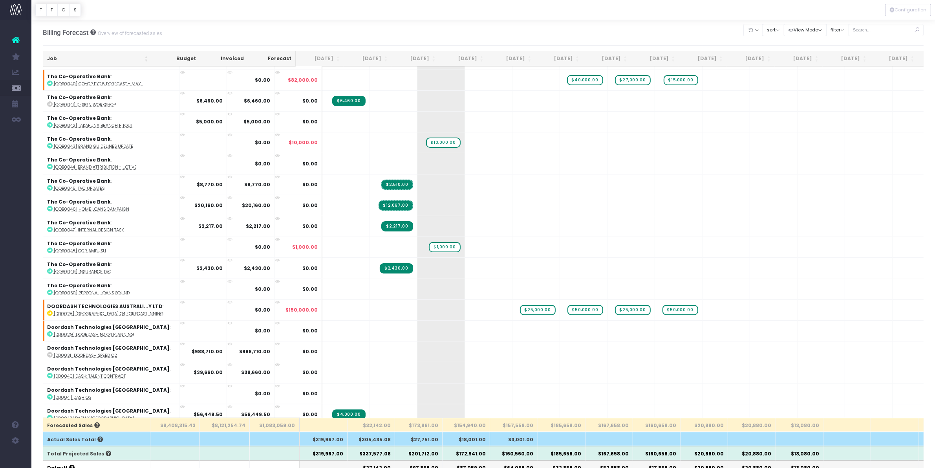
scroll to position [884, 0]
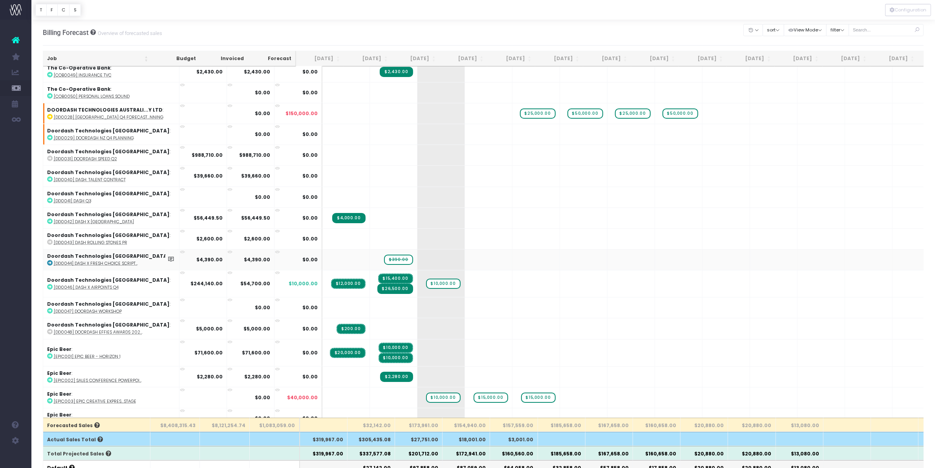
click at [384, 257] on span "$390.00" at bounding box center [398, 260] width 29 height 10
click at [384, 258] on span "$390.00" at bounding box center [398, 259] width 29 height 13
click at [384, 255] on span "$390.00" at bounding box center [398, 260] width 29 height 10
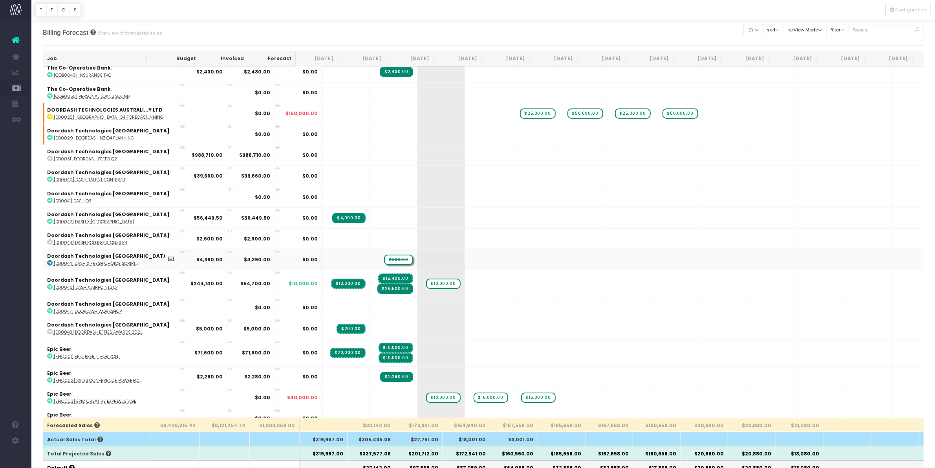
click at [384, 255] on span "$390.00" at bounding box center [398, 260] width 29 height 10
click at [384, 257] on span "$390.00" at bounding box center [398, 260] width 29 height 10
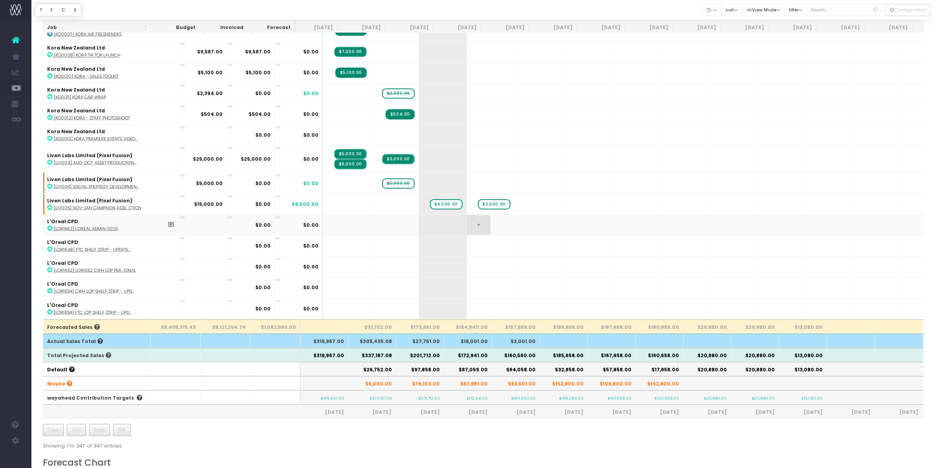
scroll to position [1375, 0]
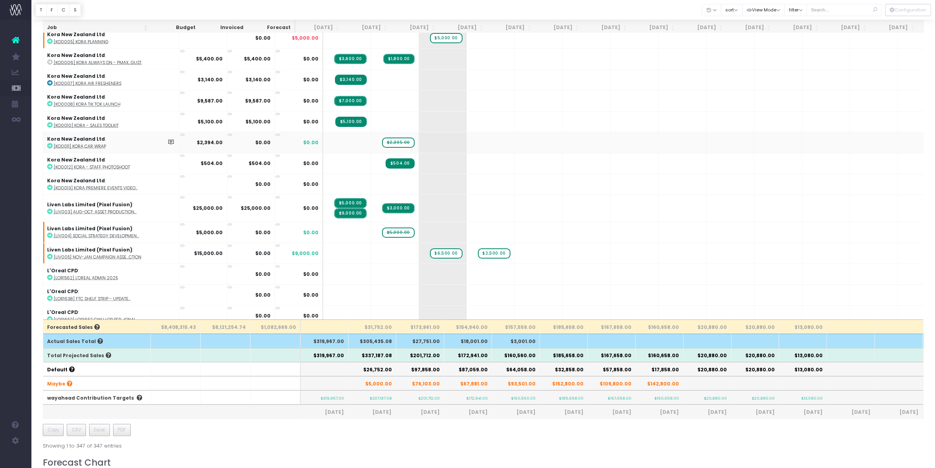
click at [83, 143] on abbr "[KO0011] Kora Car Wrap" at bounding box center [80, 146] width 52 height 6
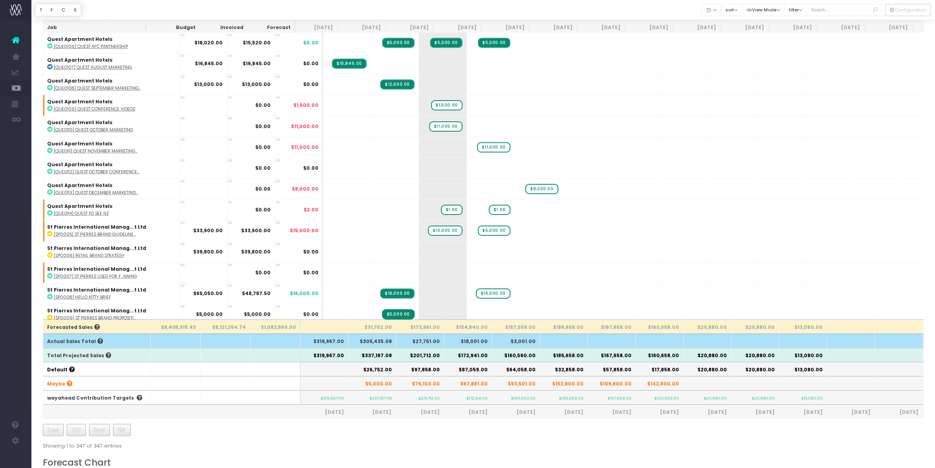
scroll to position [6994, 0]
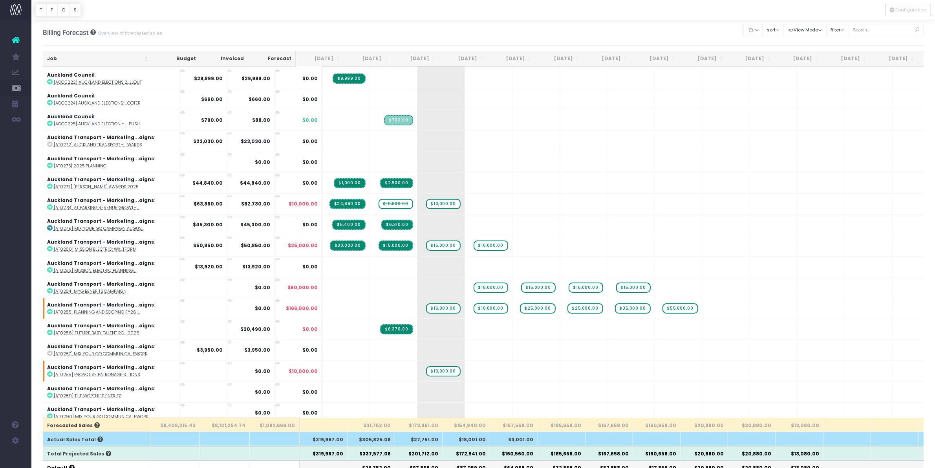
scroll to position [344, 0]
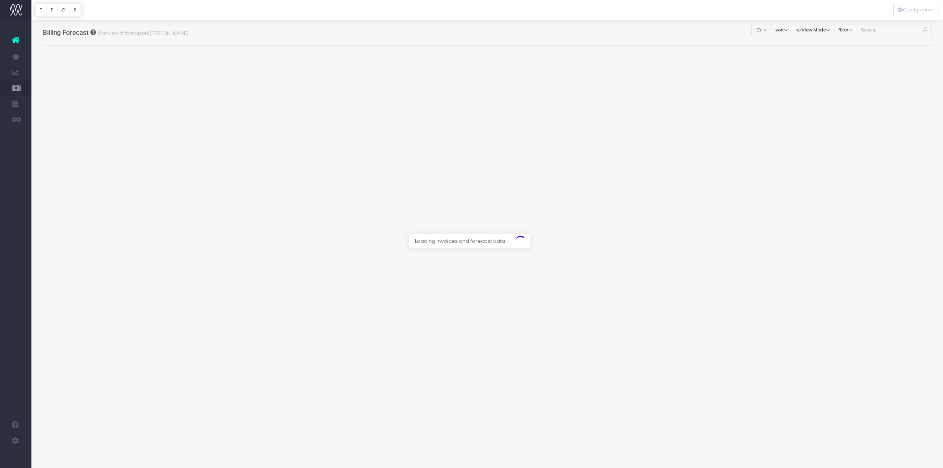
click at [893, 32] on div at bounding box center [471, 234] width 943 height 468
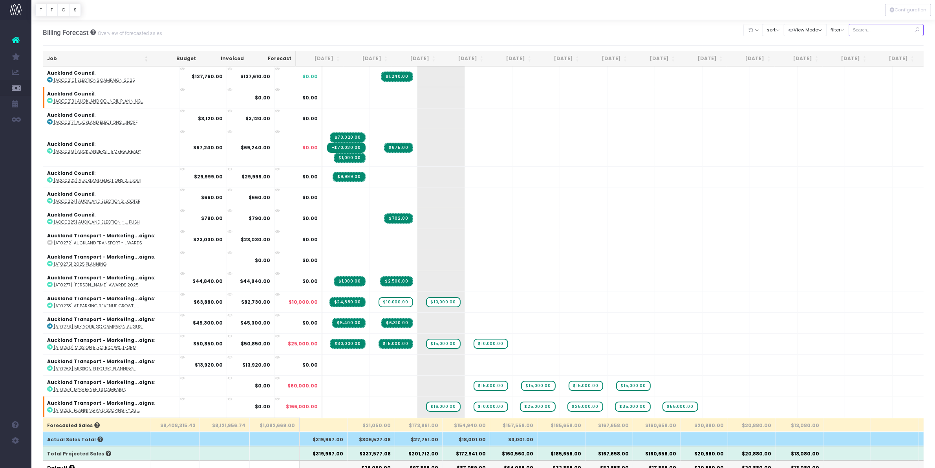
click at [882, 27] on input "text" at bounding box center [886, 30] width 75 height 12
type input "liven"
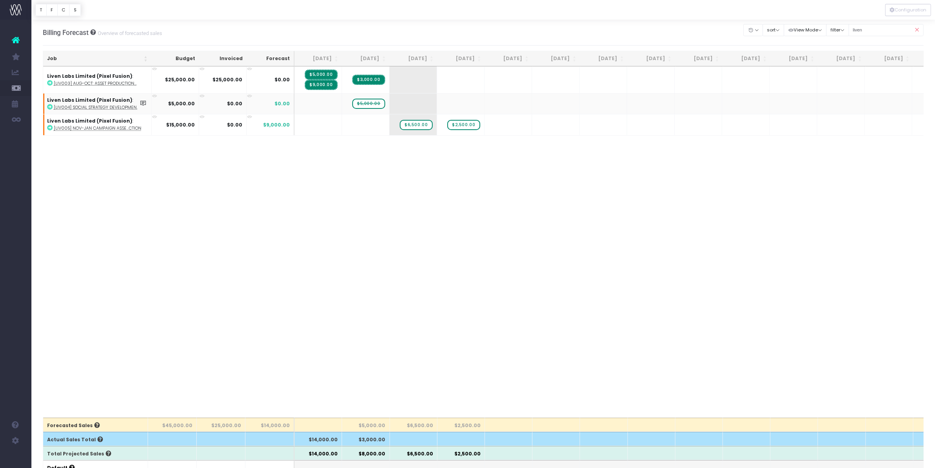
click at [106, 107] on abbr "[LIV004] Social Strategy Developmen..." at bounding box center [96, 107] width 85 height 6
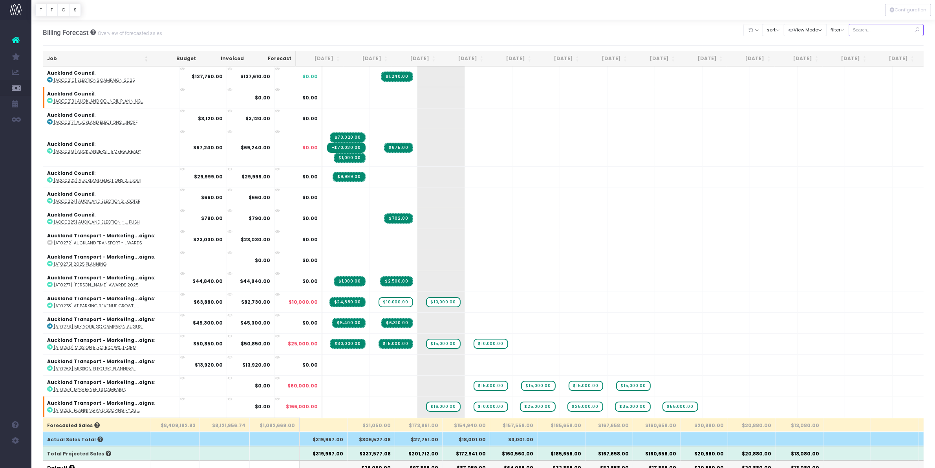
click at [863, 31] on input "text" at bounding box center [886, 30] width 75 height 12
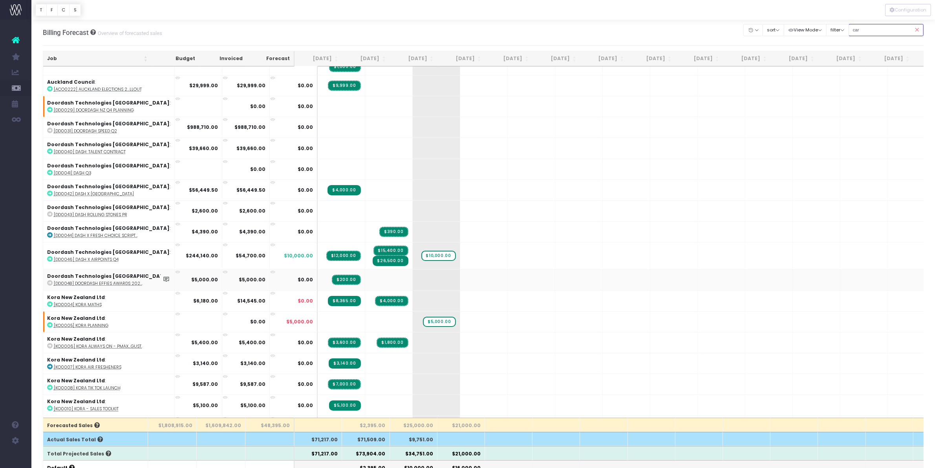
scroll to position [196, 0]
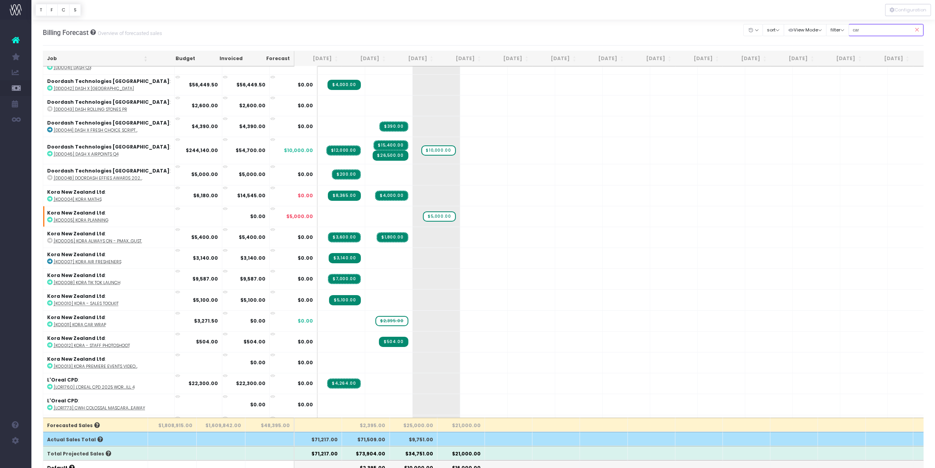
type input "car"
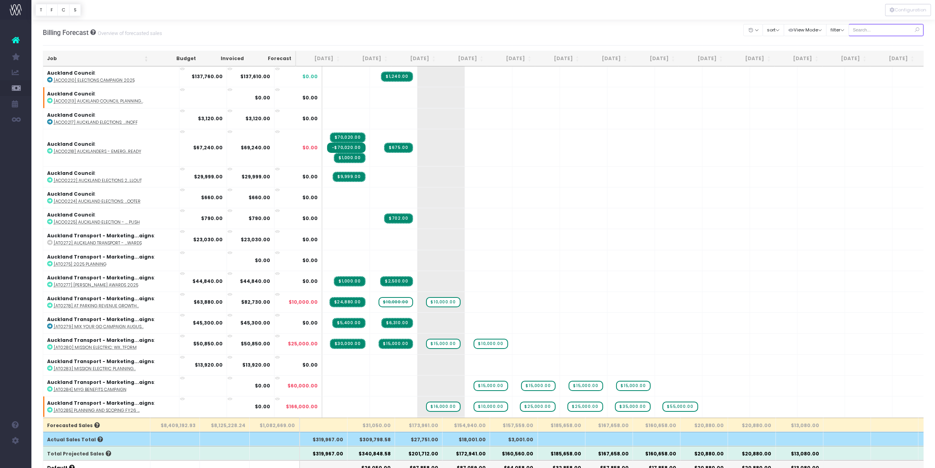
click at [869, 25] on input "text" at bounding box center [886, 30] width 75 height 12
type input "car"
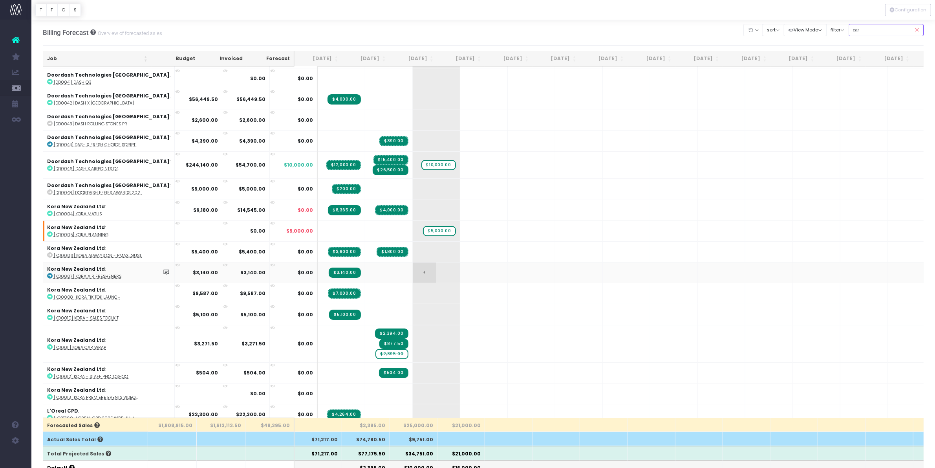
scroll to position [196, 0]
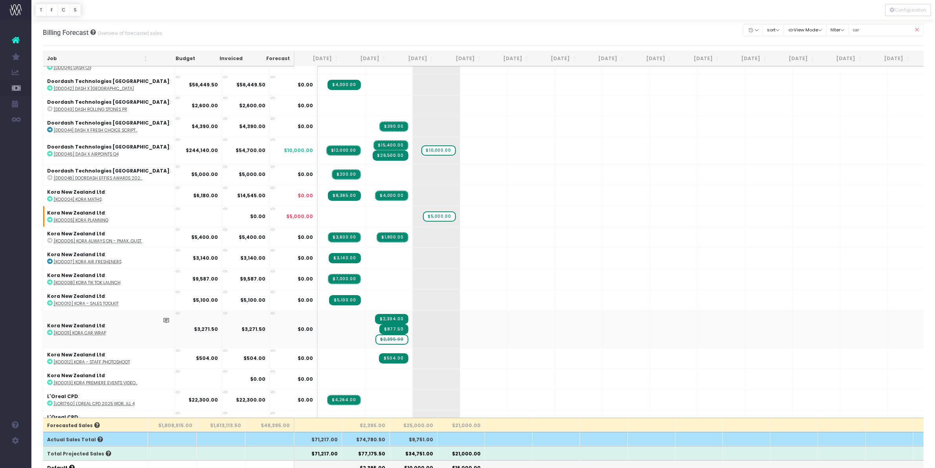
click at [376, 338] on span "$2,395.00" at bounding box center [392, 339] width 33 height 10
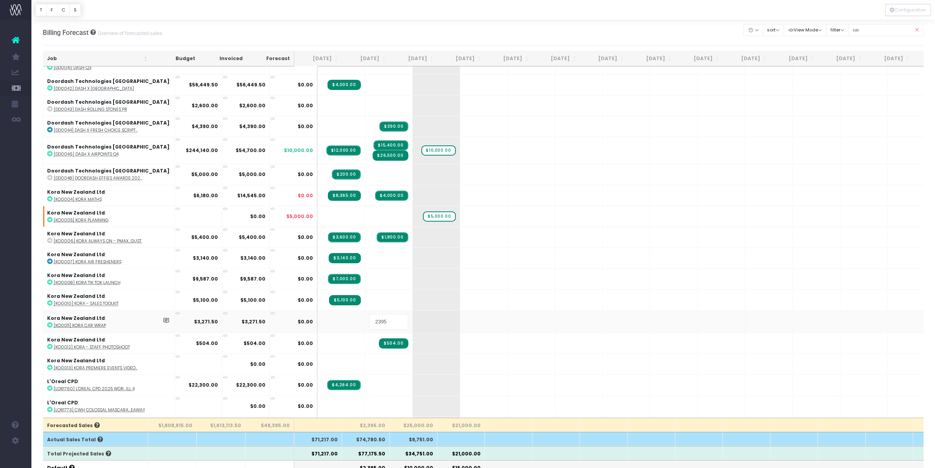
type input "0"
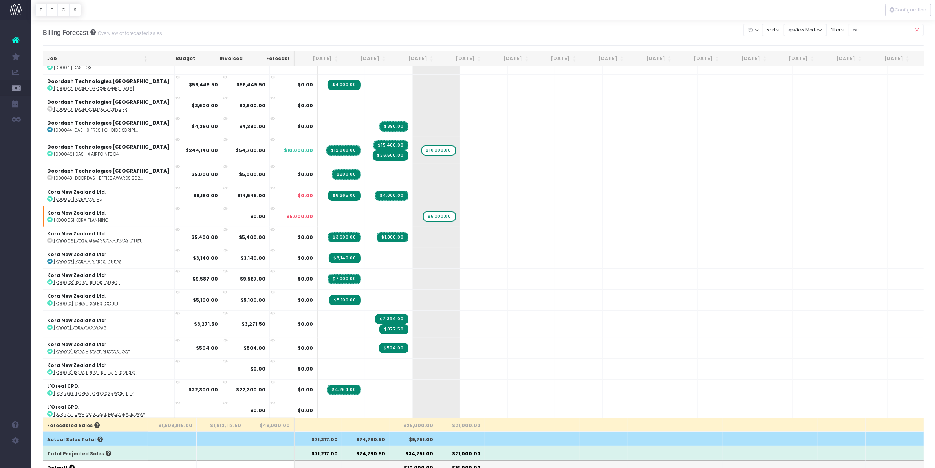
click at [917, 28] on icon at bounding box center [917, 30] width 14 height 16
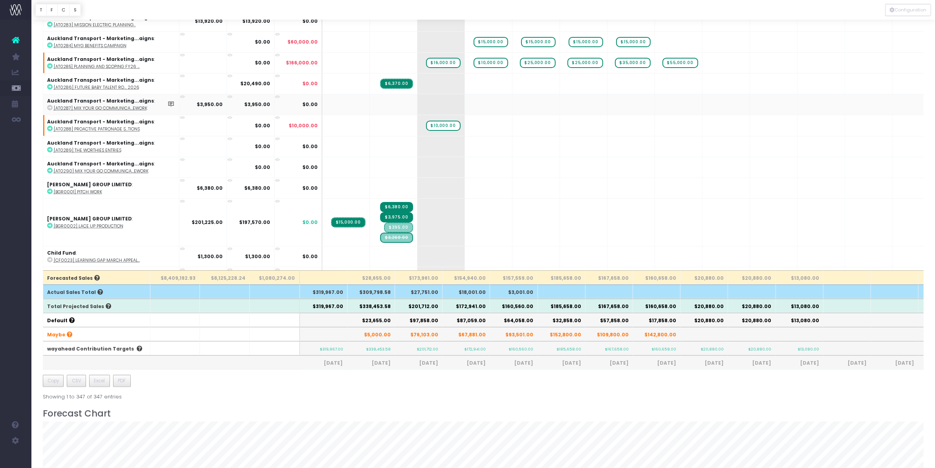
scroll to position [0, 0]
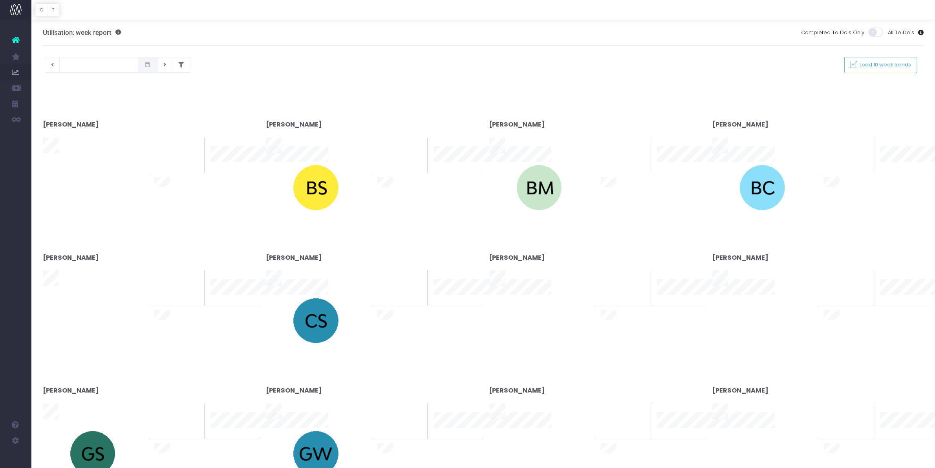
type input "[DATE]"
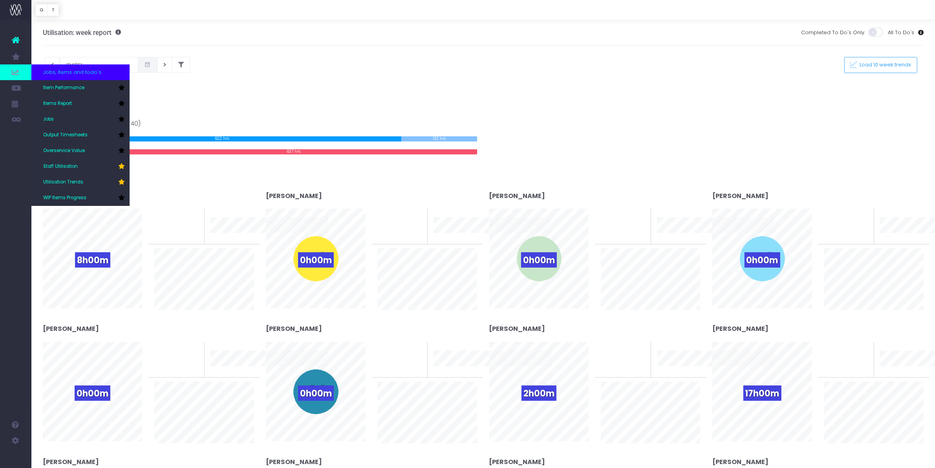
click at [20, 71] on span at bounding box center [15, 72] width 31 height 16
